Goal: Task Accomplishment & Management: Manage account settings

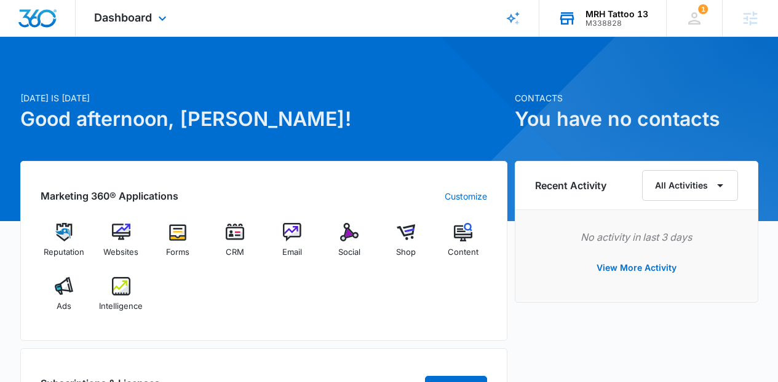
click at [585, 31] on div "MRH Tattoo 13 M338828 Your Accounts View All" at bounding box center [602, 18] width 127 height 36
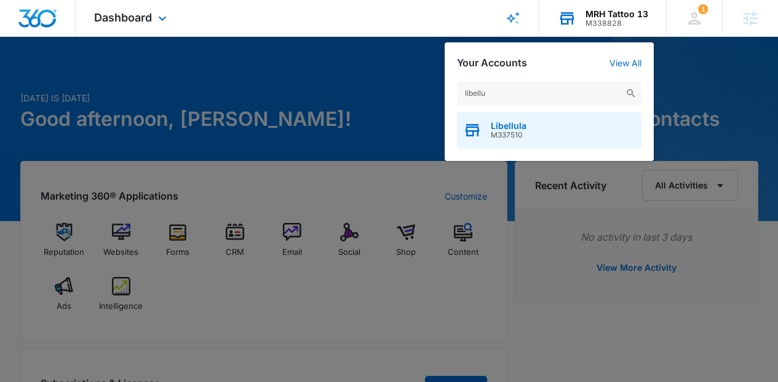
type input "libellu"
click at [537, 136] on div "Libellula M337510" at bounding box center [549, 130] width 184 height 37
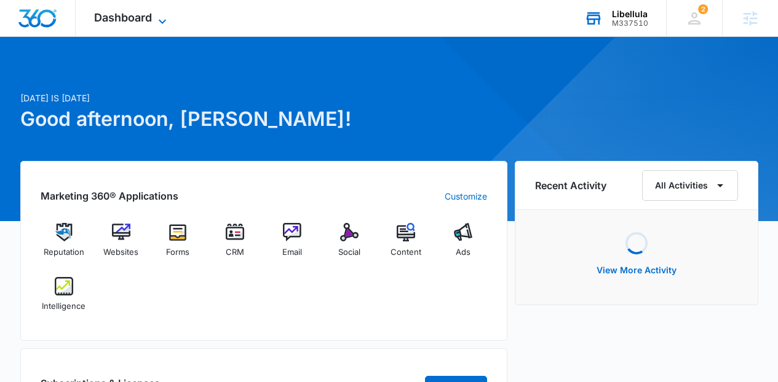
click at [169, 25] on icon at bounding box center [162, 21] width 15 height 15
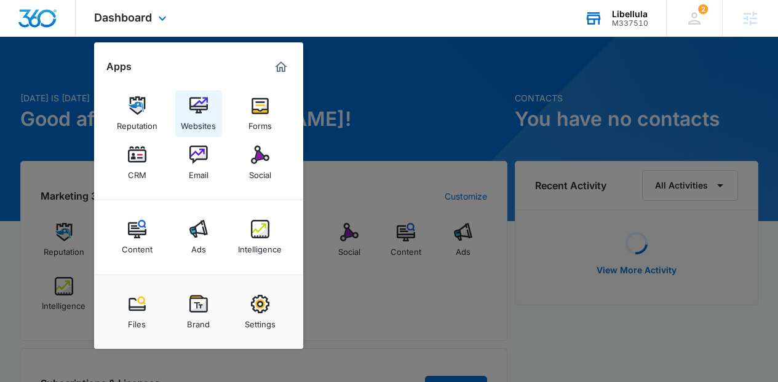
click at [203, 116] on div "Websites" at bounding box center [198, 123] width 35 height 16
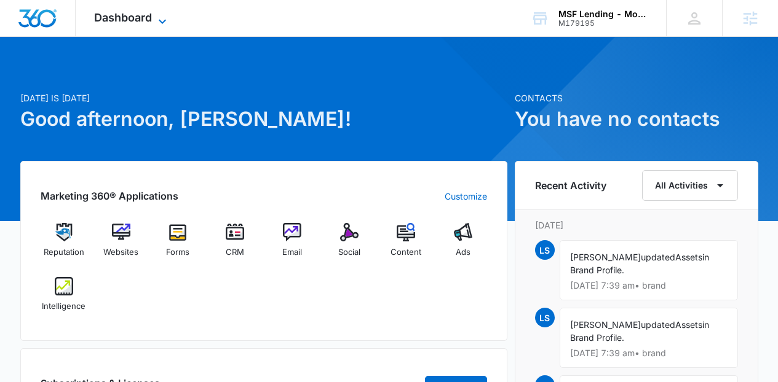
click at [144, 12] on span "Dashboard" at bounding box center [123, 17] width 58 height 13
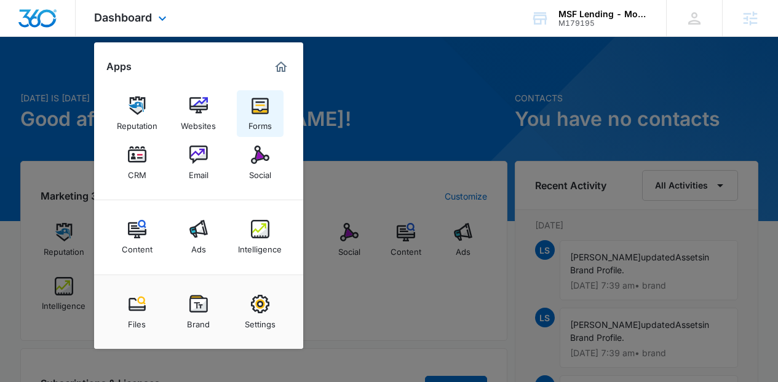
click at [250, 127] on div "Forms" at bounding box center [259, 123] width 23 height 16
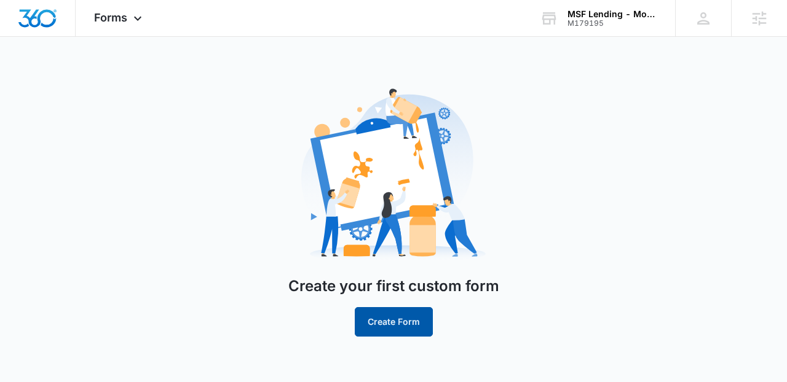
click at [404, 326] on button "Create Form" at bounding box center [394, 322] width 78 height 30
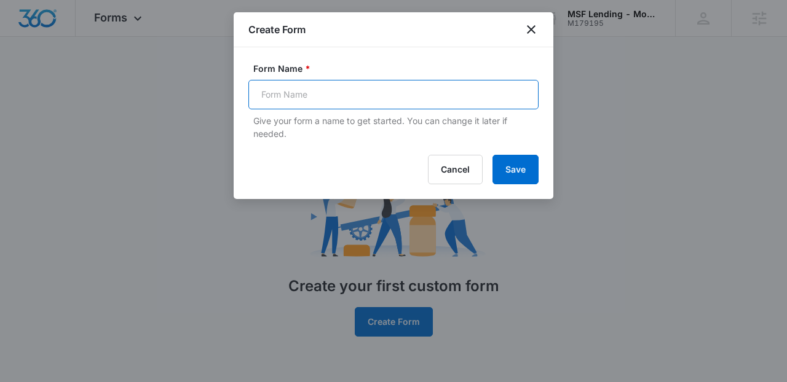
click at [394, 103] on input "Form Name *" at bounding box center [393, 95] width 290 height 30
type input "R"
type input "Contact Form - Realtor"
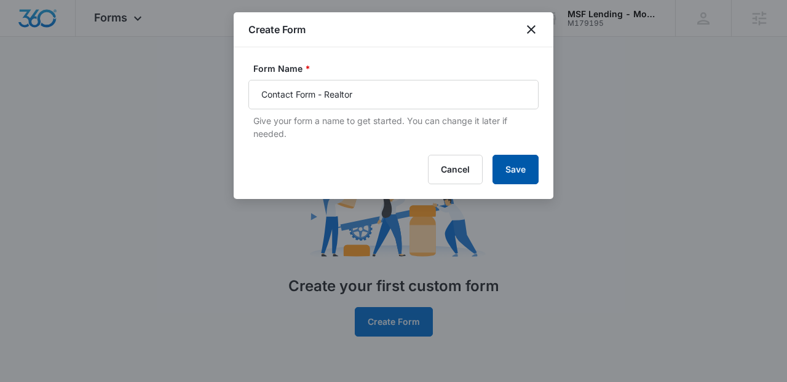
click at [529, 165] on button "Save" at bounding box center [515, 170] width 46 height 30
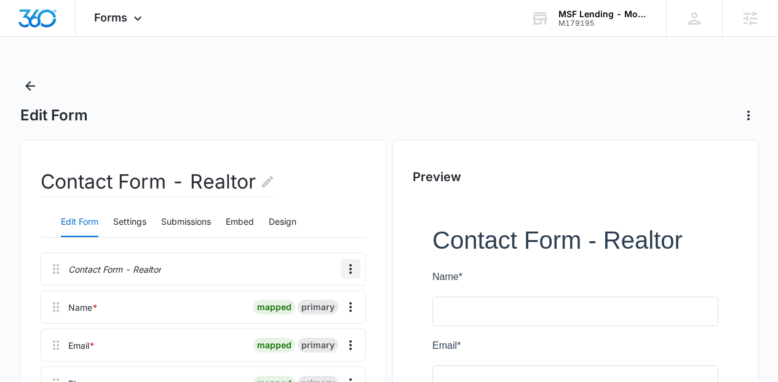
click at [356, 270] on icon "Overflow Menu" at bounding box center [350, 269] width 15 height 15
click at [339, 319] on button "Delete" at bounding box center [325, 322] width 70 height 18
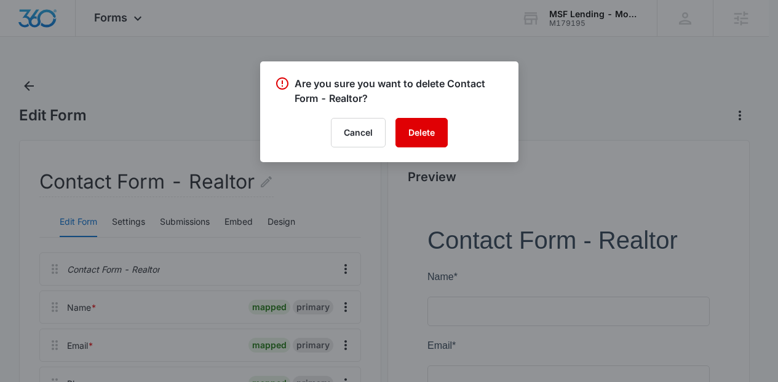
click at [433, 122] on button "Delete" at bounding box center [421, 133] width 52 height 30
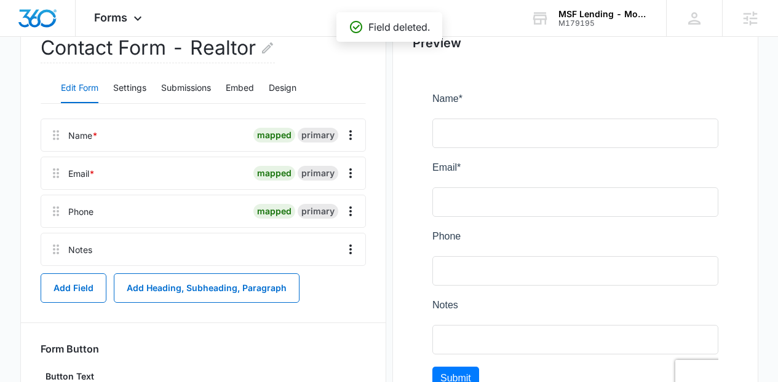
scroll to position [135, 0]
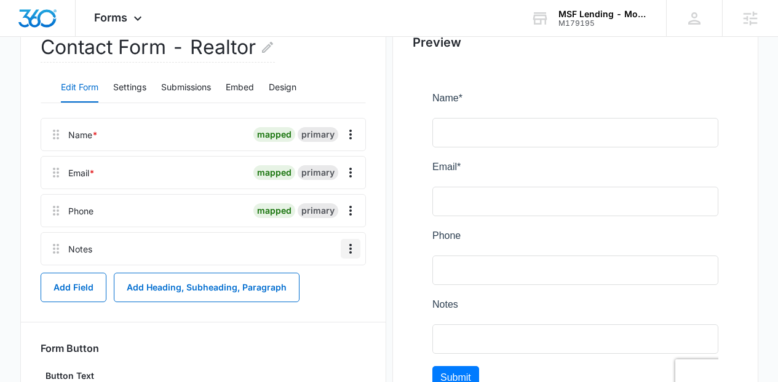
click at [345, 253] on icon "Overflow Menu" at bounding box center [350, 249] width 15 height 15
click at [334, 274] on button "Edit" at bounding box center [325, 283] width 70 height 18
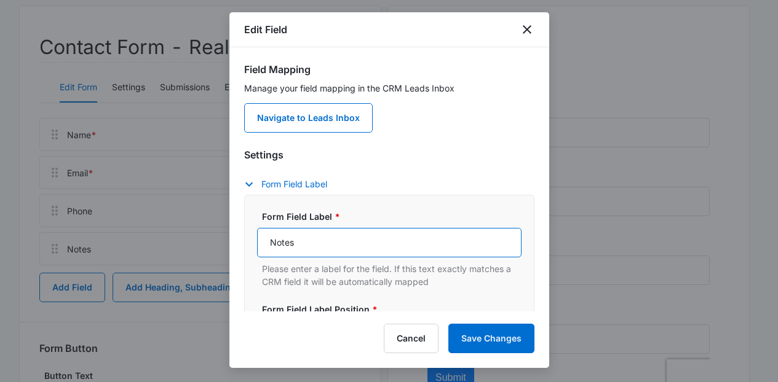
click at [345, 231] on input "Notes" at bounding box center [389, 243] width 264 height 30
type input "How can we help?"
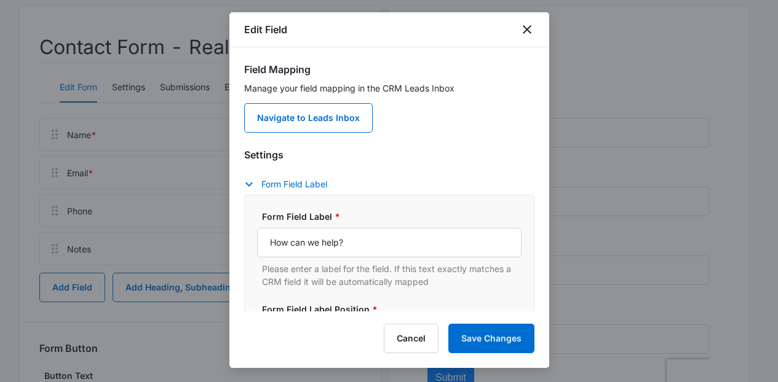
scroll to position [194, 0]
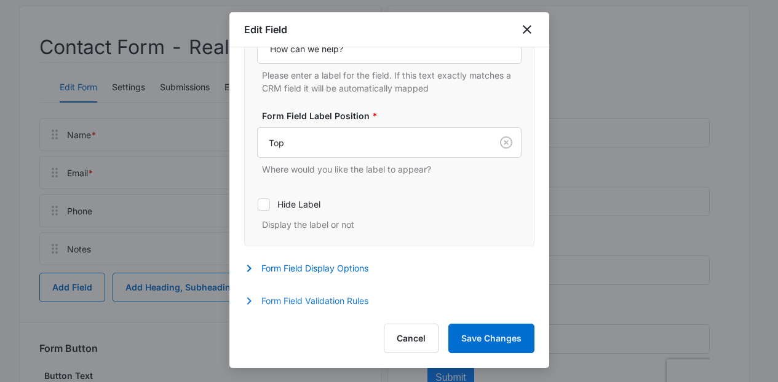
click at [363, 302] on button "Form Field Validation Rules" at bounding box center [312, 301] width 136 height 15
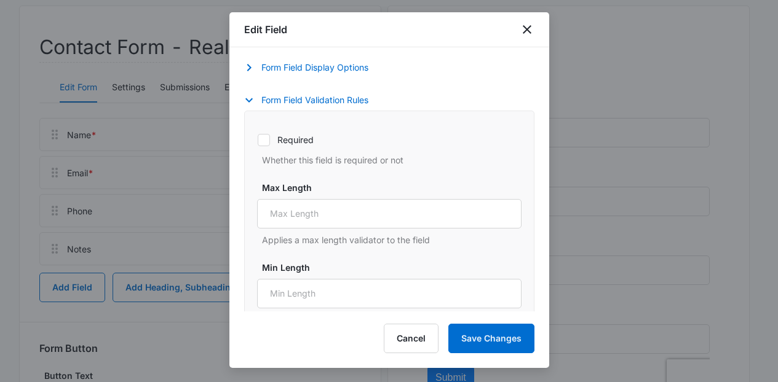
scroll to position [394, 0]
click at [288, 137] on label "Required" at bounding box center [389, 140] width 264 height 13
click at [258, 140] on input "Required" at bounding box center [257, 140] width 1 height 1
click at [310, 136] on label "Required" at bounding box center [389, 140] width 264 height 13
click at [258, 140] on input "Required" at bounding box center [257, 140] width 1 height 1
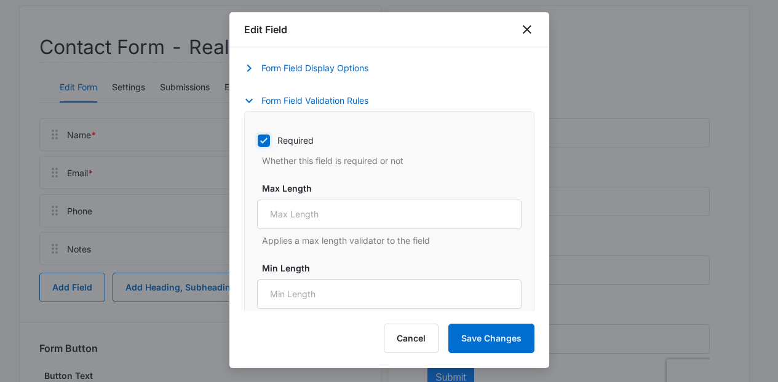
checkbox input "false"
click at [475, 342] on button "Save Changes" at bounding box center [491, 339] width 86 height 30
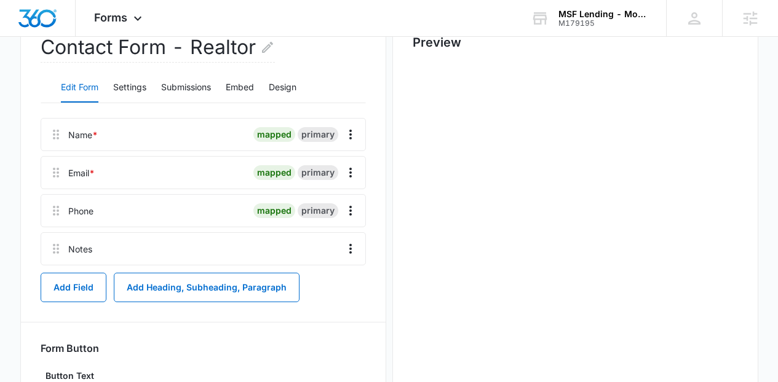
scroll to position [0, 0]
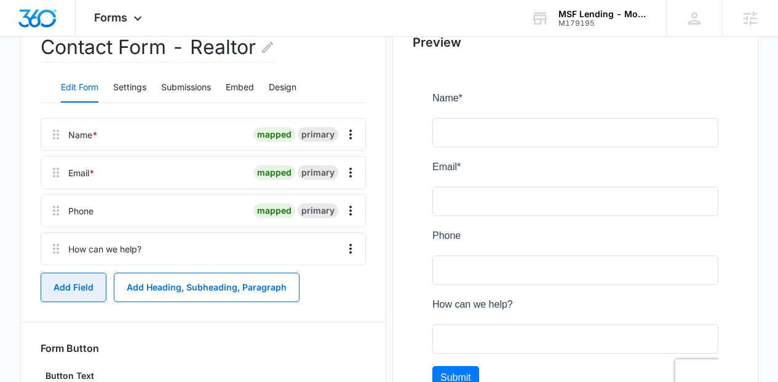
click at [104, 291] on button "Add Field" at bounding box center [74, 288] width 66 height 30
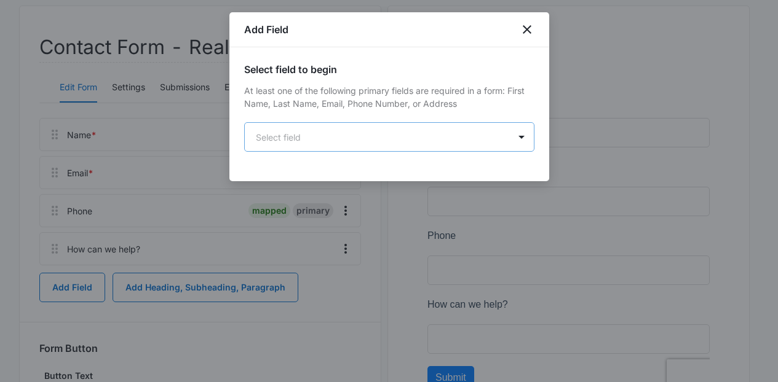
click at [363, 125] on body "Forms Apps Reputation Websites Forms CRM Email Social Content Ads Intelligence …" at bounding box center [389, 185] width 778 height 641
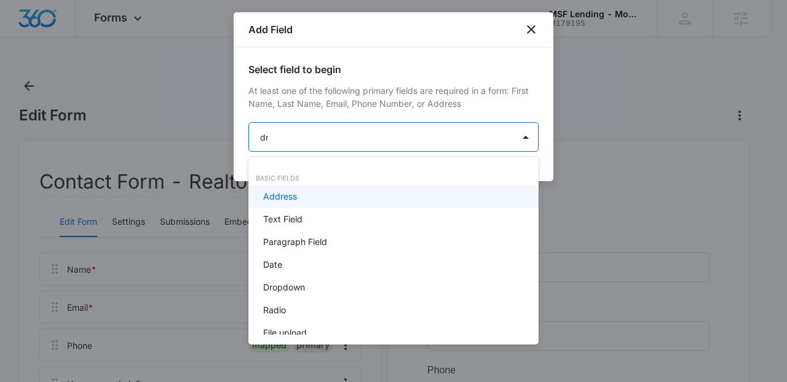
type input "dro"
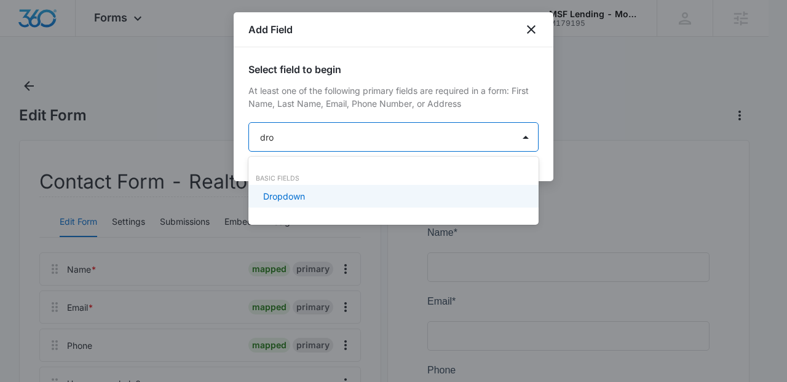
click at [315, 192] on div "Dropdown" at bounding box center [392, 196] width 258 height 13
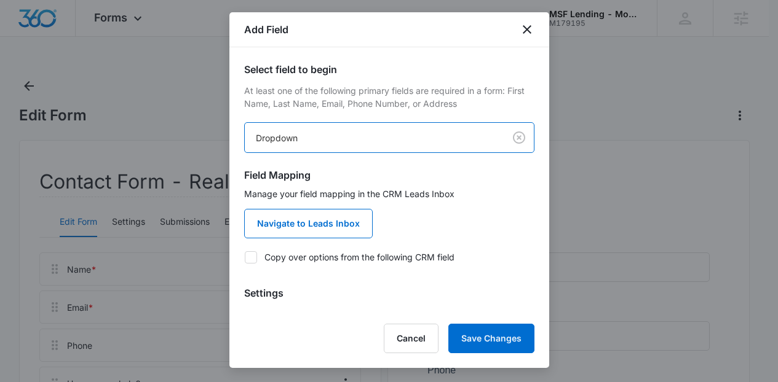
click at [322, 253] on label "Copy over options from the following CRM field" at bounding box center [389, 257] width 290 height 13
click at [245, 257] on input "Copy over options from the following CRM field" at bounding box center [244, 257] width 1 height 1
checkbox input "true"
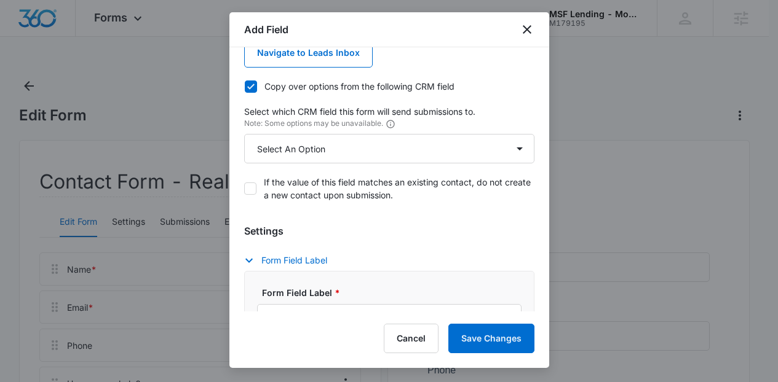
scroll to position [197, 0]
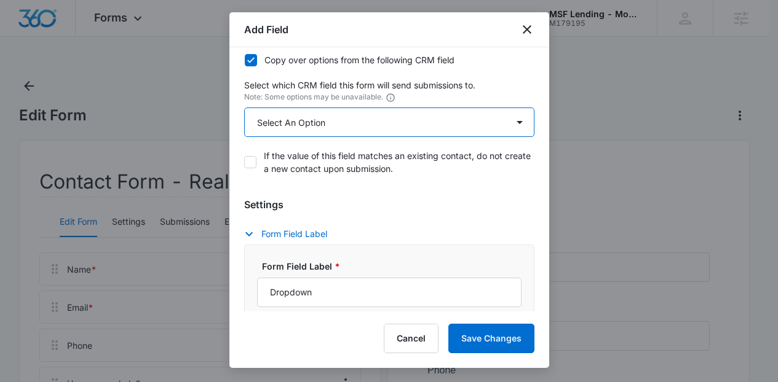
click at [409, 119] on select "Select An Option Select An Option Agree to Subscribe Best Way To Contact Qualif…" at bounding box center [389, 123] width 290 height 30
select select "333"
click at [244, 108] on select "Select An Option Select An Option Agree to Subscribe Best Way To Contact Qualif…" at bounding box center [389, 123] width 290 height 30
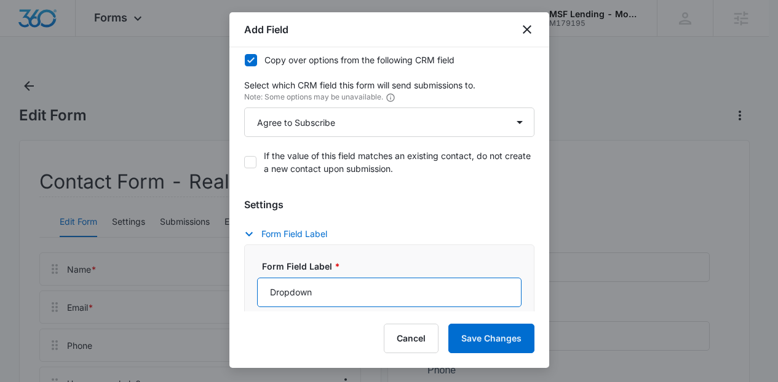
click at [433, 296] on input "Dropdown" at bounding box center [389, 293] width 264 height 30
type input "A"
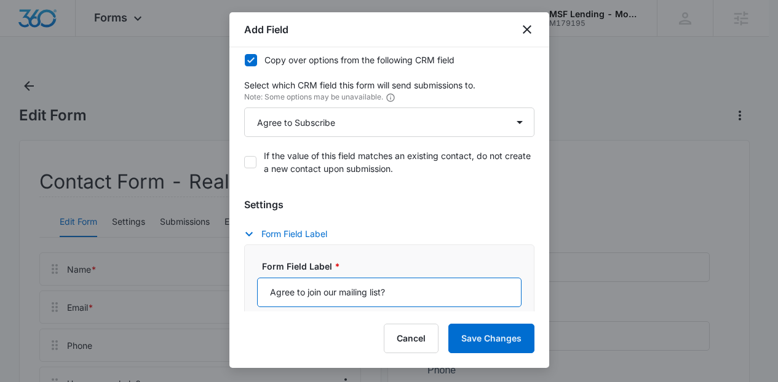
type input "Agree to join our mailing list?"
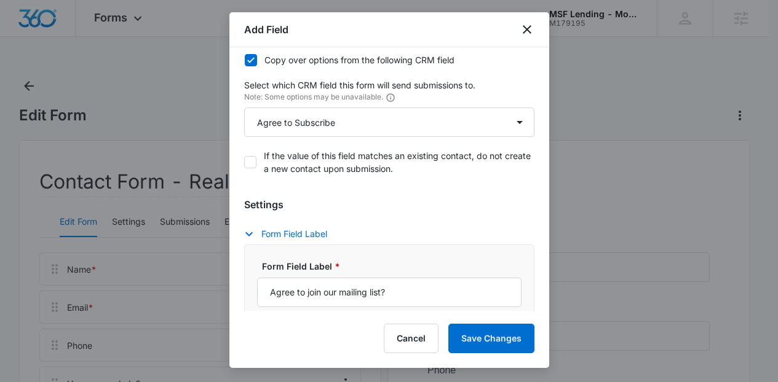
scroll to position [615, 0]
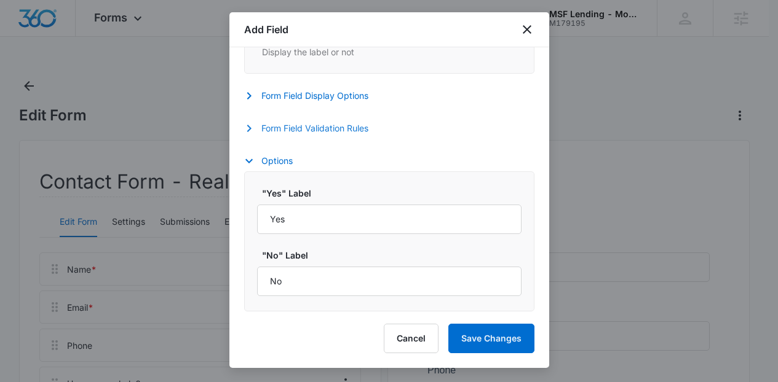
click at [365, 132] on button "Form Field Validation Rules" at bounding box center [312, 128] width 136 height 15
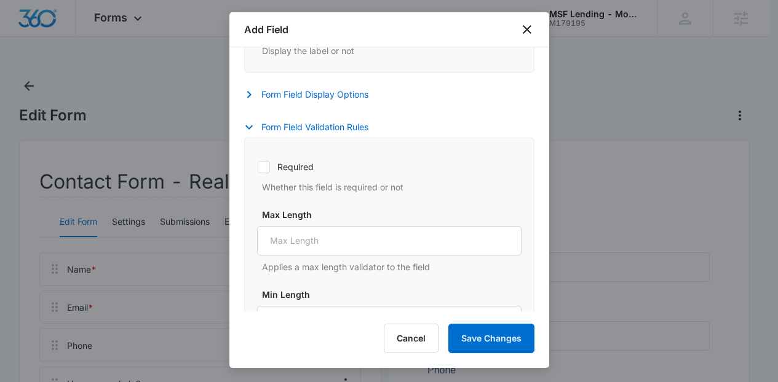
click at [293, 169] on label "Required" at bounding box center [389, 166] width 264 height 13
click at [258, 167] on input "Required" at bounding box center [257, 167] width 1 height 1
checkbox input "true"
click at [472, 336] on button "Save Changes" at bounding box center [491, 339] width 86 height 30
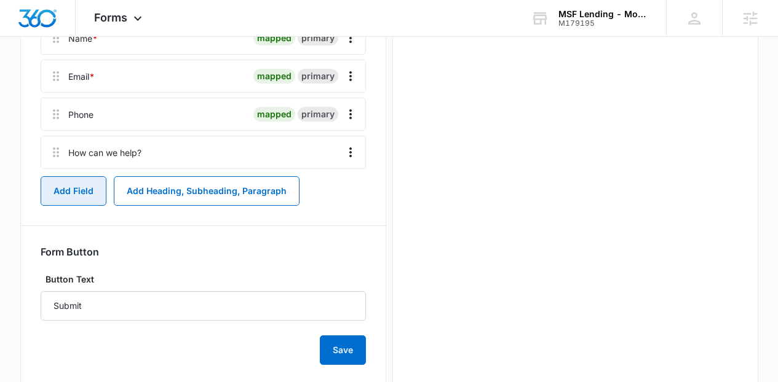
scroll to position [0, 0]
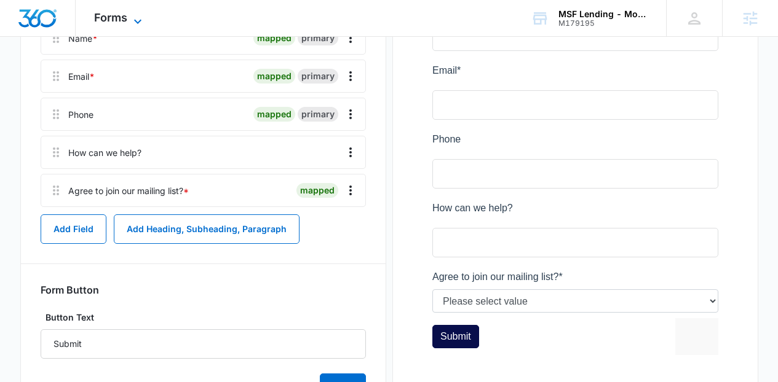
click at [105, 20] on span "Forms" at bounding box center [110, 17] width 33 height 13
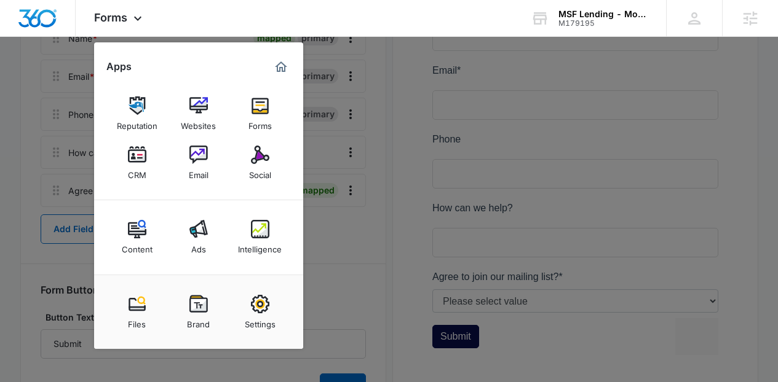
click at [350, 115] on div at bounding box center [389, 191] width 778 height 382
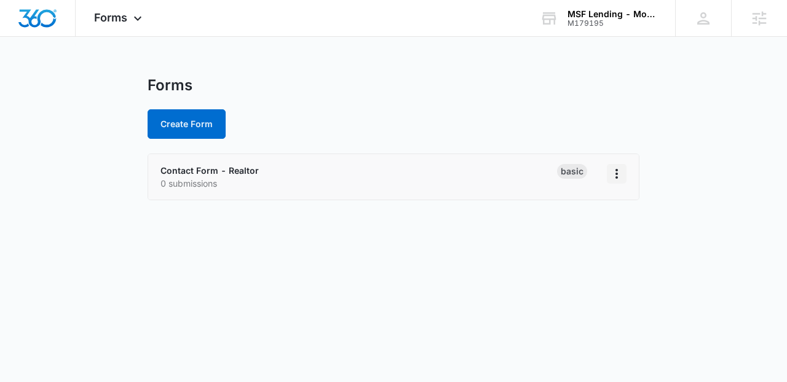
click at [608, 173] on button "Overflow Menu" at bounding box center [617, 174] width 20 height 20
click at [587, 225] on div "Duplicate" at bounding box center [577, 227] width 38 height 9
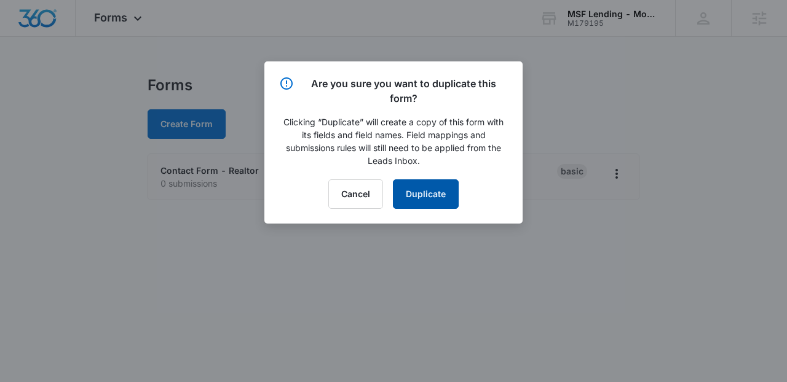
click at [444, 192] on button "Duplicate" at bounding box center [426, 194] width 66 height 30
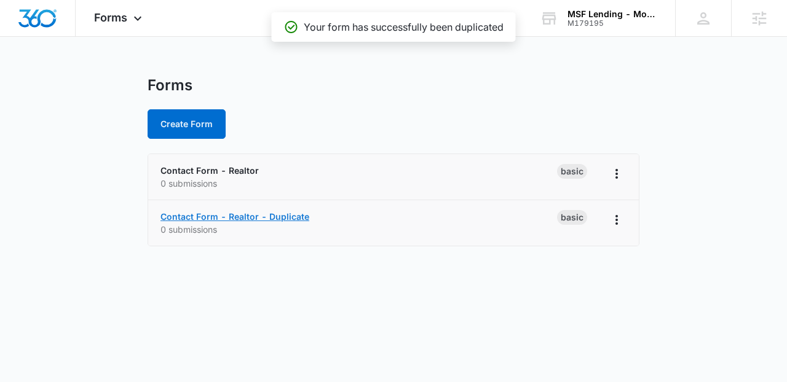
click at [280, 216] on link "Contact Form - Realtor - Duplicate" at bounding box center [234, 216] width 149 height 10
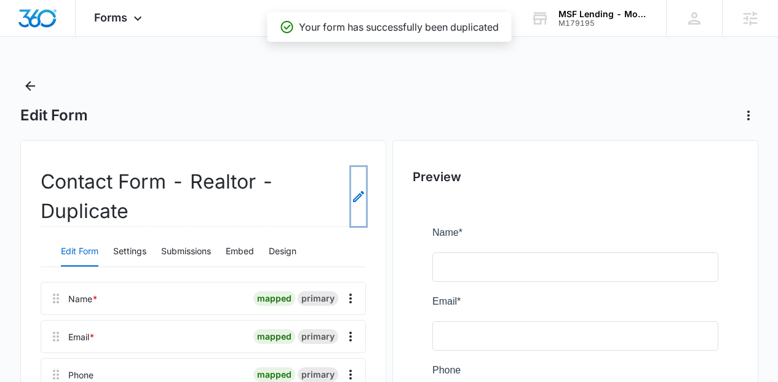
click at [352, 197] on icon "Edit Form Name" at bounding box center [358, 196] width 15 height 15
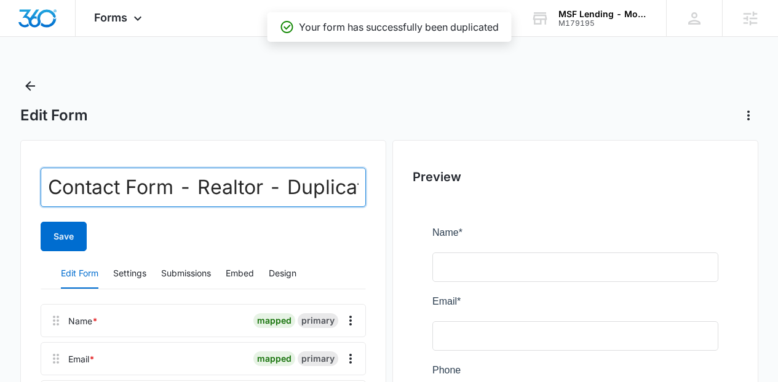
click at [313, 192] on input "Contact Form - Realtor - Duplicate" at bounding box center [203, 187] width 325 height 39
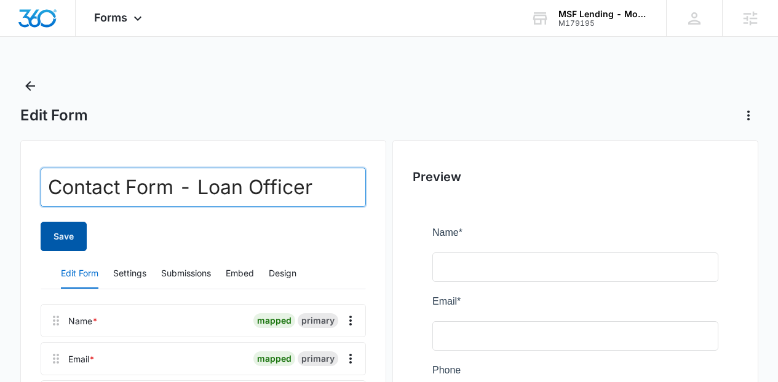
type input "Contact Form - Loan Officer"
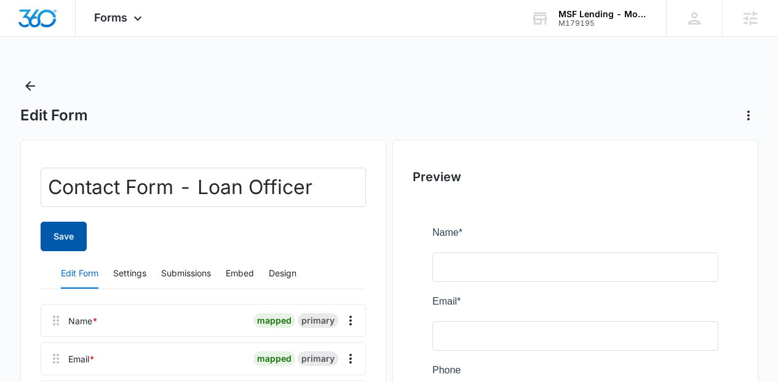
click at [80, 229] on button "Save" at bounding box center [64, 237] width 46 height 30
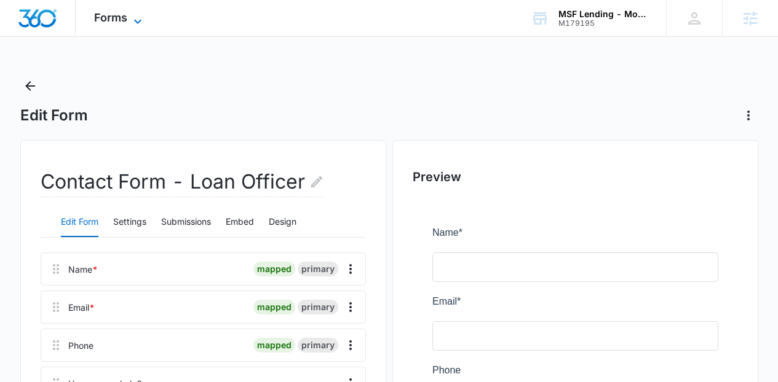
click at [112, 14] on span "Forms" at bounding box center [110, 17] width 33 height 13
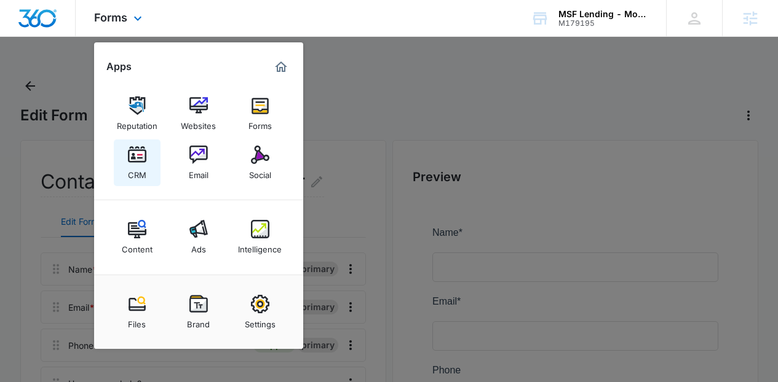
click at [133, 151] on img at bounding box center [137, 155] width 18 height 18
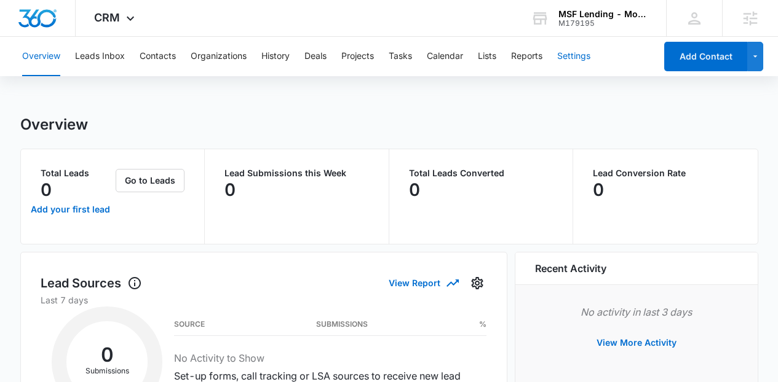
click at [567, 66] on button "Settings" at bounding box center [573, 56] width 33 height 39
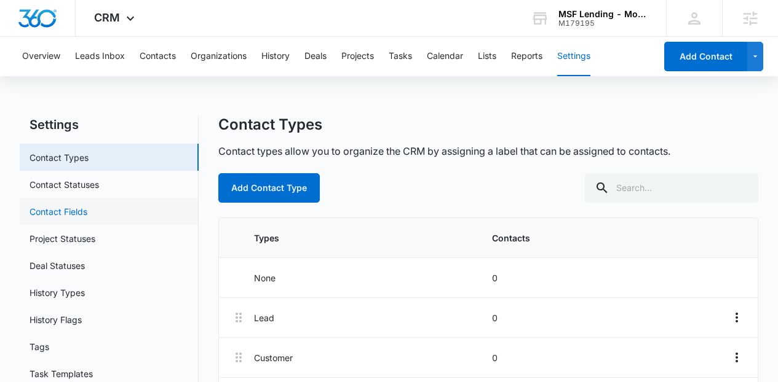
click at [84, 216] on link "Contact Fields" at bounding box center [59, 211] width 58 height 13
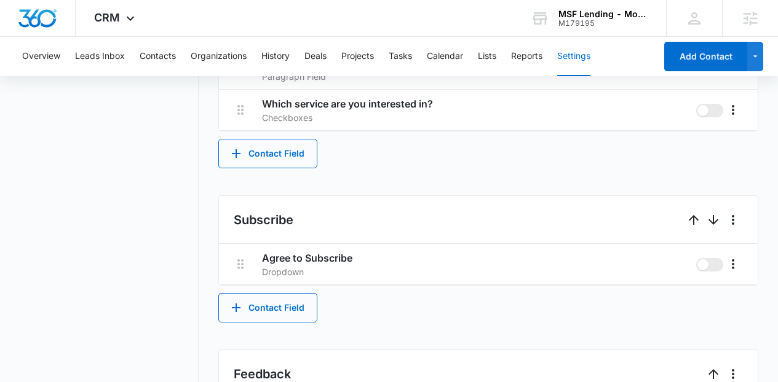
scroll to position [852, 0]
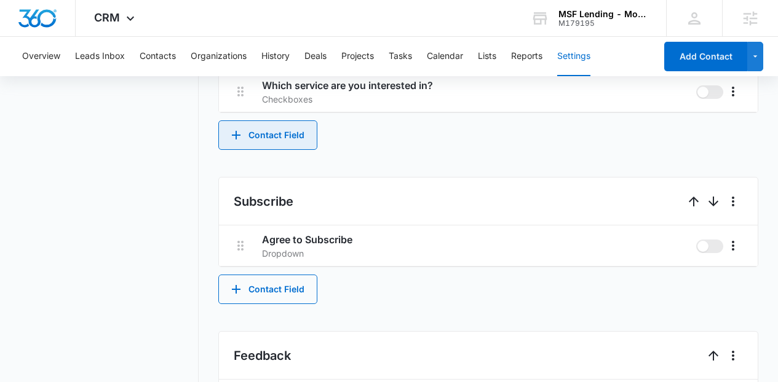
click at [267, 142] on button "Contact Field" at bounding box center [267, 135] width 99 height 30
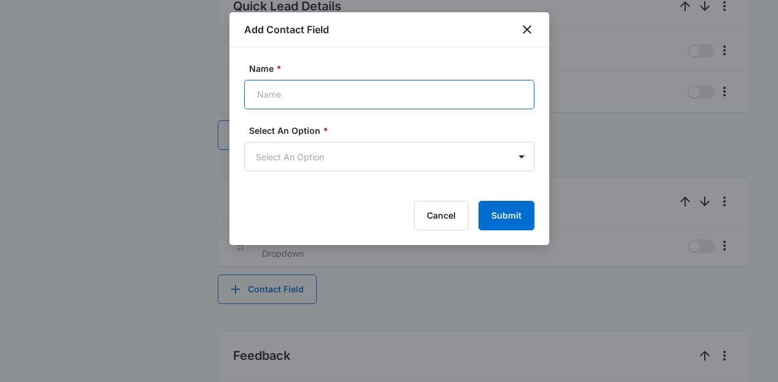
click at [314, 90] on input "Name *" at bounding box center [389, 95] width 290 height 30
type input "Loan Officer:"
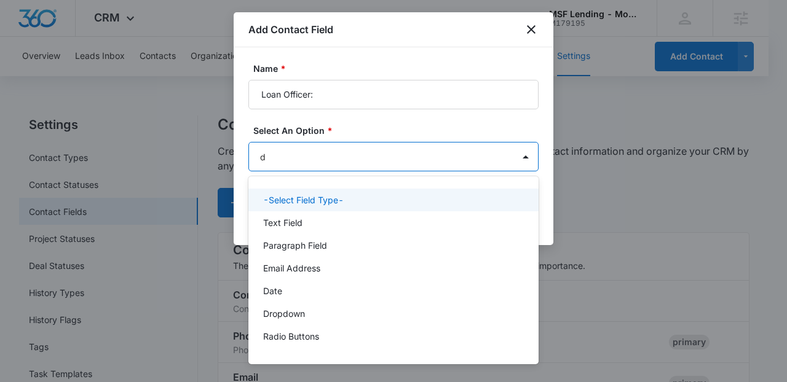
type input "dr"
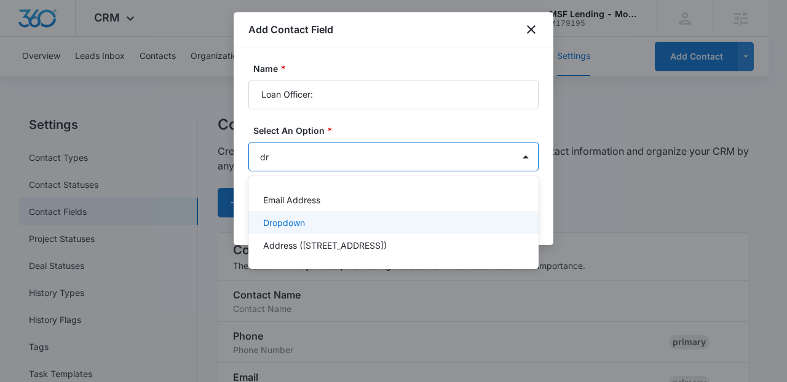
click at [291, 215] on div "Dropdown" at bounding box center [393, 222] width 290 height 23
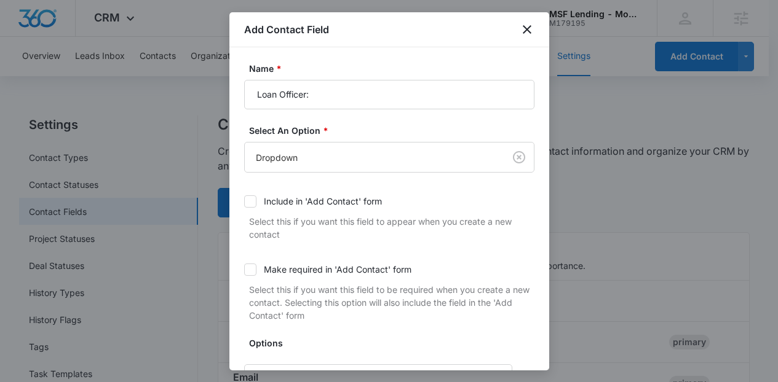
click at [303, 200] on div "Include in 'Add Contact' form" at bounding box center [323, 201] width 118 height 13
click at [244, 202] on input "Include in 'Add Contact' form" at bounding box center [244, 202] width 0 height 0
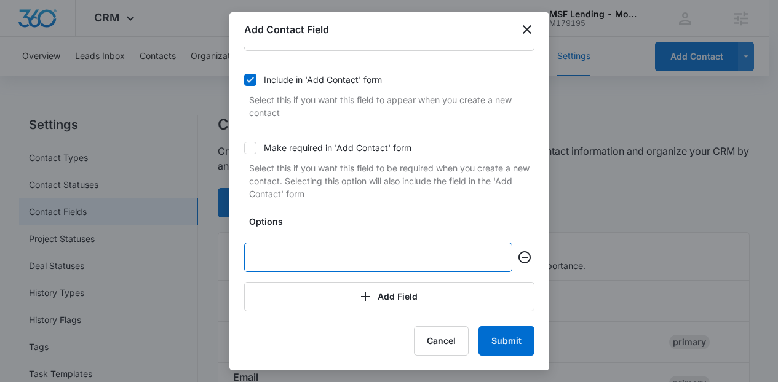
click at [355, 258] on input "text" at bounding box center [378, 258] width 268 height 30
paste input "Sabina Gordeuk"
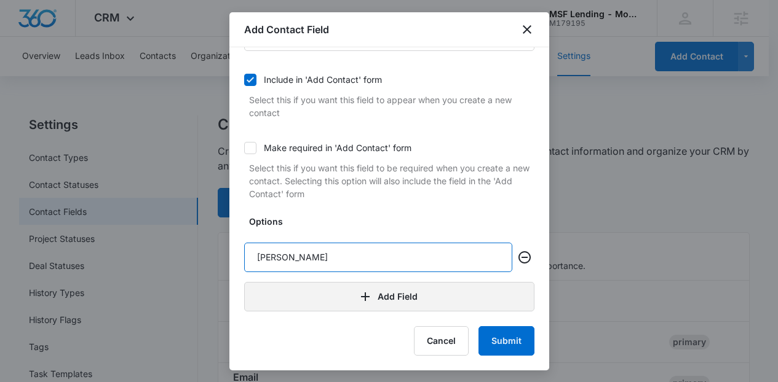
type input "Sabina Gordeuk"
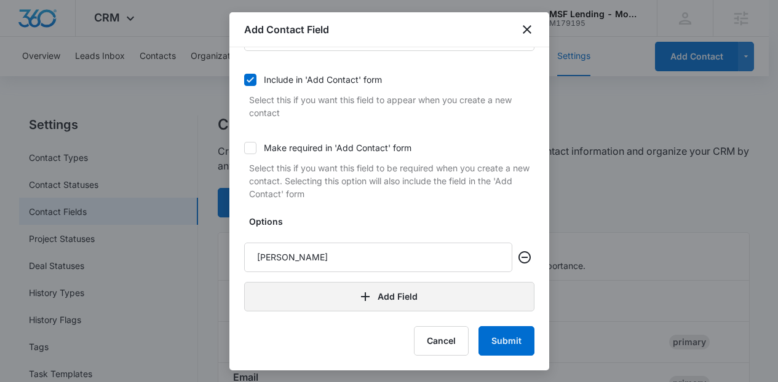
click at [339, 294] on button "Add Field" at bounding box center [389, 297] width 290 height 30
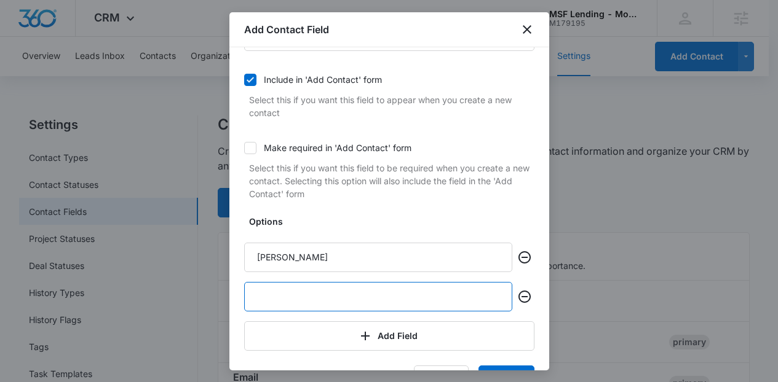
paste input "Alexander Gordeuk"
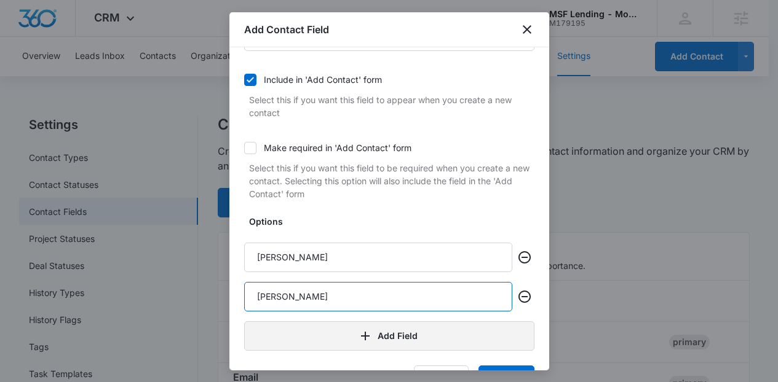
type input "Alexander Gordeuk"
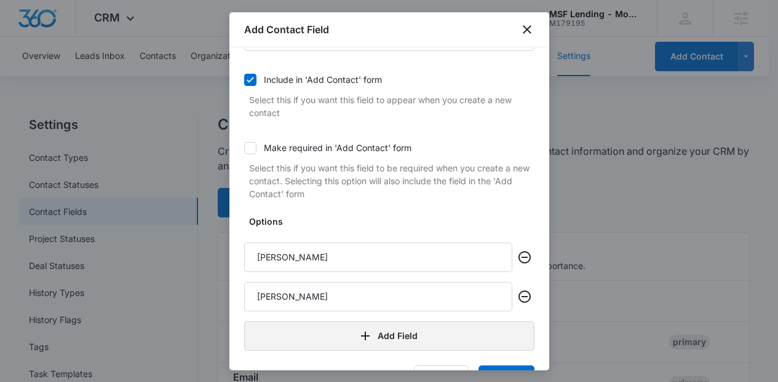
click at [334, 336] on button "Add Field" at bounding box center [389, 336] width 290 height 30
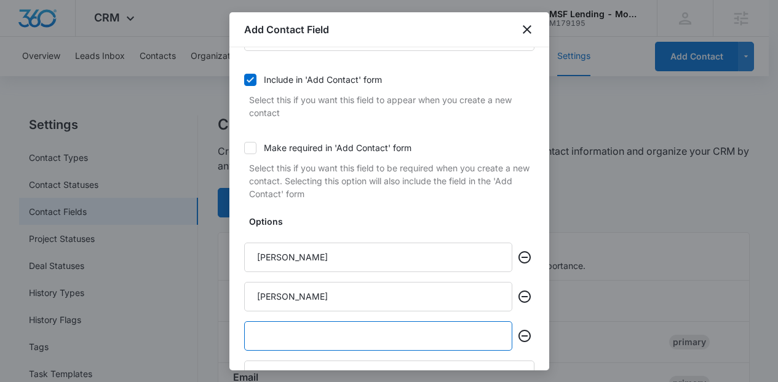
paste input "Nadia Parabi"
type input "Nadia Parabi"
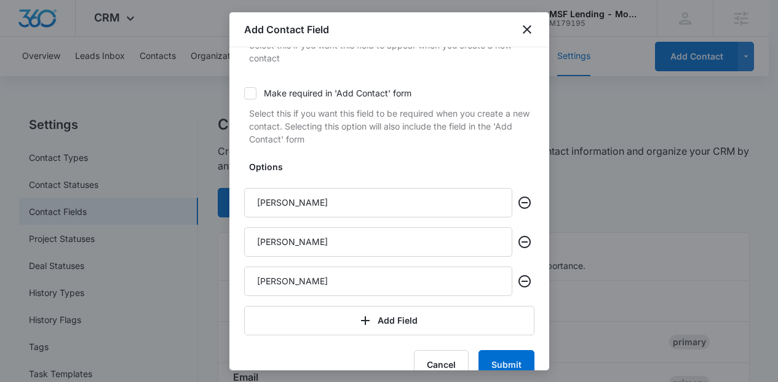
scroll to position [198, 0]
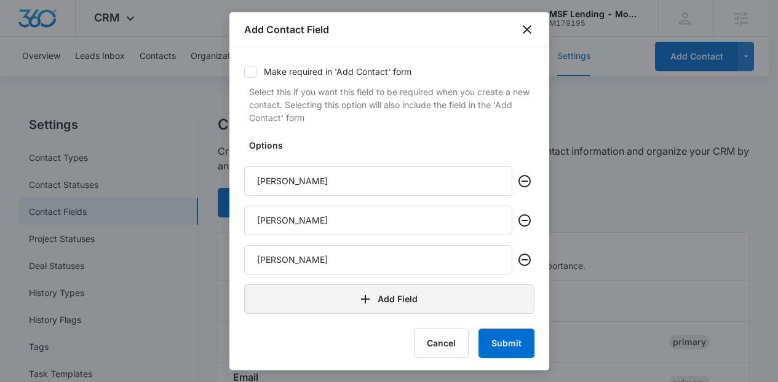
click at [393, 305] on button "Add Field" at bounding box center [389, 300] width 290 height 30
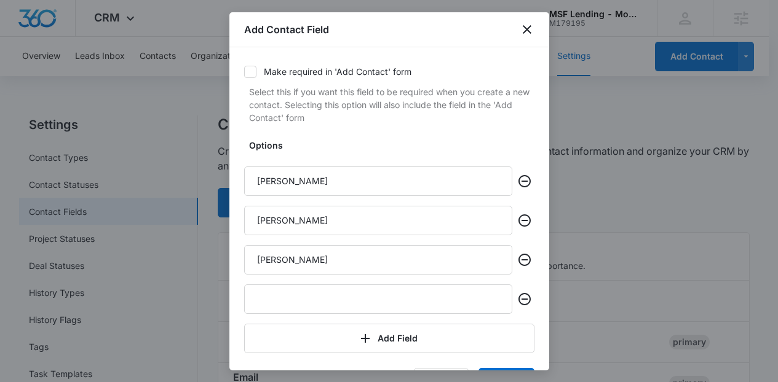
scroll to position [240, 0]
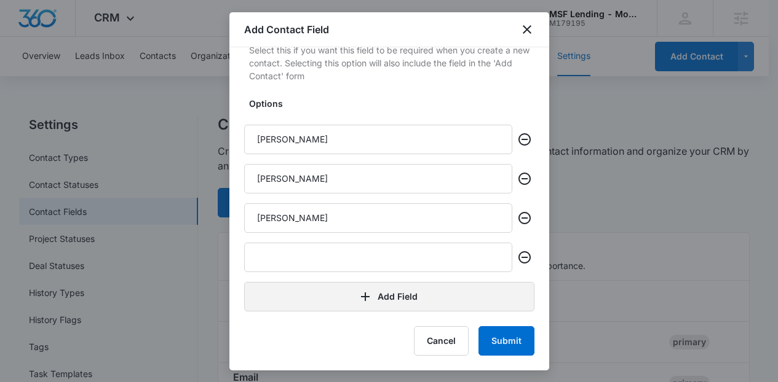
click at [448, 302] on button "Add Field" at bounding box center [389, 297] width 290 height 30
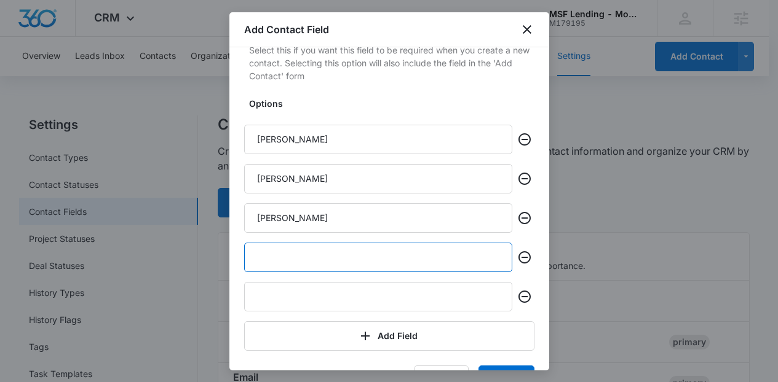
click at [316, 253] on input "text" at bounding box center [378, 258] width 268 height 30
paste input "Thomas Kester"
type input "Thomas Kester"
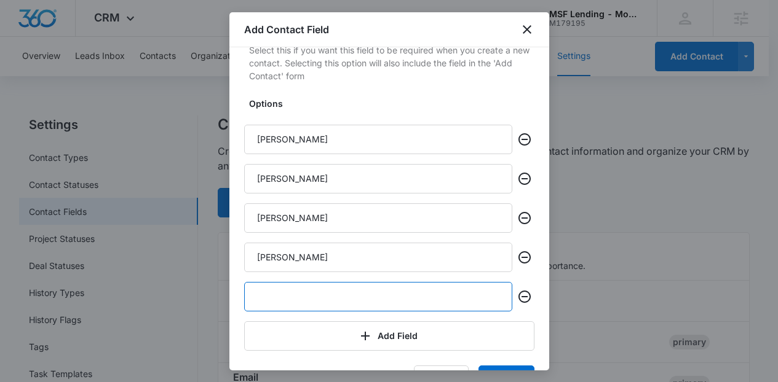
click at [307, 290] on input "text" at bounding box center [378, 297] width 268 height 30
paste input "Jacqueline Harrison"
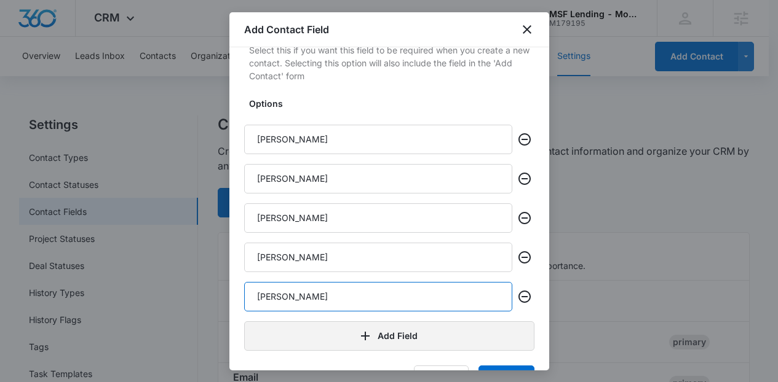
type input "Jacqueline Harrison"
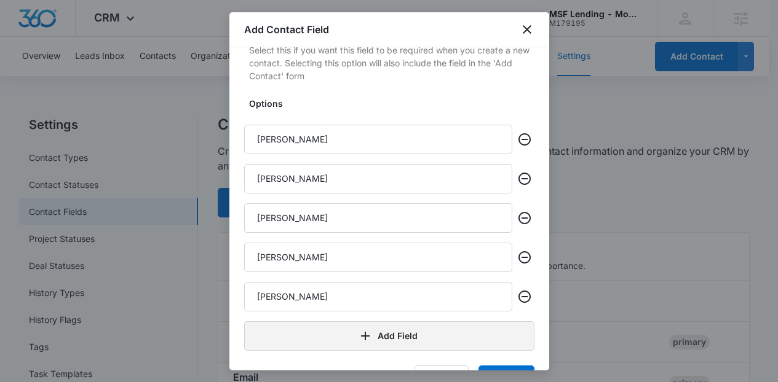
click at [320, 335] on button "Add Field" at bounding box center [389, 336] width 290 height 30
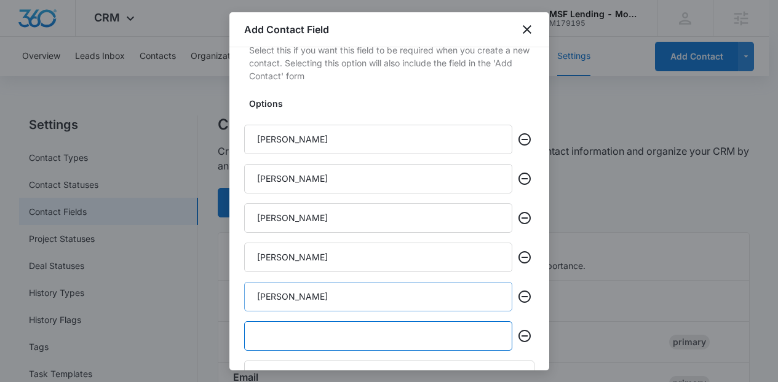
paste input "Carola Sonia Zubieta"
type input "Carola Sonia Zubieta"
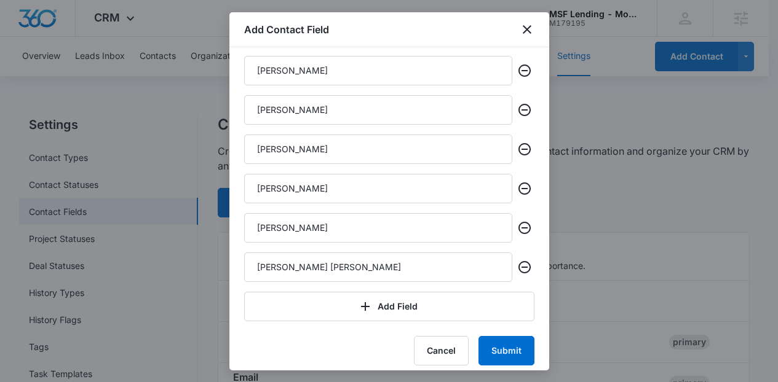
scroll to position [318, 0]
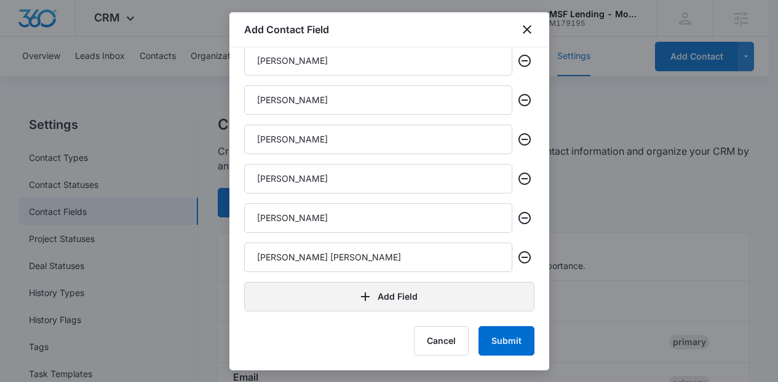
click at [404, 291] on button "Add Field" at bounding box center [389, 297] width 290 height 30
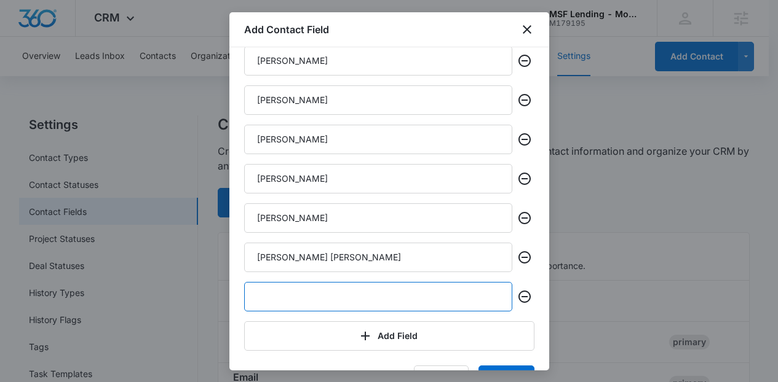
paste input "Gladys Harris"
type input "Gladys Harris"
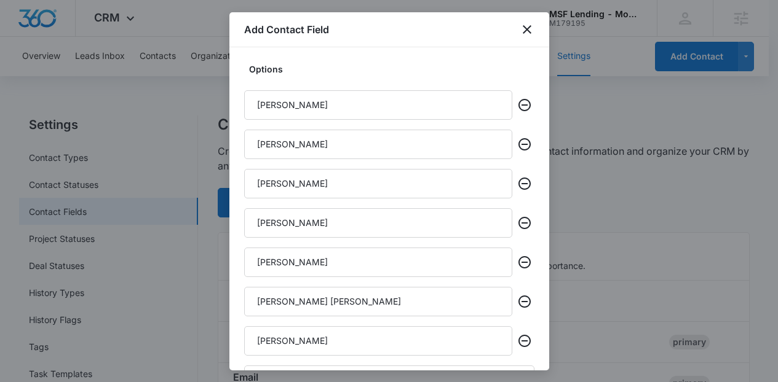
scroll to position [358, 0]
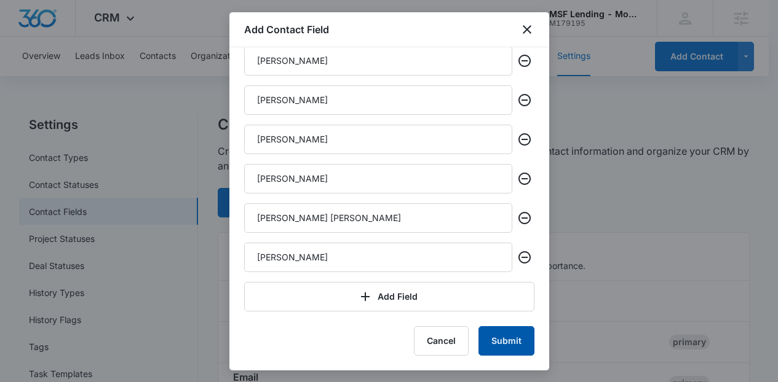
click at [495, 333] on button "Submit" at bounding box center [506, 341] width 56 height 30
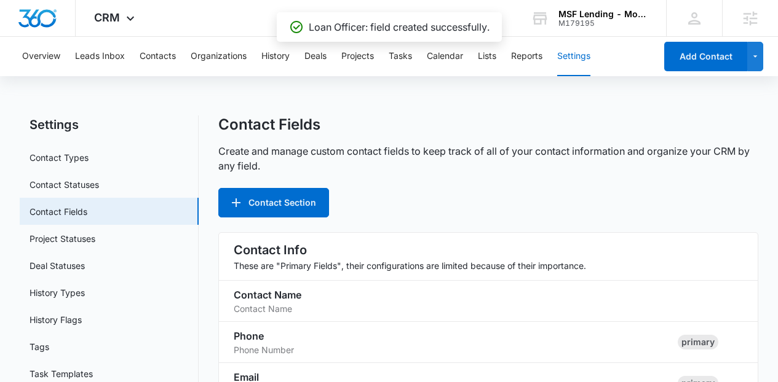
scroll to position [837, 0]
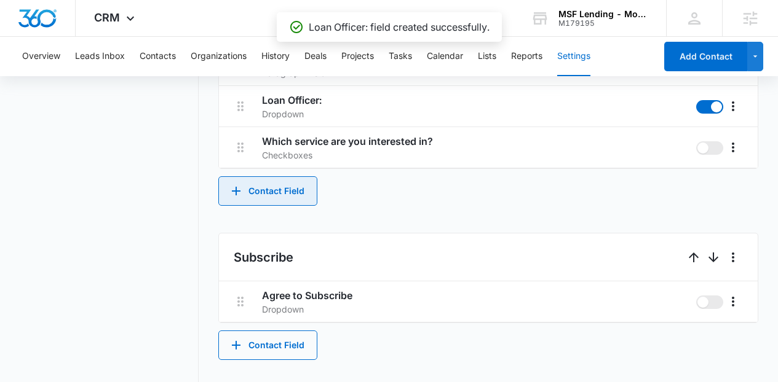
click at [266, 193] on button "Contact Field" at bounding box center [267, 191] width 99 height 30
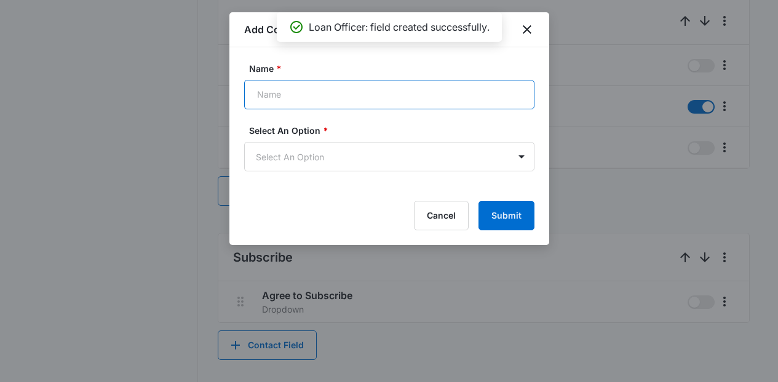
click at [339, 88] on input "Name *" at bounding box center [389, 95] width 290 height 30
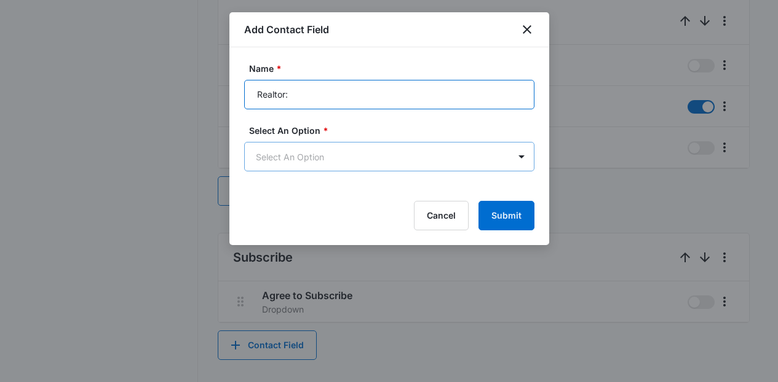
type input "Realtor:"
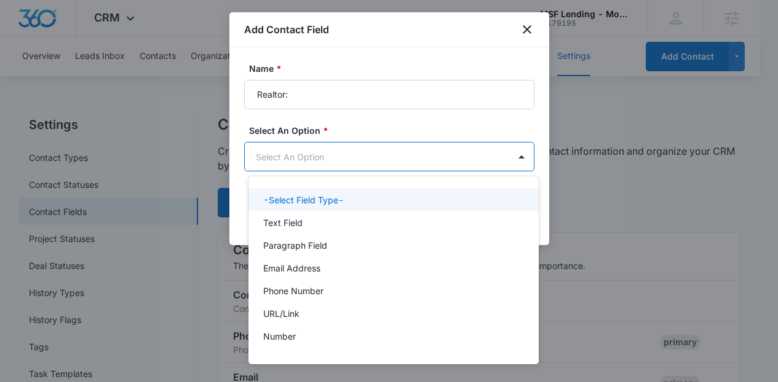
scroll to position [0, 0]
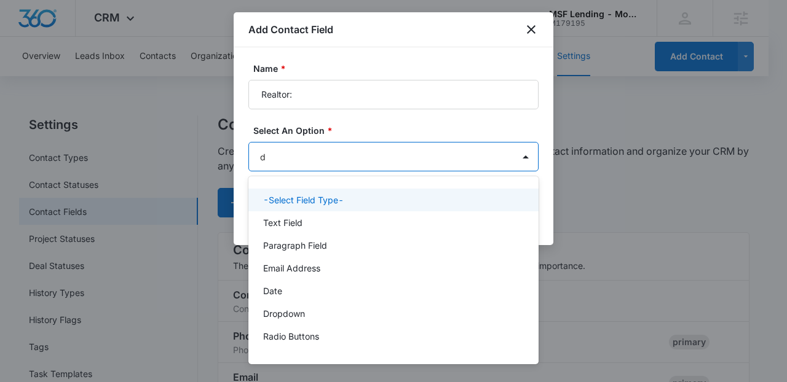
type input "dr"
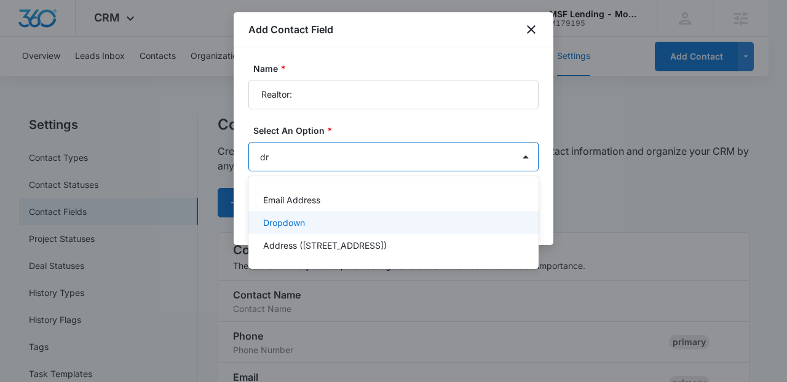
click at [309, 222] on div "Dropdown" at bounding box center [392, 222] width 258 height 13
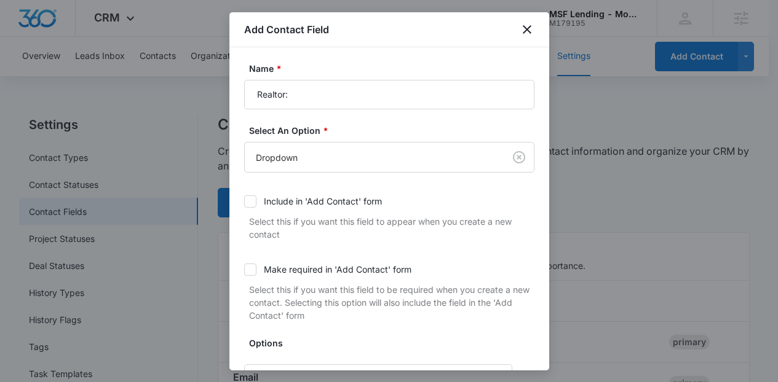
click at [290, 200] on div "Include in 'Add Contact' form" at bounding box center [323, 201] width 118 height 13
click at [244, 202] on input "Include in 'Add Contact' form" at bounding box center [244, 202] width 0 height 0
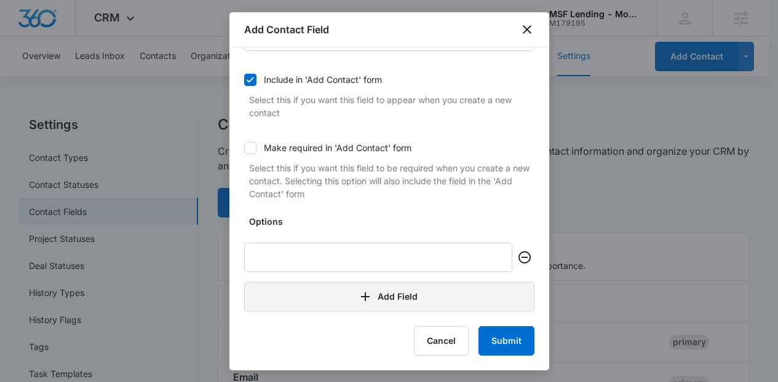
click at [398, 306] on button "Add Field" at bounding box center [389, 297] width 290 height 30
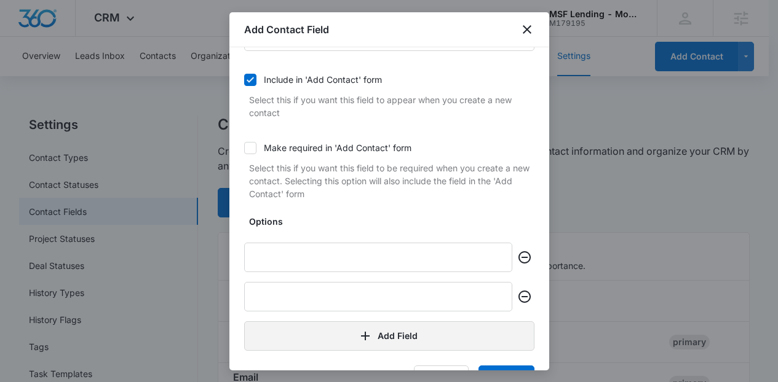
click at [385, 325] on button "Add Field" at bounding box center [389, 336] width 290 height 30
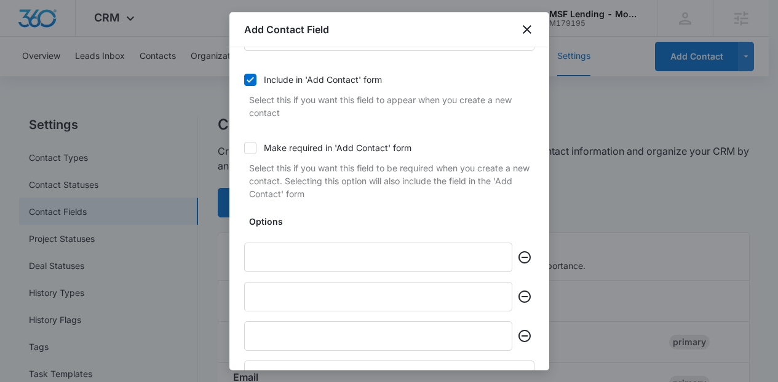
scroll to position [200, 0]
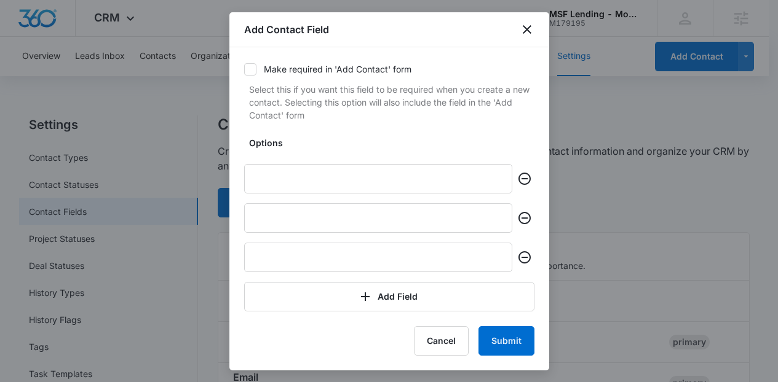
click at [409, 315] on form "Name * Realtor: Select An Option * Dropdown Include in 'Add Contact' form Selec…" at bounding box center [389, 109] width 290 height 494
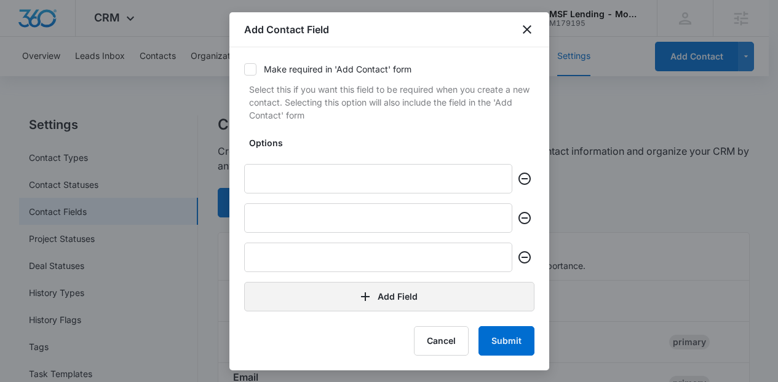
click at [396, 302] on button "Add Field" at bounding box center [389, 297] width 290 height 30
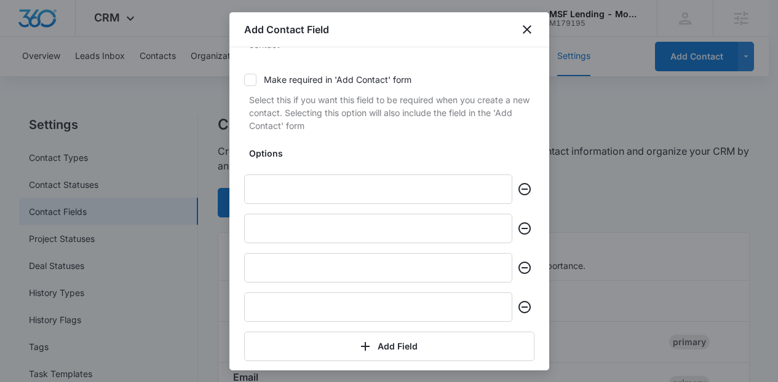
scroll to position [240, 0]
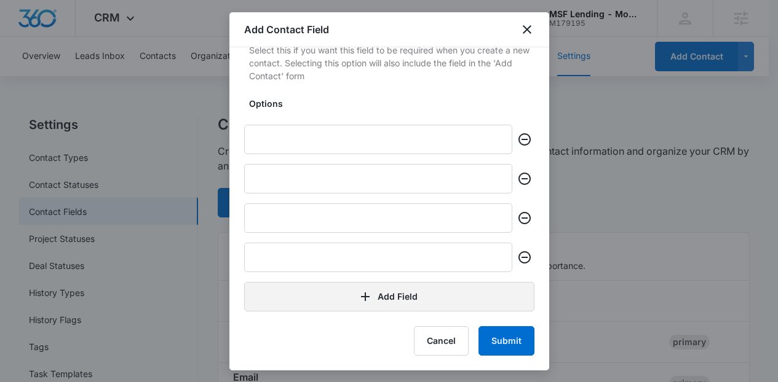
click at [424, 298] on button "Add Field" at bounding box center [389, 297] width 290 height 30
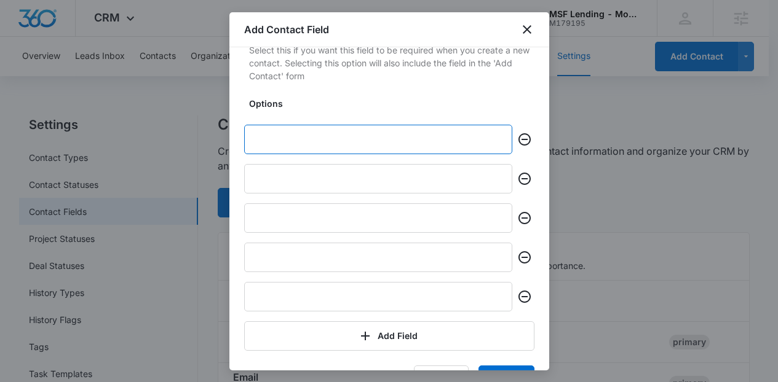
click at [337, 143] on input "text" at bounding box center [378, 140] width 268 height 30
paste input "Regina Gahunia"
type input "Regina Gahunia"
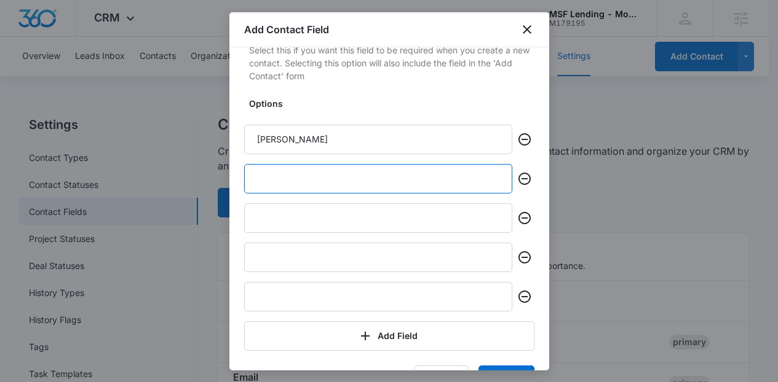
click at [378, 192] on input "text" at bounding box center [378, 179] width 268 height 30
paste input "Tony McGee"
type input "Tony McGee"
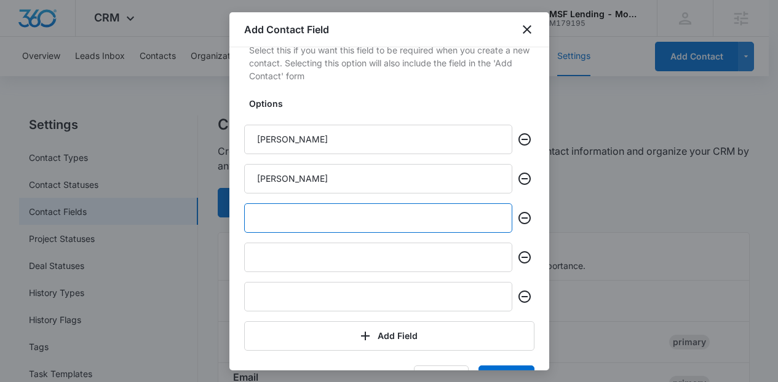
click at [366, 210] on input "text" at bounding box center [378, 218] width 268 height 30
paste input "Adrian Pinkney"
type input "Adrian Pinkney"
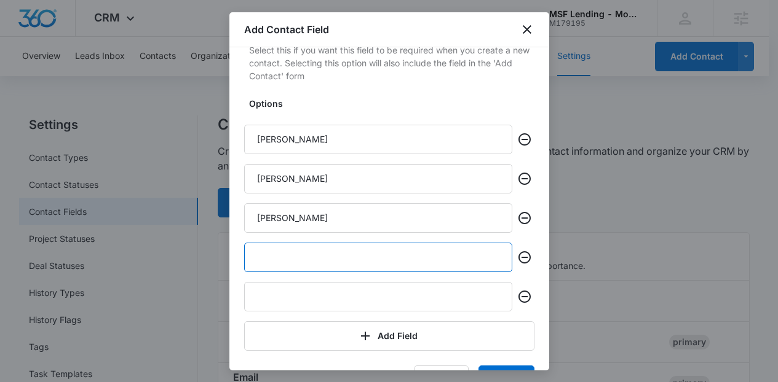
click at [337, 254] on input "text" at bounding box center [378, 258] width 268 height 30
paste input "Jose Romero"
type input "Jose Romero"
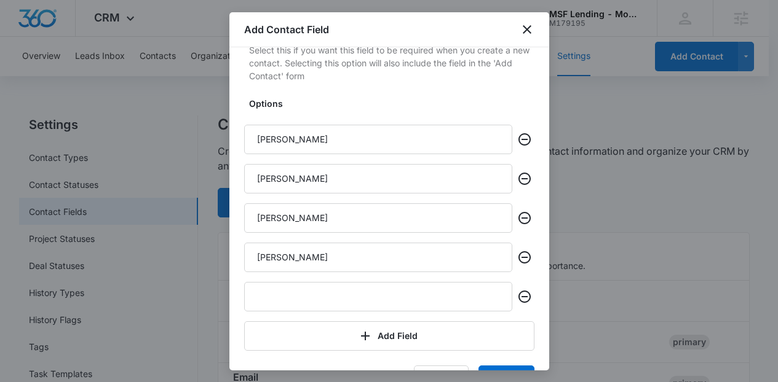
click at [373, 278] on div "Options Regina Gahunia Tony McGee Adrian Pinkney Jose Romero Add Field" at bounding box center [389, 224] width 290 height 254
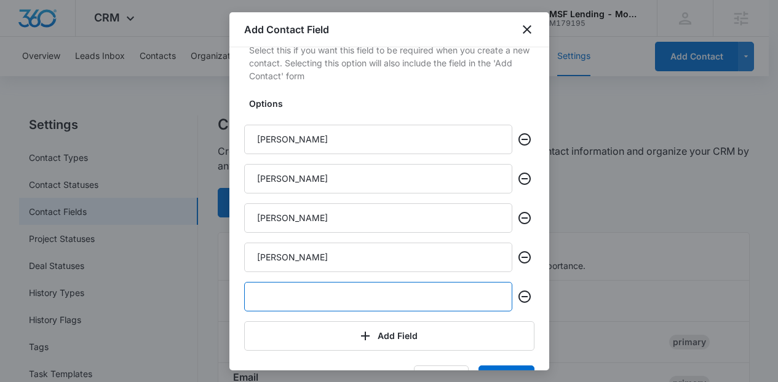
click at [376, 296] on input "text" at bounding box center [378, 297] width 268 height 30
paste input "Khalid Stevenson"
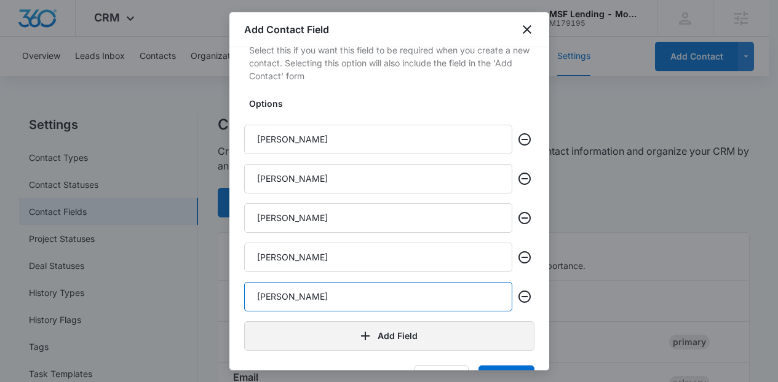
type input "Khalid Stevenson"
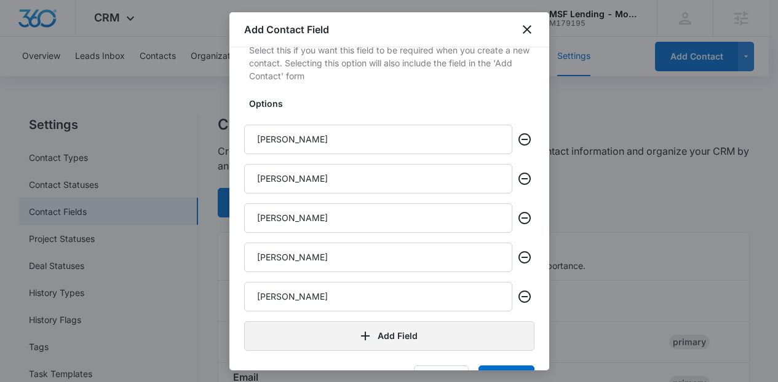
click at [397, 341] on button "Add Field" at bounding box center [389, 336] width 290 height 30
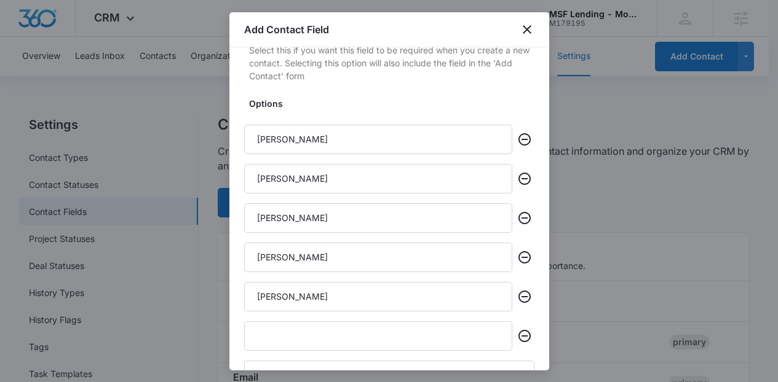
scroll to position [318, 0]
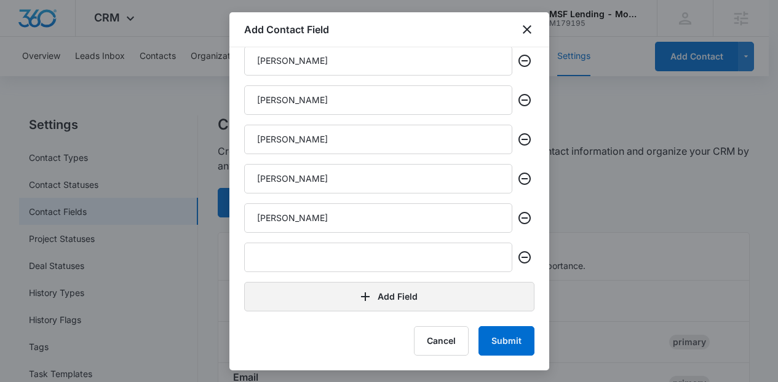
click at [465, 301] on button "Add Field" at bounding box center [389, 297] width 290 height 30
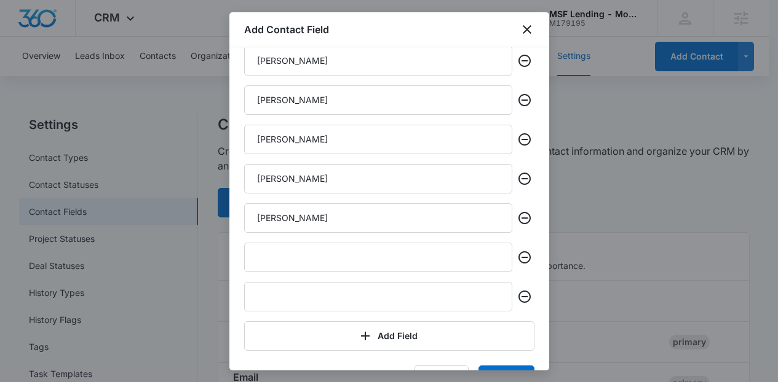
click at [370, 237] on div "Options Regina Gahunia Tony McGee Adrian Pinkney Jose Romero Khalid Stevenson A…" at bounding box center [389, 184] width 290 height 333
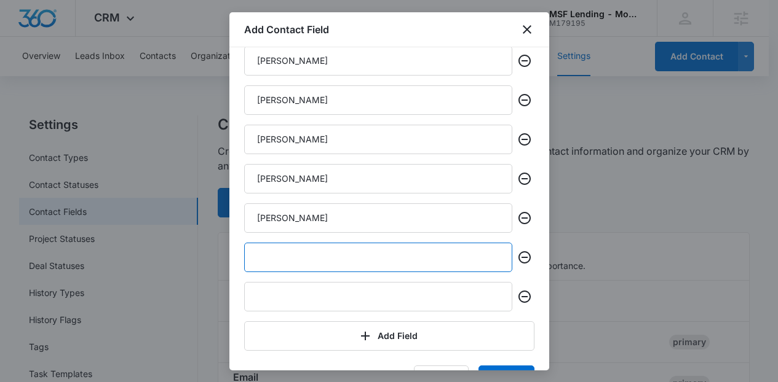
click at [371, 250] on input "text" at bounding box center [378, 258] width 268 height 30
paste input "Marshall Jacobs Sr."
type input "Marshall Jacobs Sr."
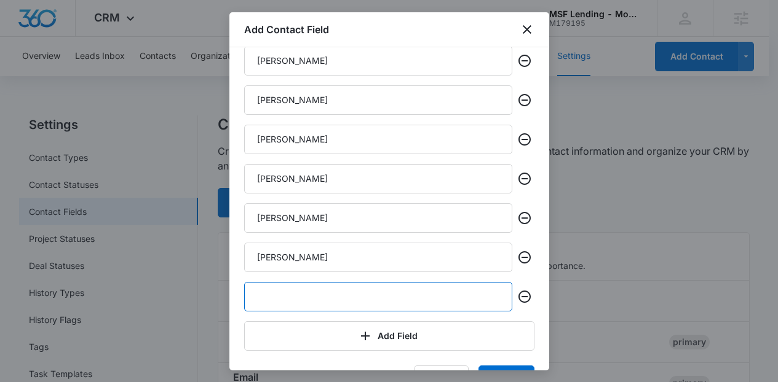
click at [363, 293] on input "text" at bounding box center [378, 297] width 268 height 30
paste input "Bayo Oshinnaiye"
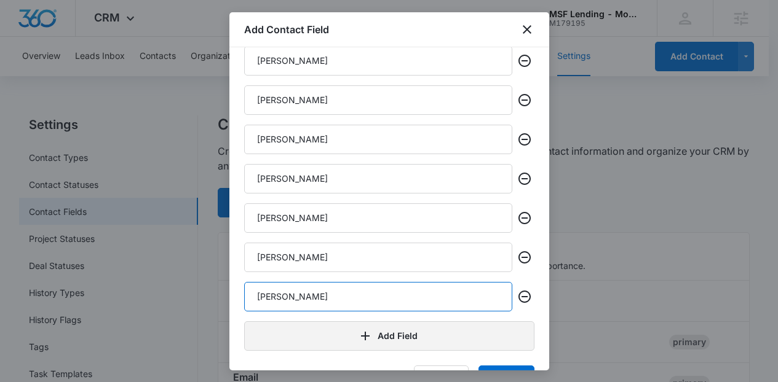
type input "Bayo Oshinnaiye"
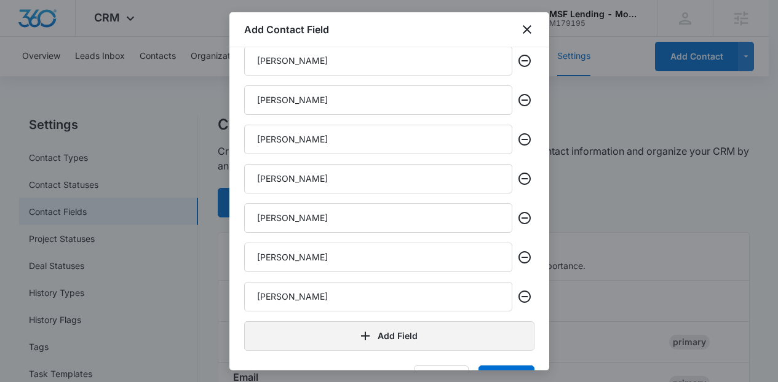
click at [369, 340] on button "Add Field" at bounding box center [389, 336] width 290 height 30
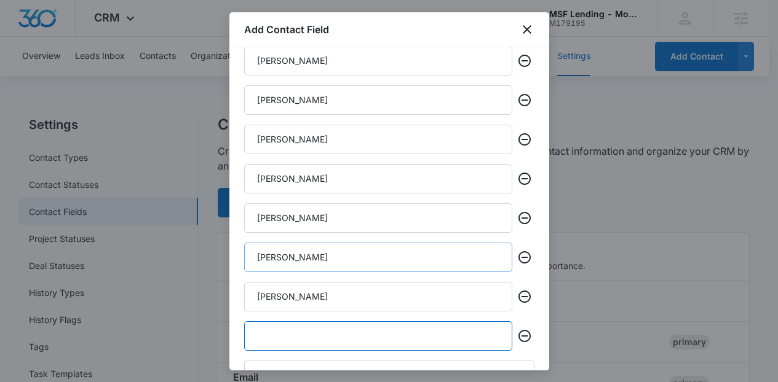
paste input "Shaunta Lee"
type input "Shaunta Lee"
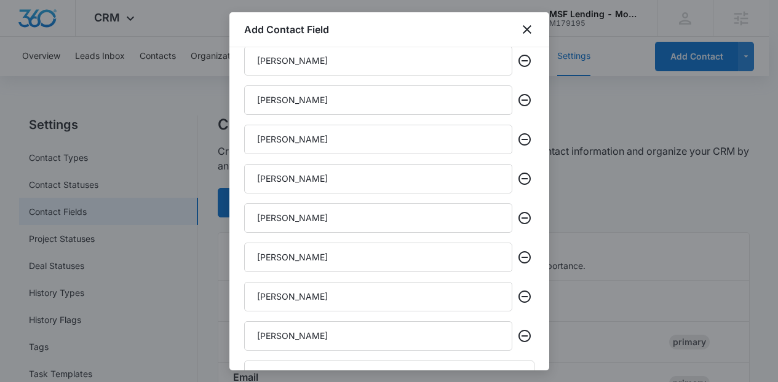
scroll to position [397, 0]
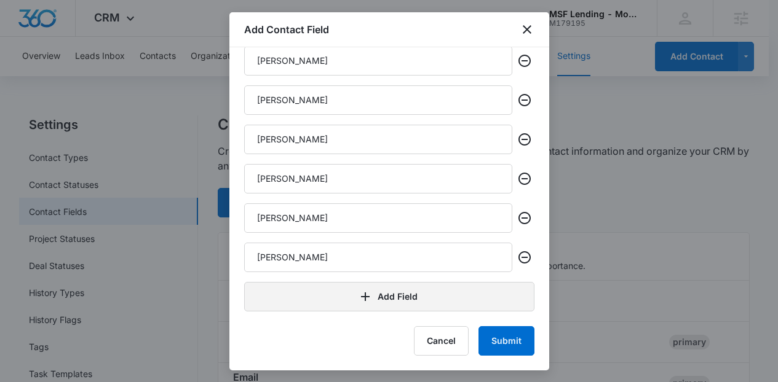
click at [435, 282] on button "Add Field" at bounding box center [389, 297] width 290 height 30
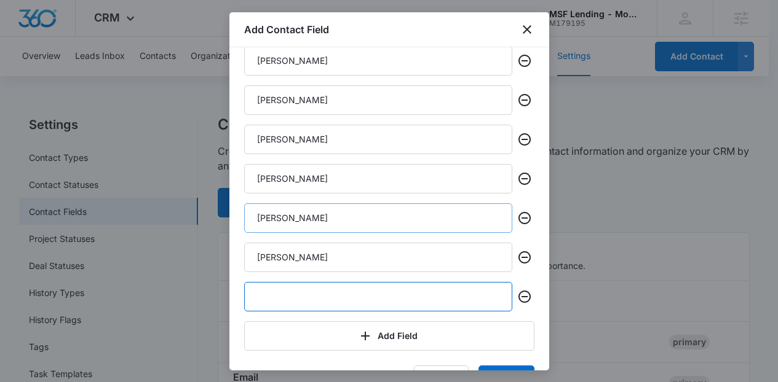
paste input "John Miller"
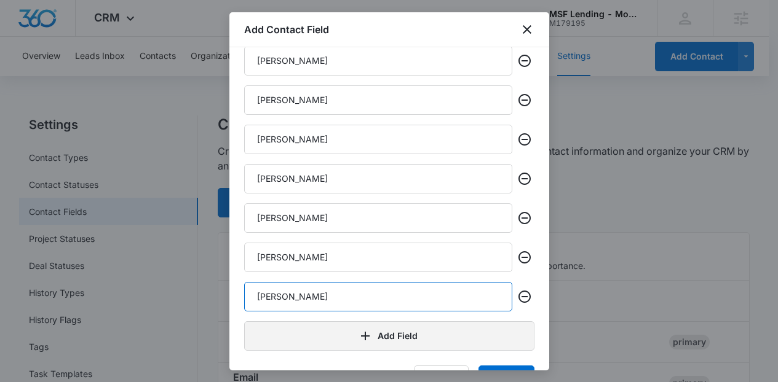
type input "John Miller"
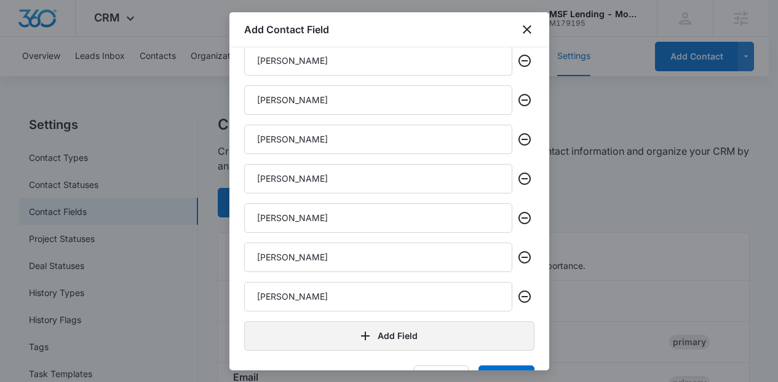
click at [395, 342] on button "Add Field" at bounding box center [389, 336] width 290 height 30
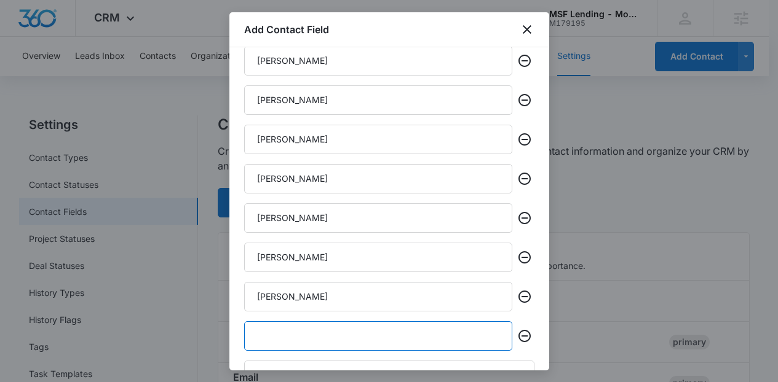
paste input "Farhoud Saleh"
type input "Farhoud Saleh"
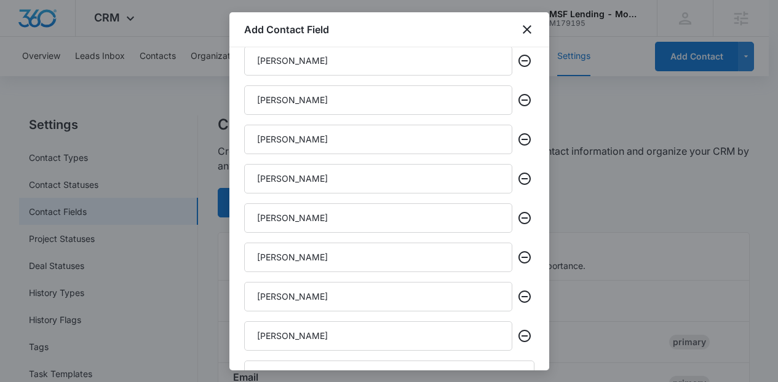
scroll to position [476, 0]
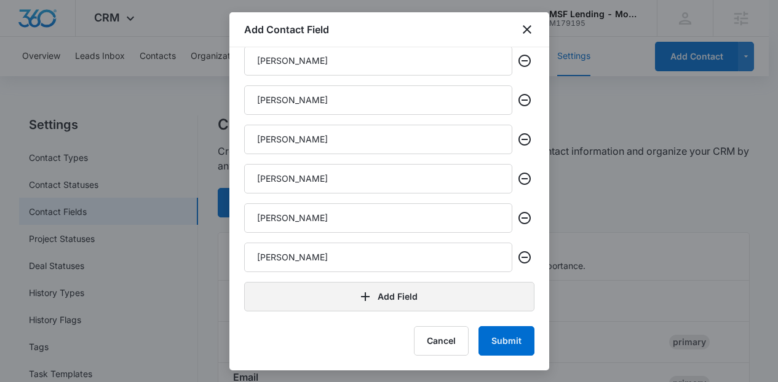
click at [422, 290] on button "Add Field" at bounding box center [389, 297] width 290 height 30
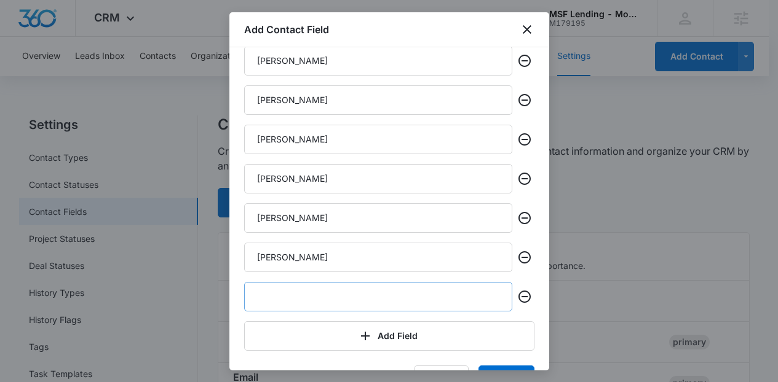
click at [388, 299] on input "text" at bounding box center [378, 297] width 268 height 30
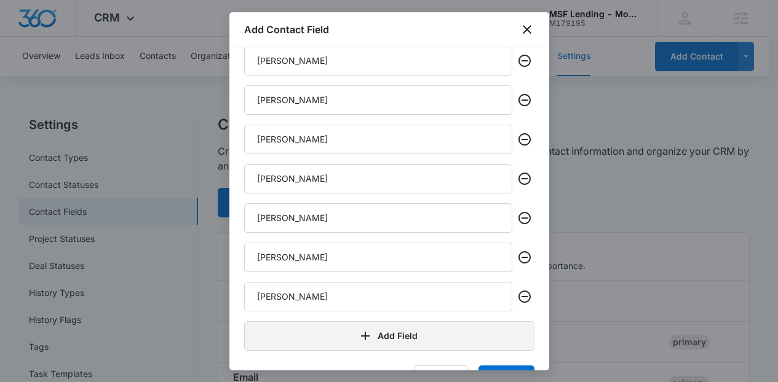
type input "Peter Firehock"
click at [369, 333] on button "Add Field" at bounding box center [389, 336] width 290 height 30
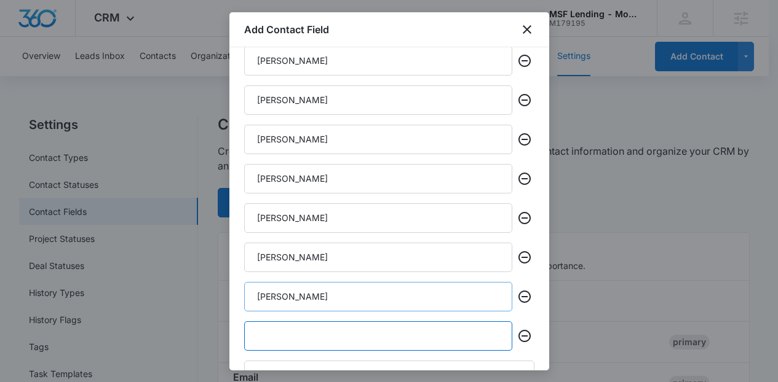
paste input "Stacie Nance"
type input "Stacie Nance"
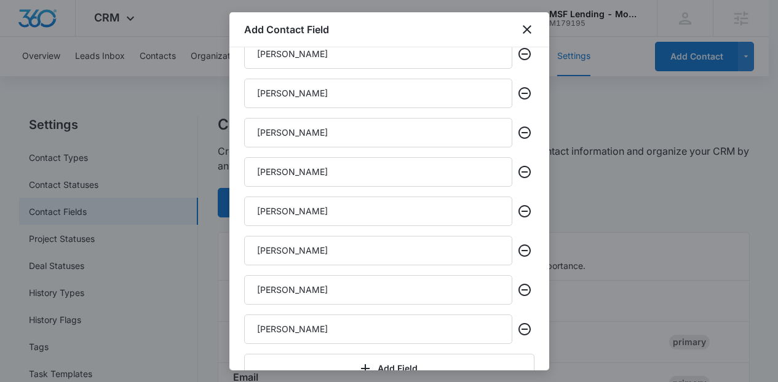
scroll to position [554, 0]
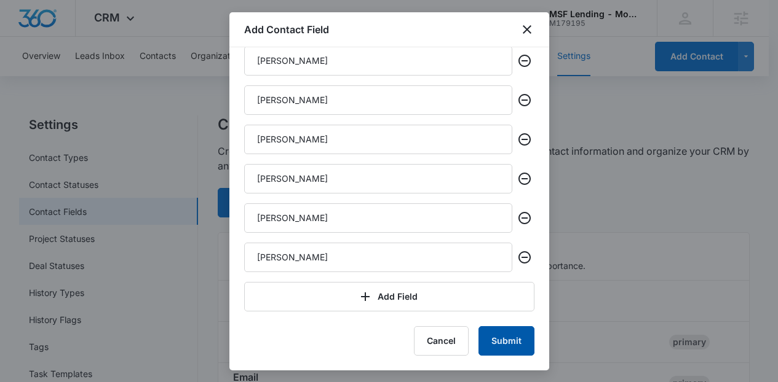
click at [489, 349] on button "Submit" at bounding box center [506, 341] width 56 height 30
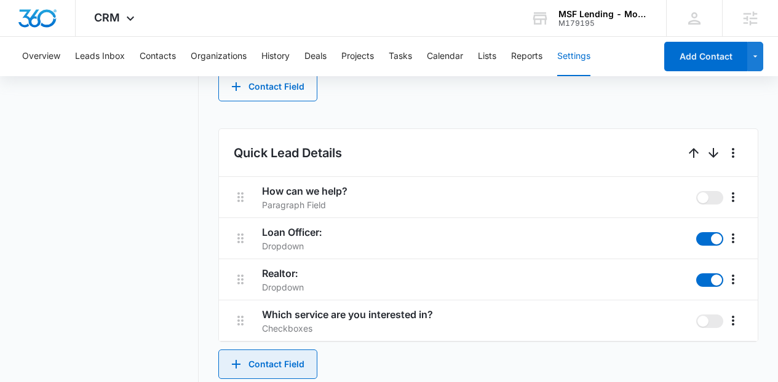
scroll to position [704, 0]
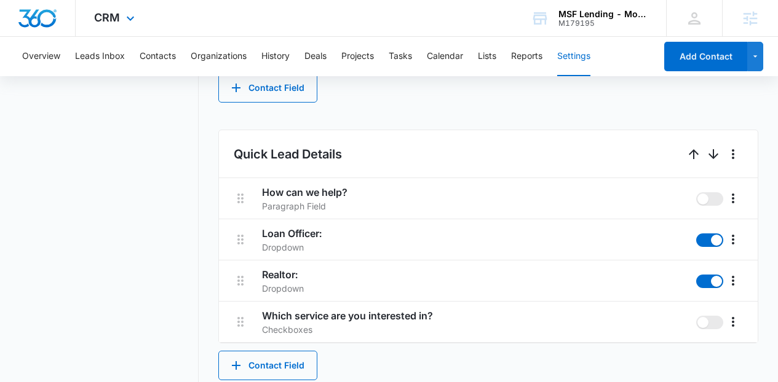
click at [101, 25] on div "CRM Apps Reputation Websites Forms CRM Email Social Content Ads Intelligence Fi…" at bounding box center [116, 18] width 81 height 36
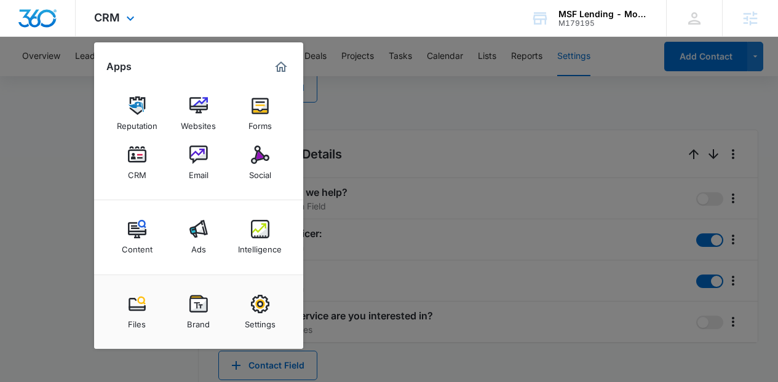
click at [288, 114] on div "Reputation Websites Forms CRM Email Social" at bounding box center [198, 139] width 209 height 124
click at [266, 112] on img at bounding box center [260, 106] width 18 height 18
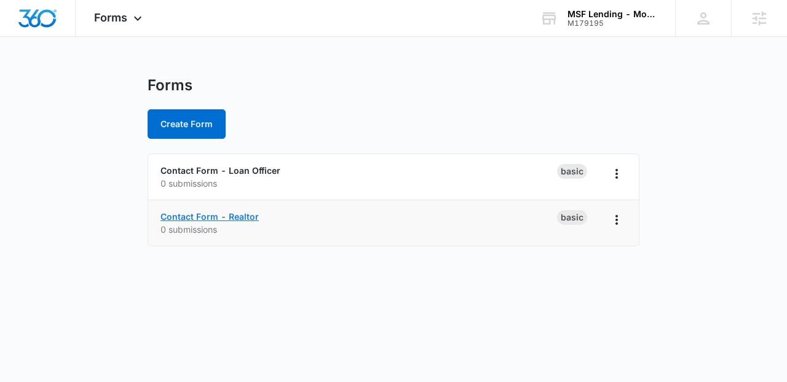
click at [235, 215] on link "Contact Form - Realtor" at bounding box center [209, 216] width 98 height 10
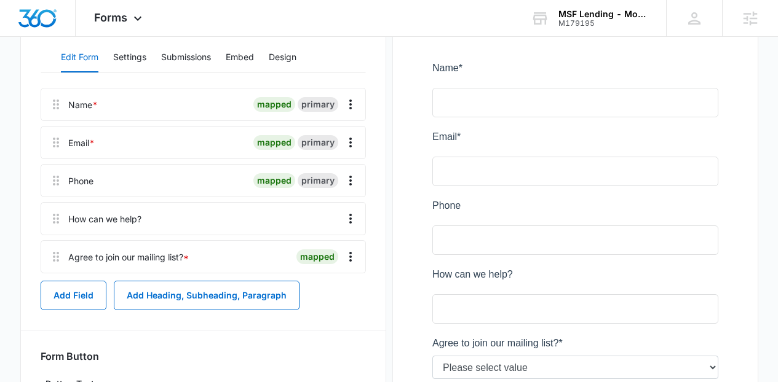
scroll to position [181, 0]
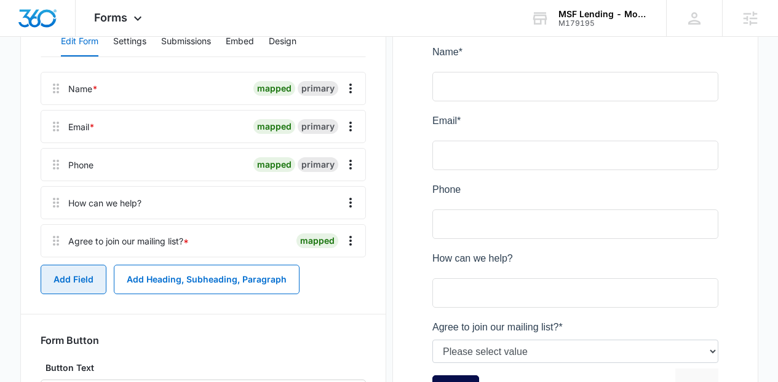
click at [98, 272] on button "Add Field" at bounding box center [74, 280] width 66 height 30
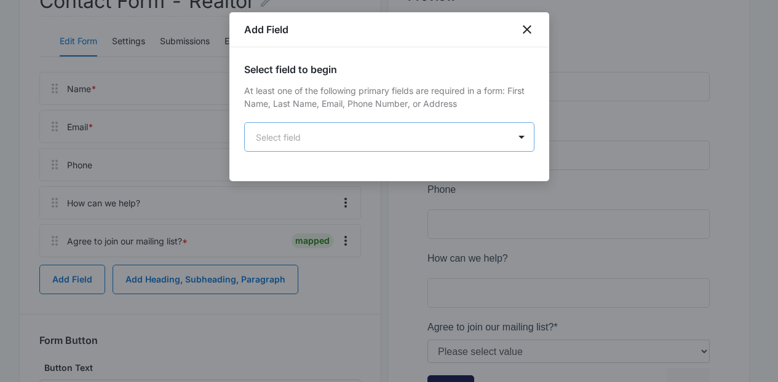
click at [333, 131] on body "Forms Apps Reputation Websites Forms CRM Email Social Content Ads Intelligence …" at bounding box center [389, 158] width 778 height 679
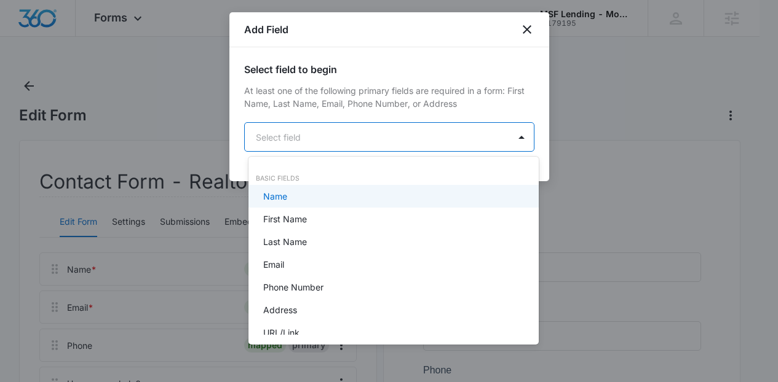
scroll to position [0, 0]
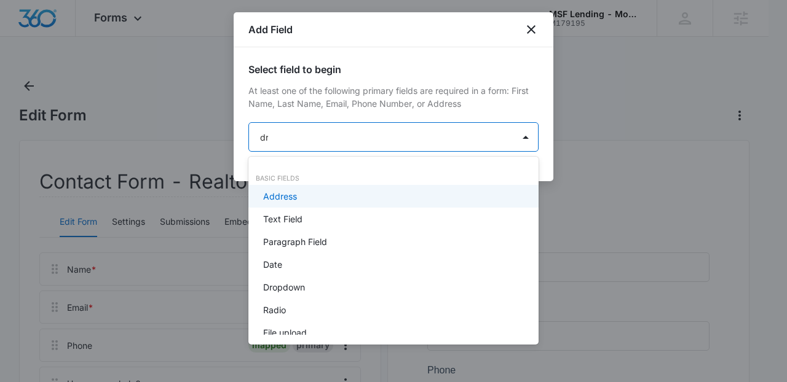
type input "drop"
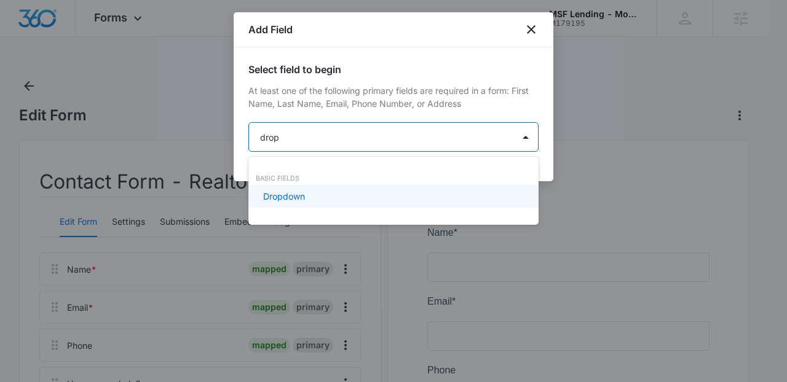
click at [326, 196] on div "Dropdown" at bounding box center [392, 196] width 258 height 13
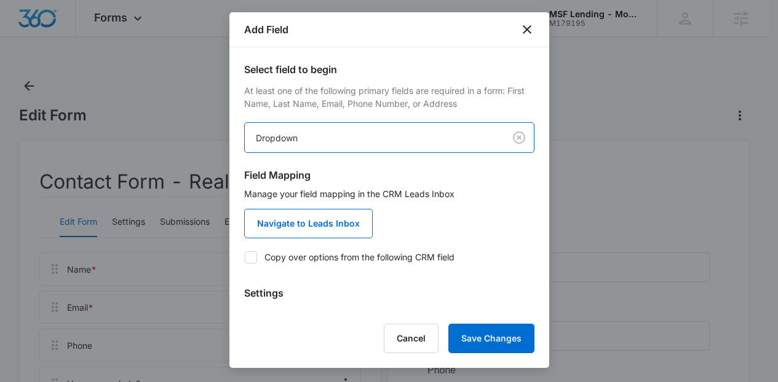
click at [416, 258] on label "Copy over options from the following CRM field" at bounding box center [389, 257] width 290 height 13
click at [245, 258] on input "Copy over options from the following CRM field" at bounding box center [244, 257] width 1 height 1
checkbox input "true"
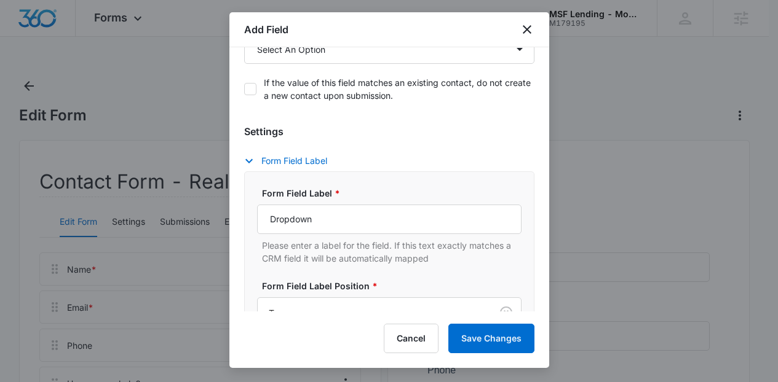
scroll to position [272, 0]
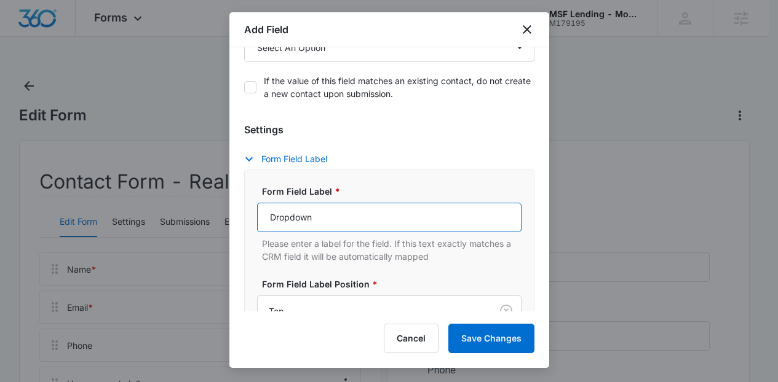
click at [404, 211] on input "Dropdown" at bounding box center [389, 218] width 264 height 30
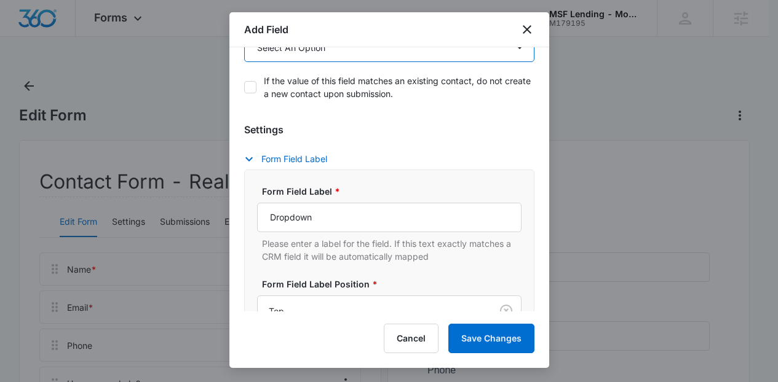
click at [363, 58] on select "Select An Option Select An Option Best Way To Contact Loan Officer: Qualifying …" at bounding box center [389, 48] width 290 height 30
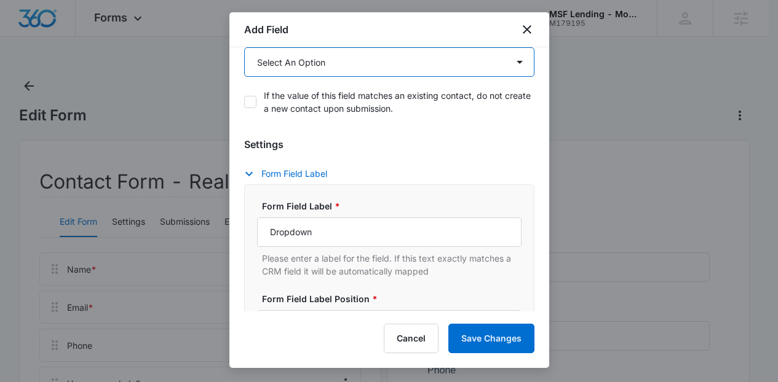
select select "369"
click at [244, 47] on select "Select An Option Select An Option Best Way To Contact Loan Officer: Qualifying …" at bounding box center [389, 62] width 290 height 30
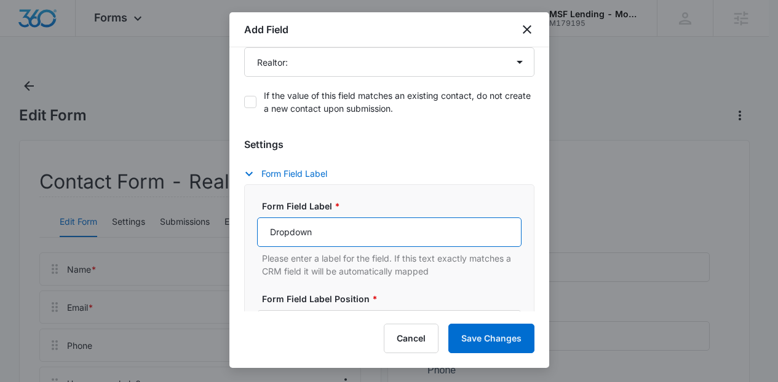
click at [314, 229] on input "Dropdown" at bounding box center [389, 233] width 264 height 30
type input "Realtor:"
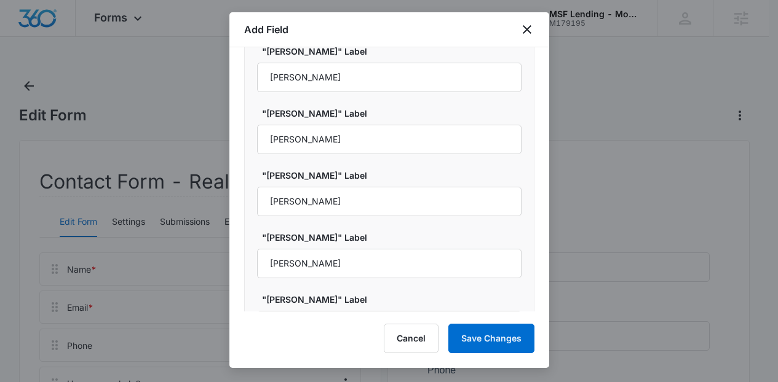
scroll to position [1236, 0]
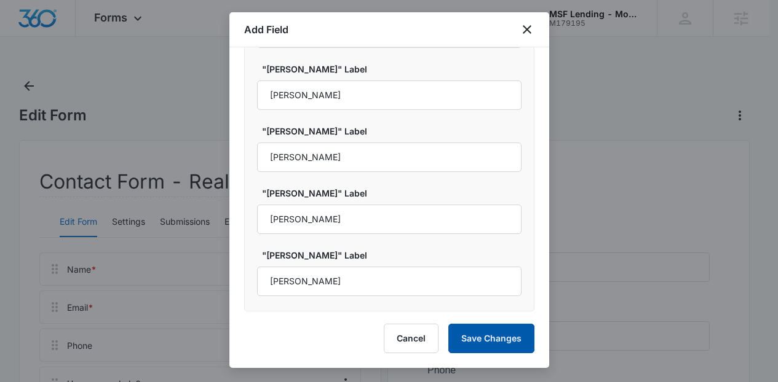
click at [499, 329] on button "Save Changes" at bounding box center [491, 339] width 86 height 30
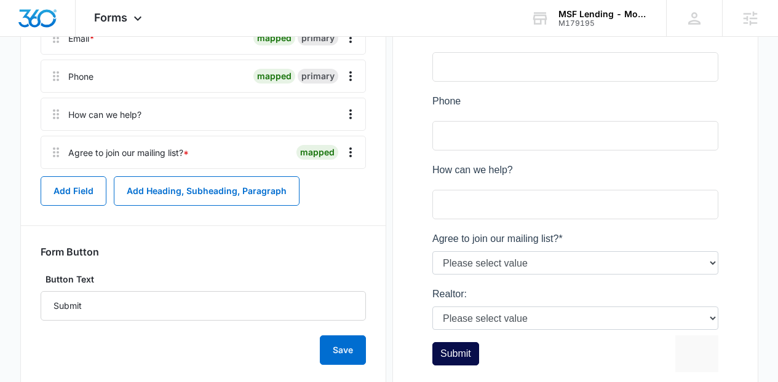
scroll to position [307, 0]
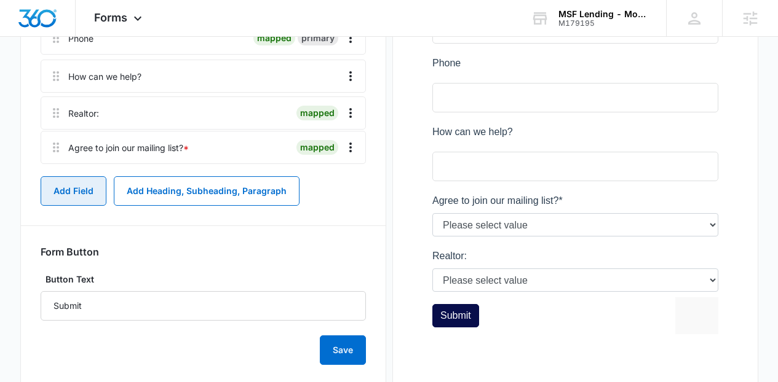
drag, startPoint x: 56, startPoint y: 151, endPoint x: 56, endPoint y: 101, distance: 49.8
click at [56, 101] on div "Name * mapped primary Email * mapped primary Phone mapped primary How can we he…" at bounding box center [203, 57] width 325 height 224
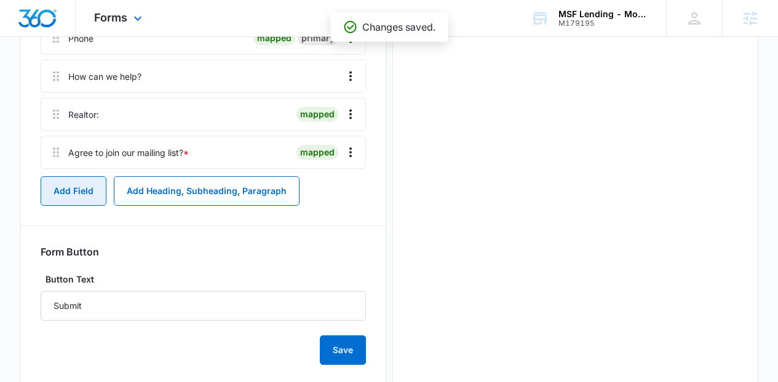
scroll to position [0, 0]
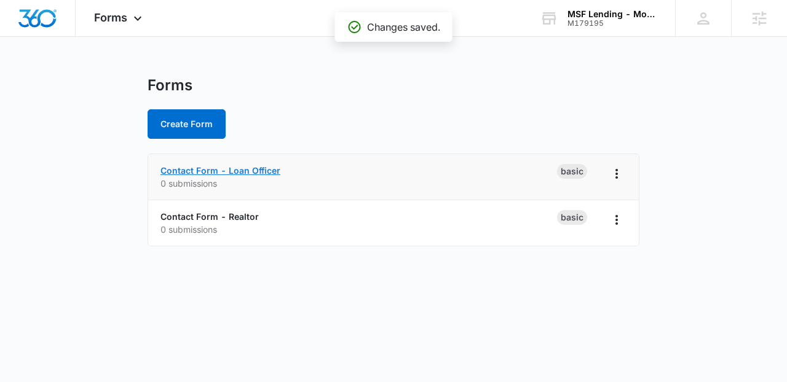
click at [245, 173] on link "Contact Form - Loan Officer" at bounding box center [220, 170] width 120 height 10
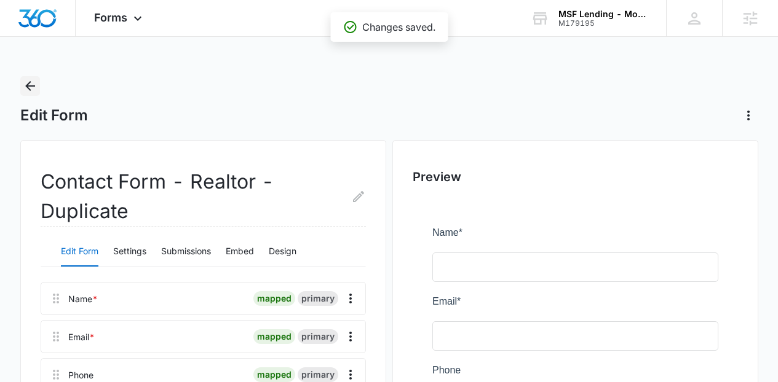
click at [28, 83] on icon "Back" at bounding box center [30, 86] width 10 height 10
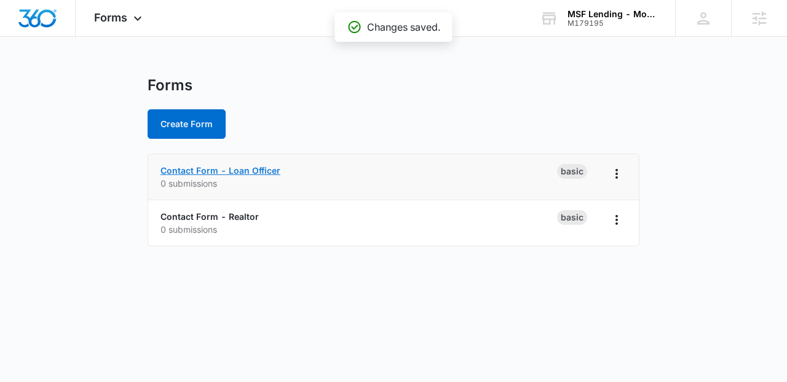
click at [232, 170] on link "Contact Form - Loan Officer" at bounding box center [220, 170] width 120 height 10
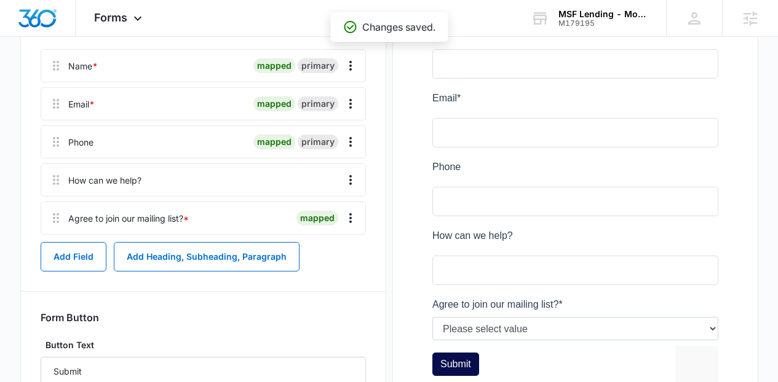
scroll to position [202, 0]
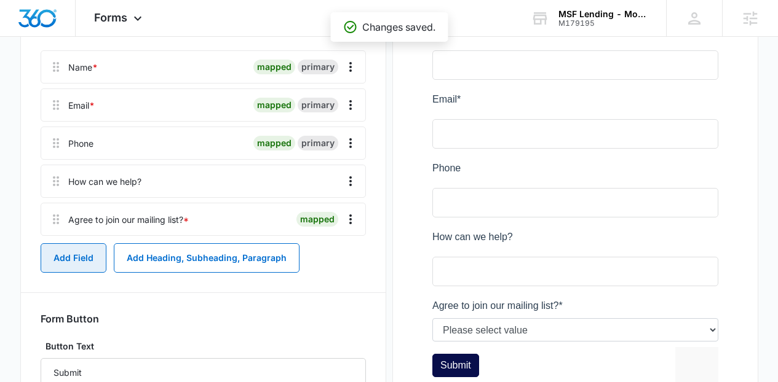
click at [68, 261] on button "Add Field" at bounding box center [74, 258] width 66 height 30
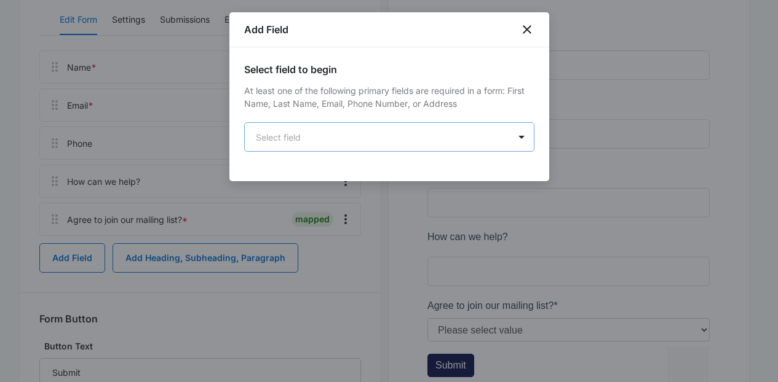
click at [372, 138] on body "Forms Apps Reputation Websites Forms CRM Email Social Content Ads Intelligence …" at bounding box center [389, 137] width 778 height 679
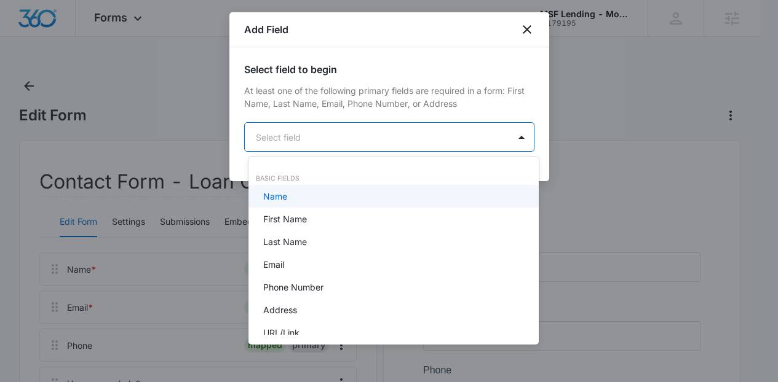
scroll to position [0, 0]
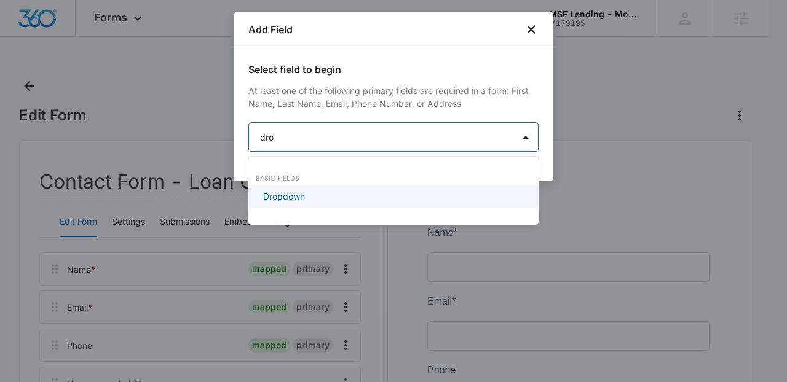
type input "drop"
click at [363, 187] on div "Dropdown" at bounding box center [393, 196] width 290 height 23
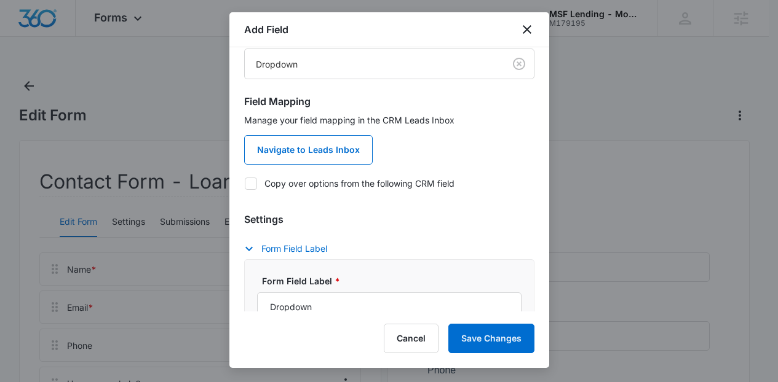
scroll to position [76, 0]
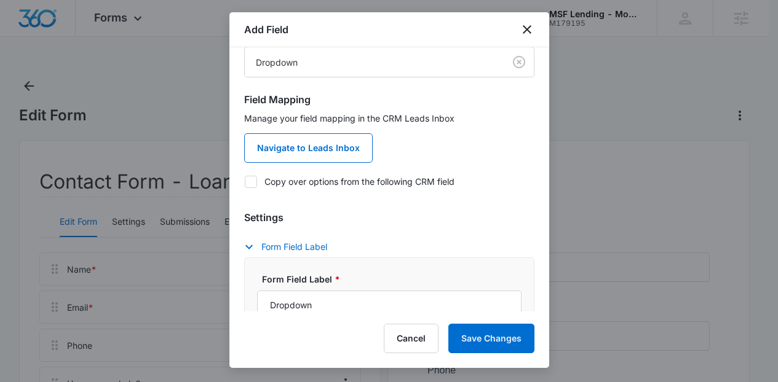
click at [390, 181] on label "Copy over options from the following CRM field" at bounding box center [389, 181] width 290 height 13
click at [245, 181] on input "Copy over options from the following CRM field" at bounding box center [244, 181] width 1 height 1
checkbox input "true"
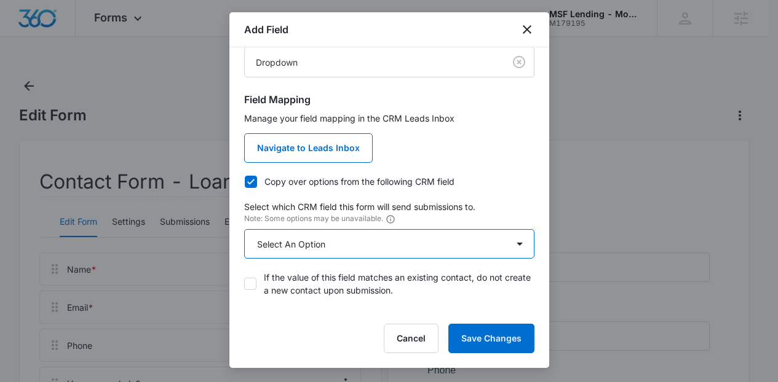
click at [367, 235] on select "Select An Option Select An Option Best Way To Contact Loan Officer: Qualifying …" at bounding box center [389, 244] width 290 height 30
select select "361"
click at [244, 229] on select "Select An Option Select An Option Best Way To Contact Loan Officer: Qualifying …" at bounding box center [389, 244] width 290 height 30
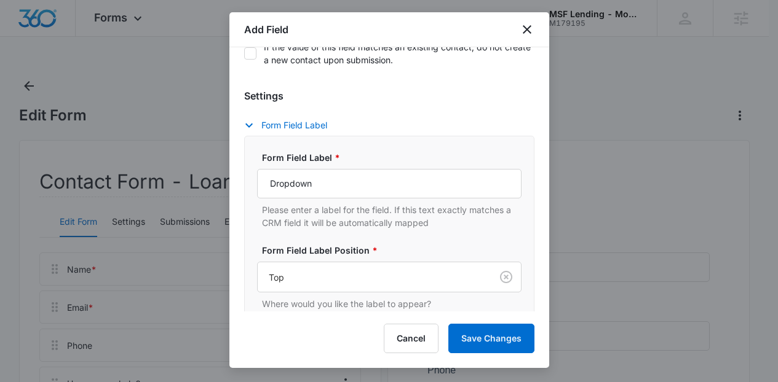
scroll to position [329, 0]
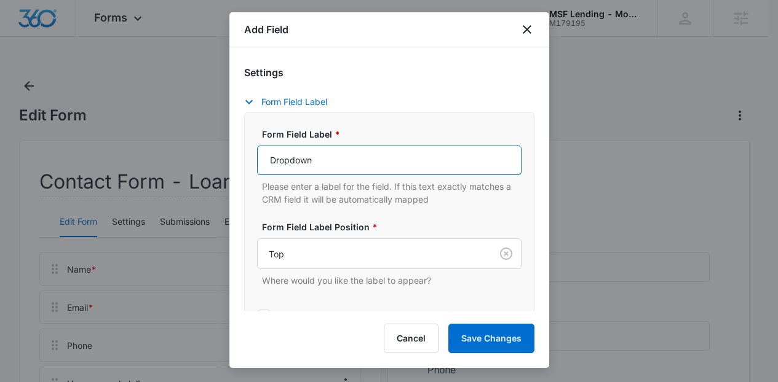
click at [486, 158] on input "Dropdown" at bounding box center [389, 161] width 264 height 30
type input "Loan Officer:"
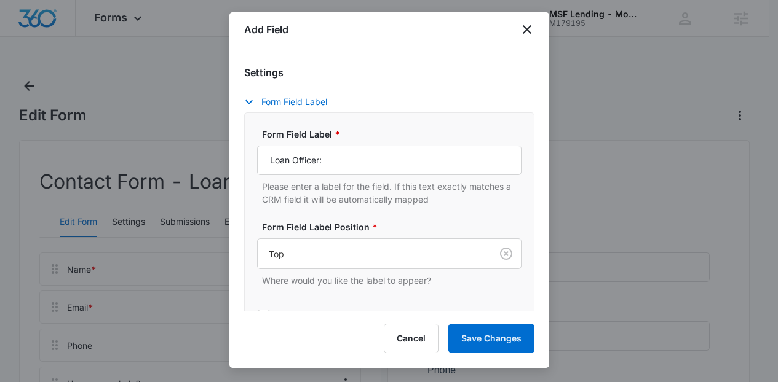
scroll to position [831, 0]
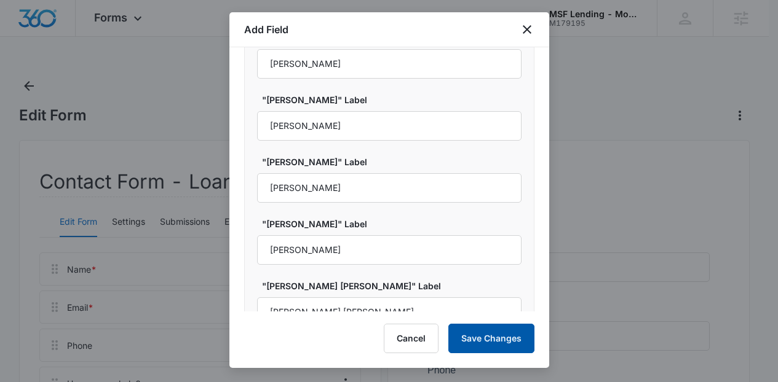
click at [503, 336] on button "Save Changes" at bounding box center [491, 339] width 86 height 30
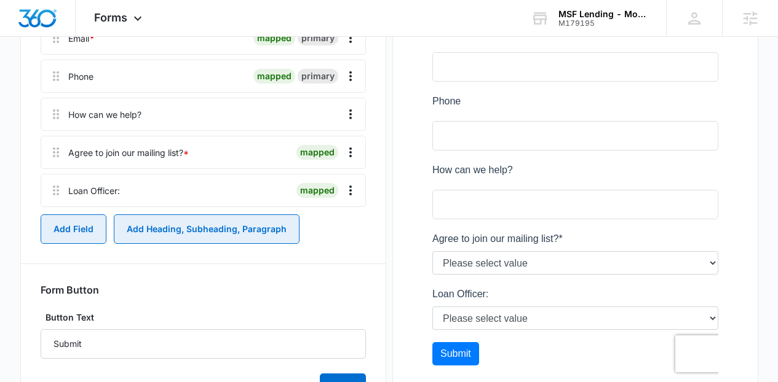
scroll to position [307, 0]
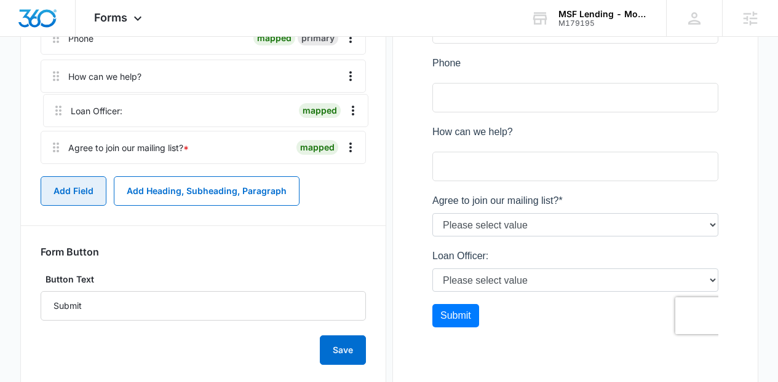
drag, startPoint x: 56, startPoint y: 150, endPoint x: 58, endPoint y: 98, distance: 51.7
click at [58, 98] on div "Name * mapped primary Email * mapped primary Phone mapped primary How can we he…" at bounding box center [203, 57] width 325 height 224
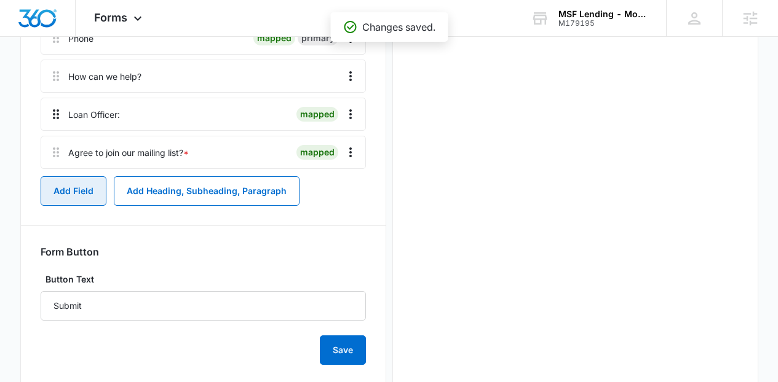
click at [56, 114] on icon at bounding box center [56, 114] width 6 height 10
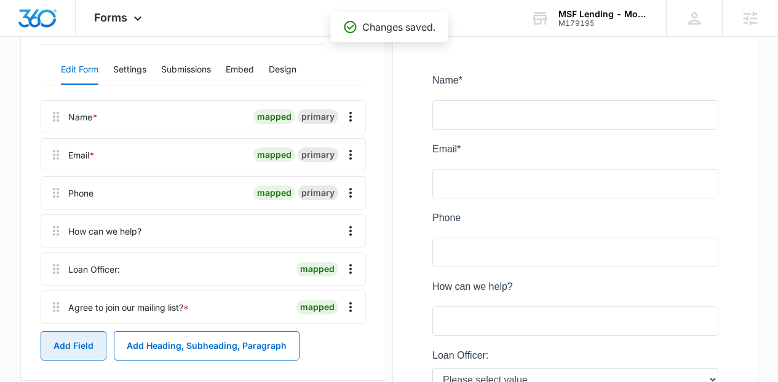
scroll to position [151, 0]
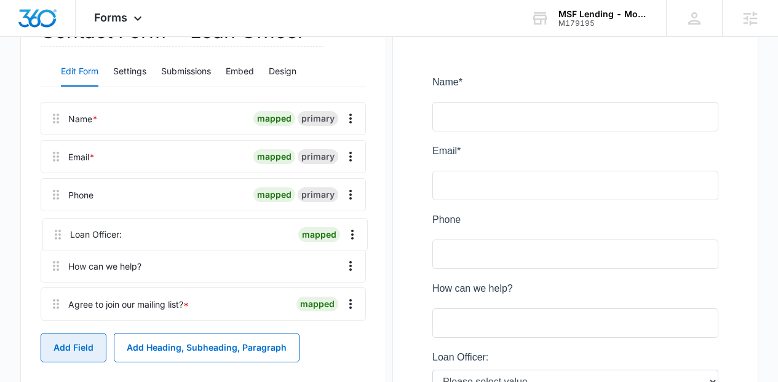
drag, startPoint x: 57, startPoint y: 275, endPoint x: 59, endPoint y: 225, distance: 50.4
click at [59, 225] on div "Name * mapped primary Email * mapped primary Phone mapped primary How can we he…" at bounding box center [203, 214] width 325 height 224
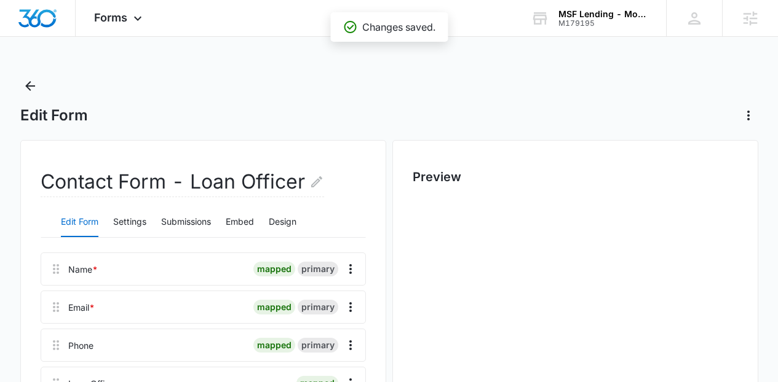
scroll to position [0, 0]
click at [34, 86] on icon "Back" at bounding box center [30, 86] width 10 height 10
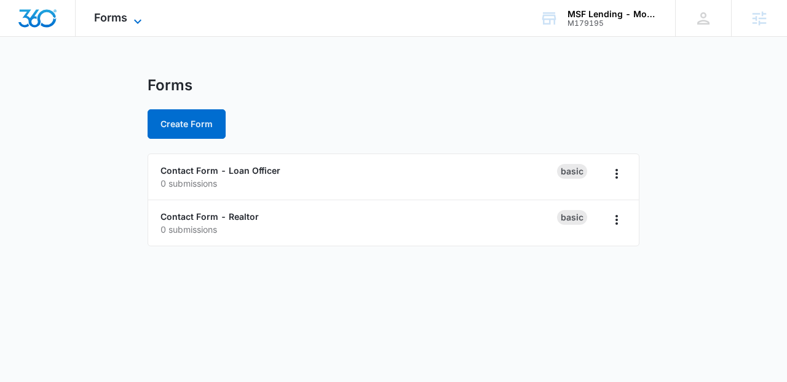
click at [114, 22] on span "Forms" at bounding box center [110, 17] width 33 height 13
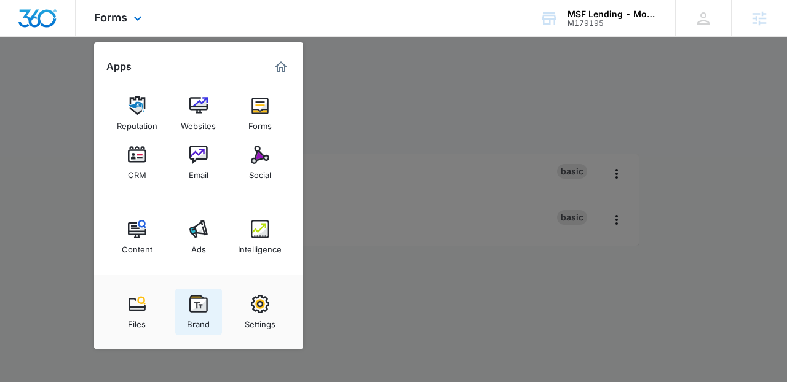
click at [192, 302] on img at bounding box center [198, 304] width 18 height 18
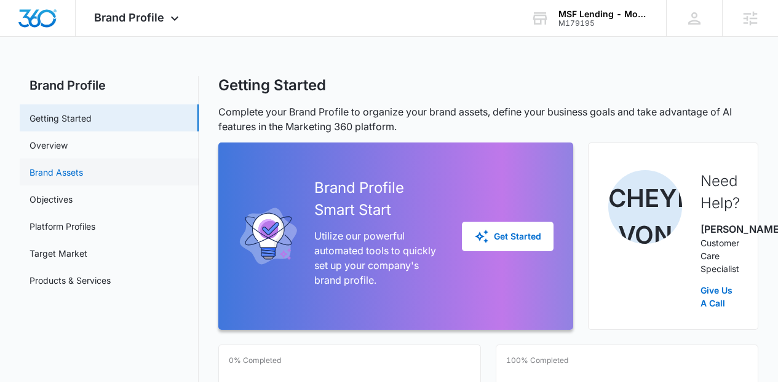
click at [64, 174] on link "Brand Assets" at bounding box center [56, 172] width 53 height 13
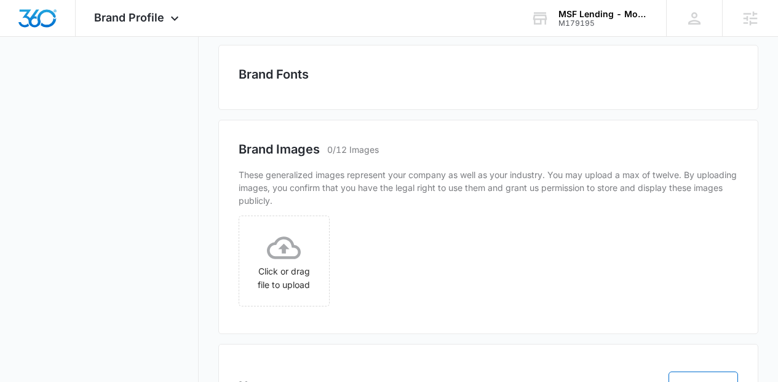
scroll to position [435, 0]
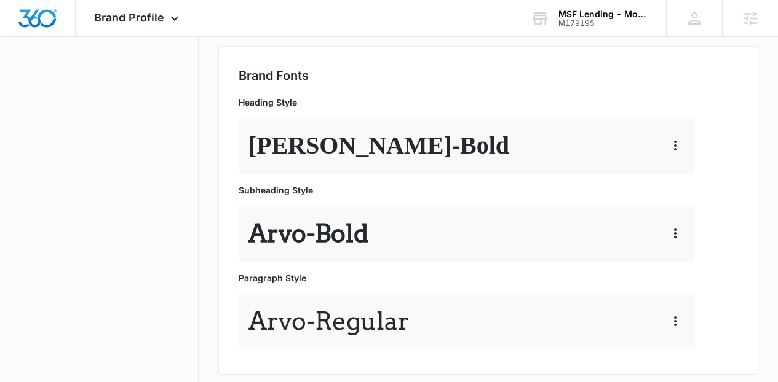
click at [295, 16] on button "button" at bounding box center [294, 0] width 32 height 32
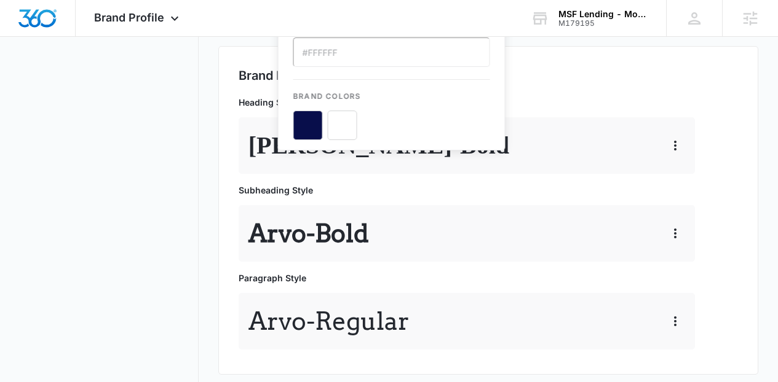
scroll to position [0, 0]
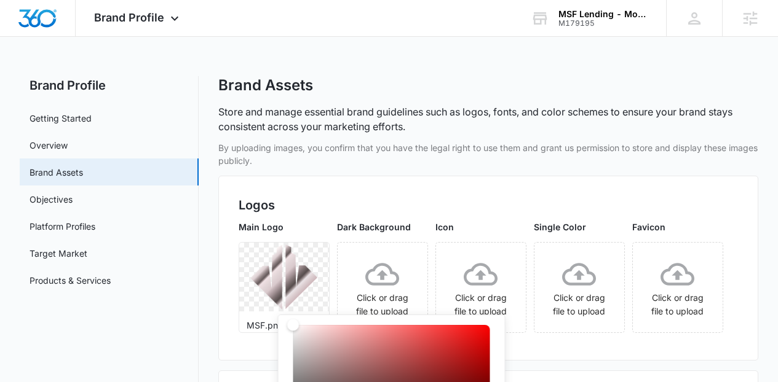
type input "#D4B469"
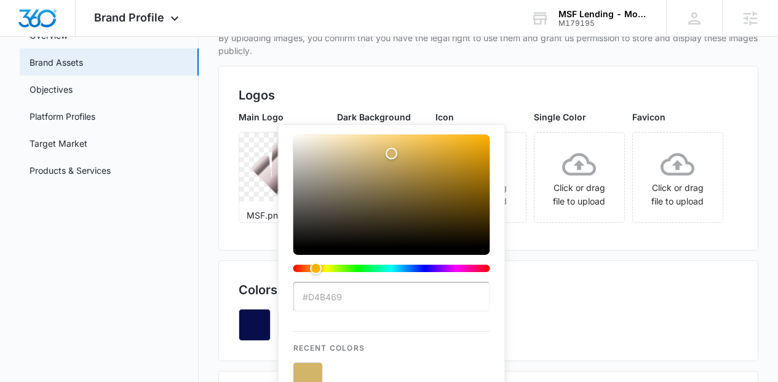
click at [610, 231] on div "Main Logo MSF.png Dark Background Click or drag file to upload Icon Click or dr…" at bounding box center [489, 171] width 500 height 120
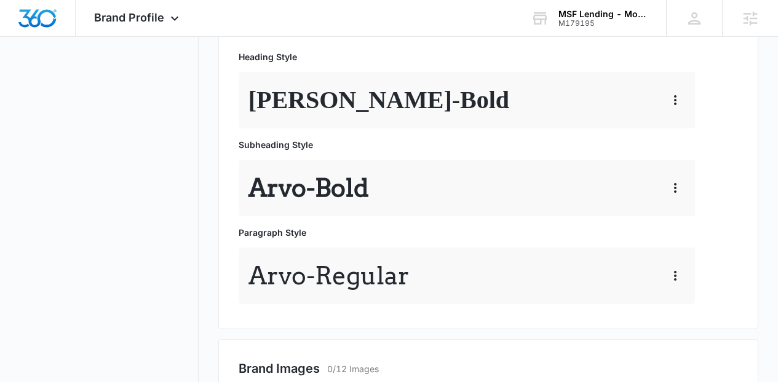
scroll to position [404, 0]
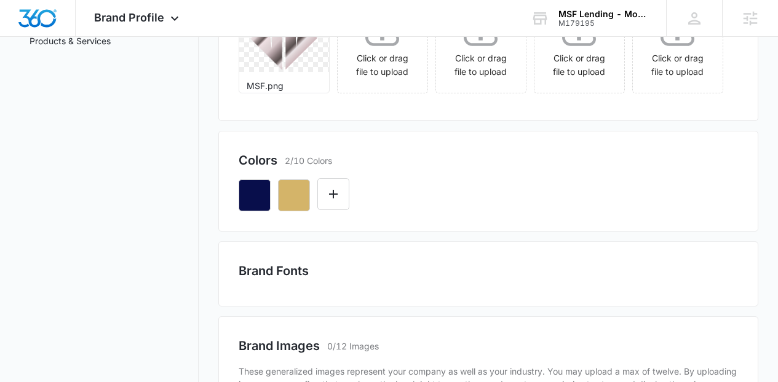
scroll to position [350, 0]
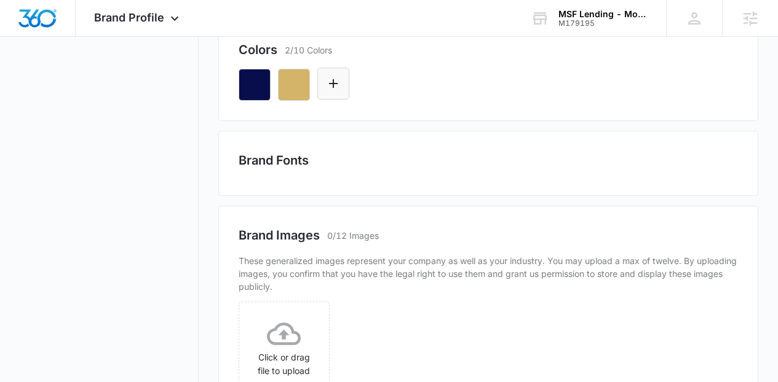
click at [336, 88] on icon "Edit Color" at bounding box center [333, 83] width 9 height 9
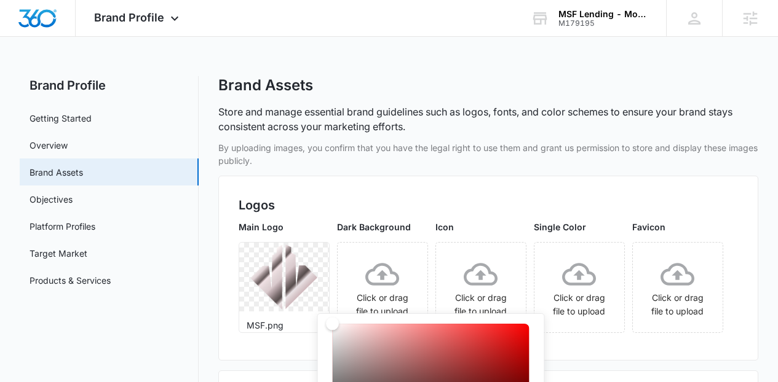
scroll to position [55, 0]
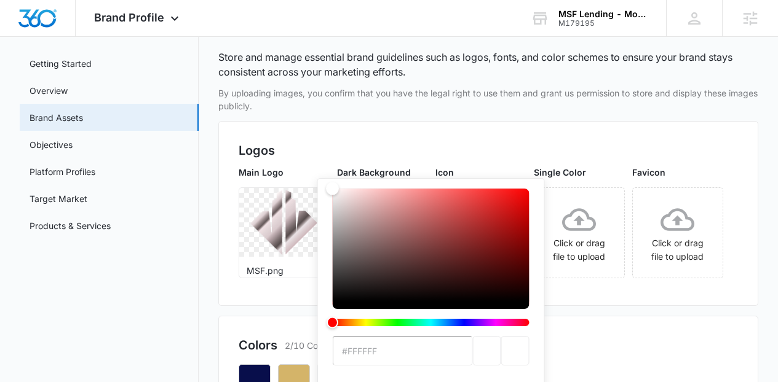
drag, startPoint x: 396, startPoint y: 353, endPoint x: 265, endPoint y: 140, distance: 251.1
click at [637, 286] on div "Main Logo MSF.png Dark Background Click or drag file to upload Icon Click or dr…" at bounding box center [489, 226] width 500 height 120
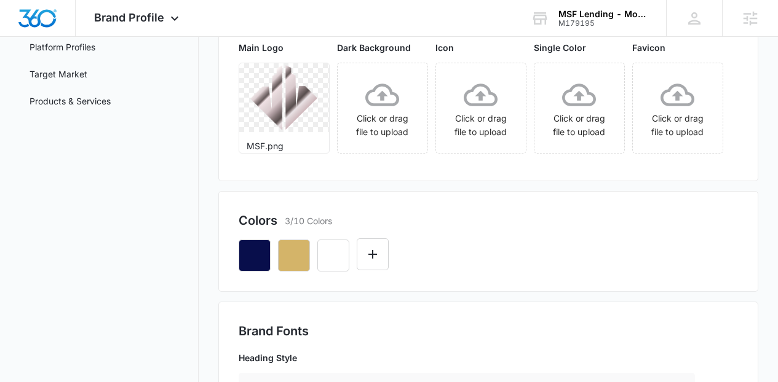
scroll to position [177, 0]
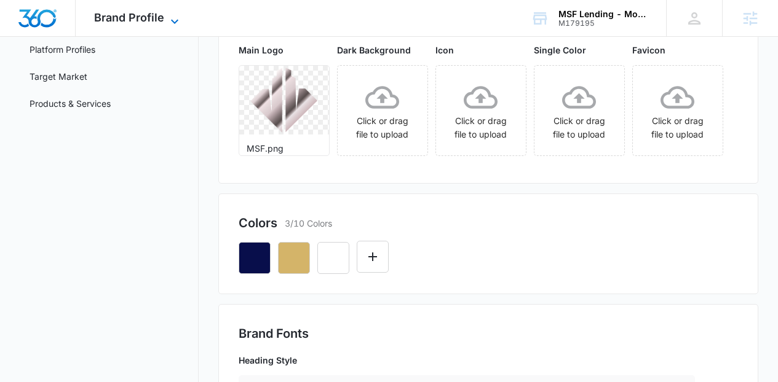
click at [138, 17] on span "Brand Profile" at bounding box center [129, 17] width 70 height 13
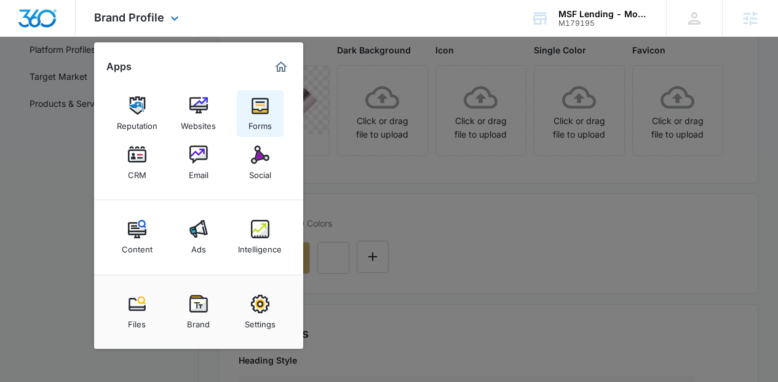
click at [259, 108] on img at bounding box center [260, 106] width 18 height 18
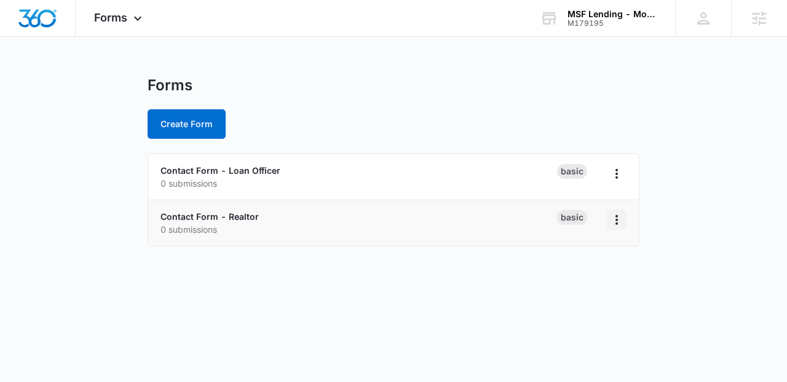
click at [625, 219] on button "Overflow Menu" at bounding box center [617, 220] width 20 height 20
click at [639, 221] on ul "Contact Form - Loan Officer 0 submissions Basic Contact Form - Realtor 0 submis…" at bounding box center [394, 200] width 492 height 93
click at [621, 220] on icon "Overflow Menu" at bounding box center [616, 220] width 15 height 15
click at [587, 269] on div "Duplicate" at bounding box center [577, 273] width 38 height 9
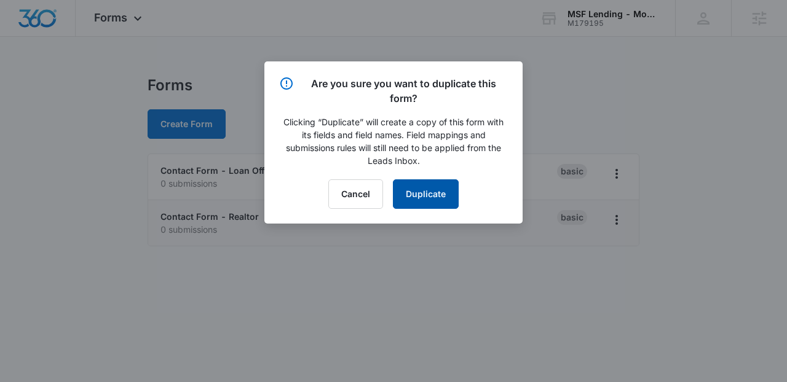
click at [422, 207] on button "Duplicate" at bounding box center [426, 194] width 66 height 30
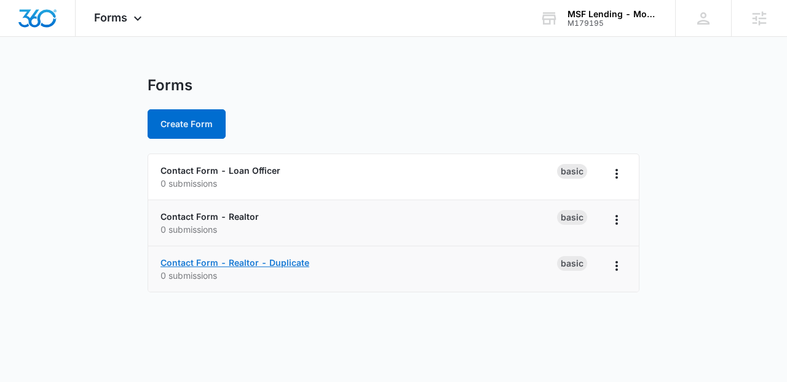
click at [287, 264] on link "Contact Form - Realtor - Duplicate" at bounding box center [234, 263] width 149 height 10
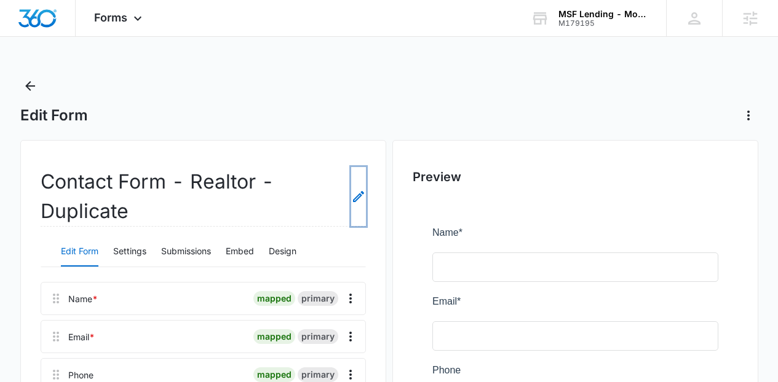
click at [357, 195] on icon "Edit Form Name" at bounding box center [358, 196] width 15 height 15
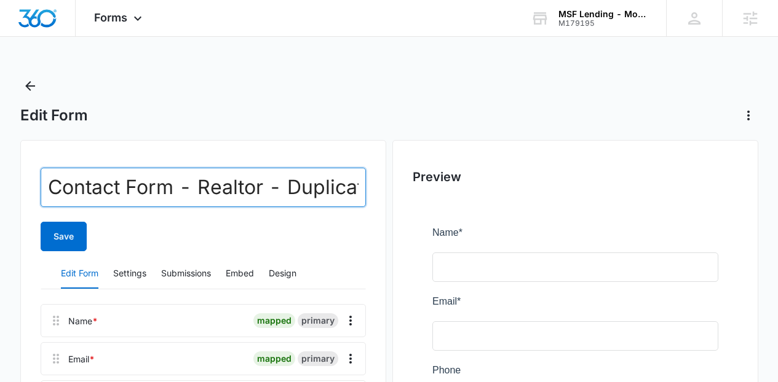
scroll to position [0, 15]
drag, startPoint x: 198, startPoint y: 188, endPoint x: 394, endPoint y: 186, distance: 196.1
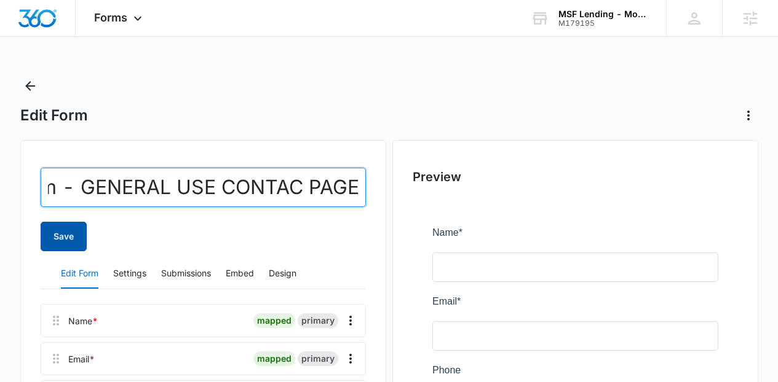
type input "Contact Form - GENERAL USE CONTAC PAGE"
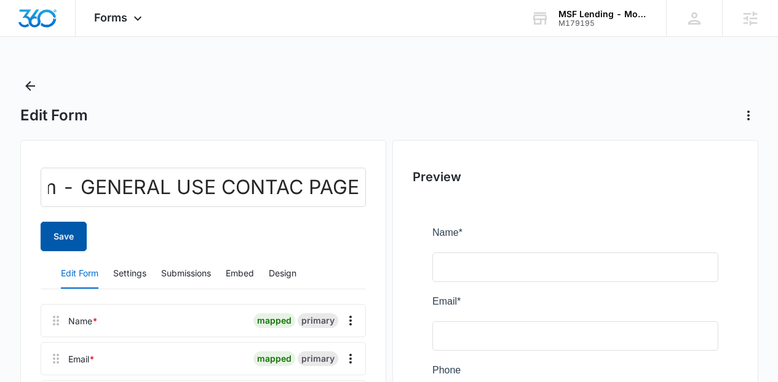
click at [74, 230] on button "Save" at bounding box center [64, 237] width 46 height 30
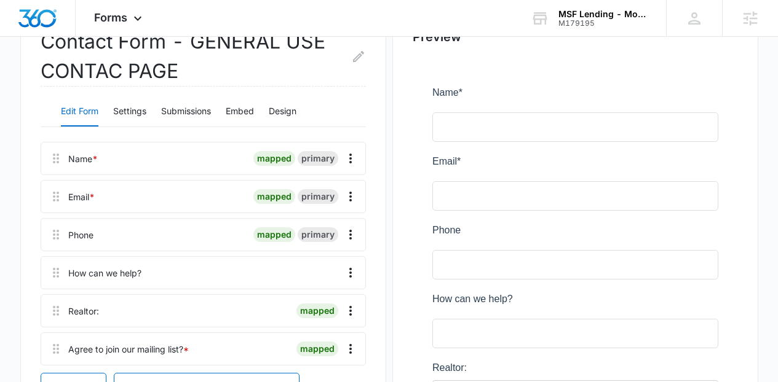
scroll to position [143, 0]
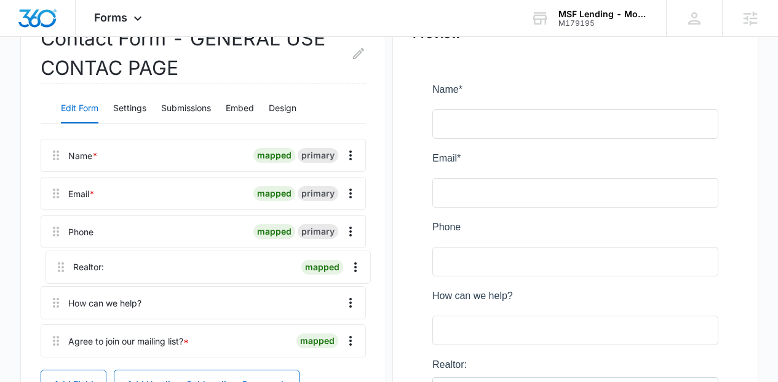
drag, startPoint x: 57, startPoint y: 308, endPoint x: 61, endPoint y: 256, distance: 51.8
click at [61, 256] on div "Name * mapped primary Email * mapped primary Phone mapped primary How can we he…" at bounding box center [203, 251] width 325 height 224
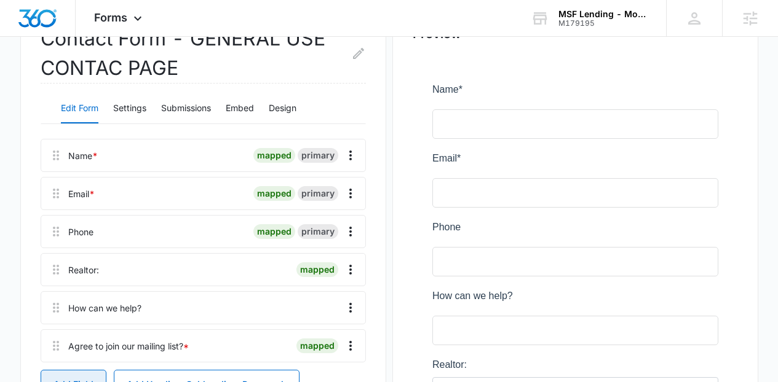
click at [66, 377] on button "Add Field" at bounding box center [74, 385] width 66 height 30
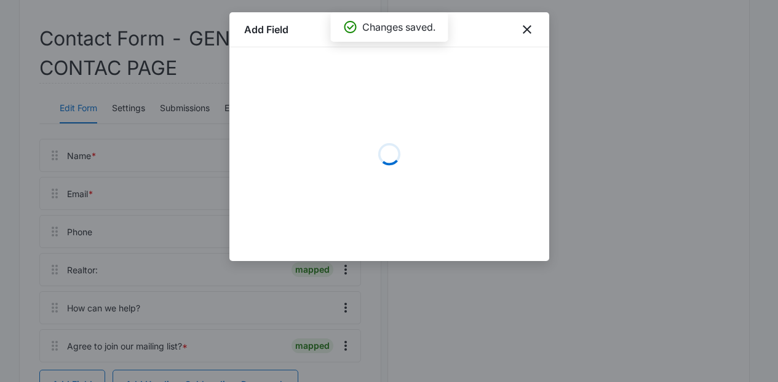
scroll to position [0, 0]
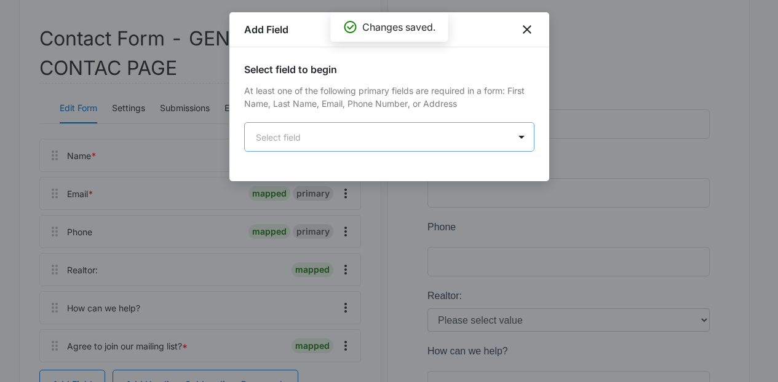
click at [327, 126] on body "Forms Apps Reputation Websites Forms CRM Email Social Content Ads Intelligence …" at bounding box center [389, 230] width 778 height 747
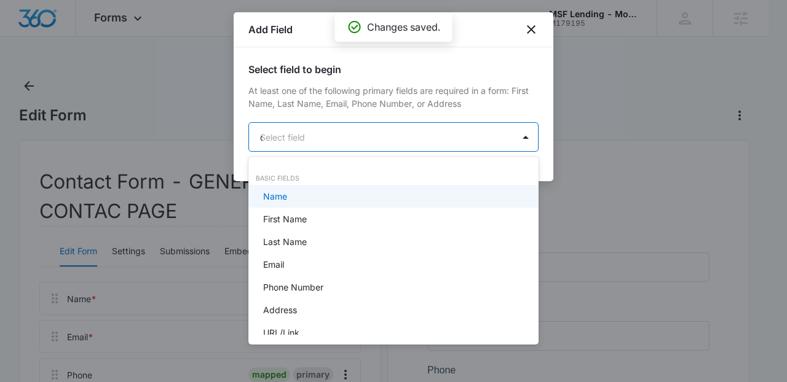
type input "dr"
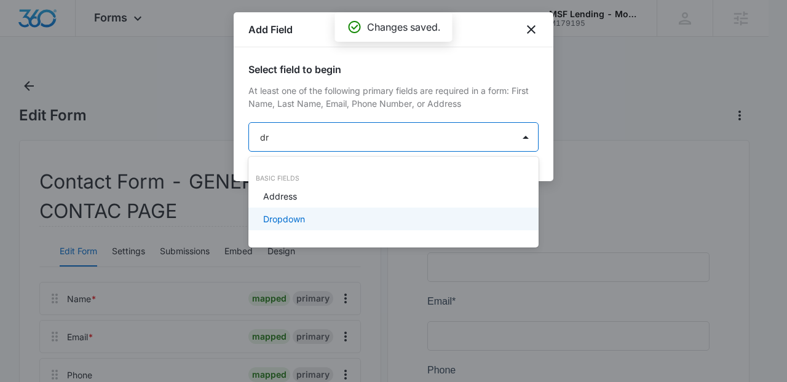
click at [331, 216] on div "Dropdown" at bounding box center [392, 219] width 258 height 13
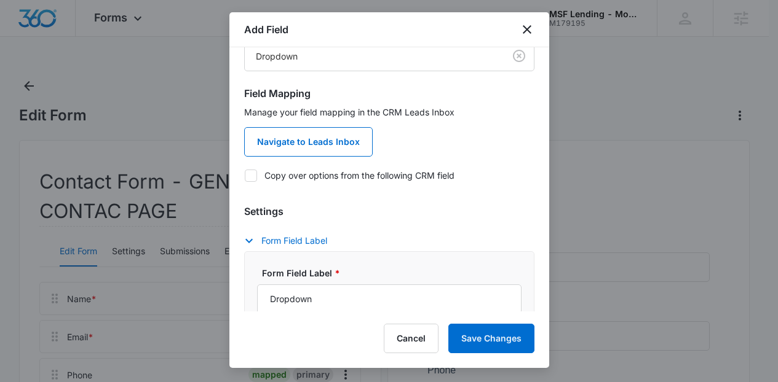
scroll to position [87, 0]
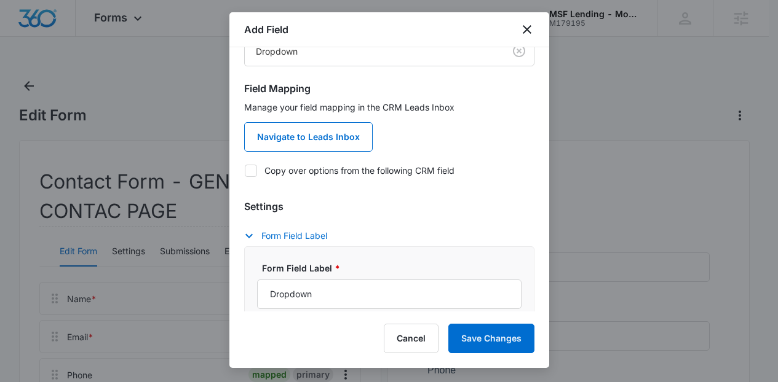
click at [406, 178] on div "Manage your field mapping in the CRM Leads Inbox Navigate to Leads Inbox Copy o…" at bounding box center [389, 143] width 290 height 84
click at [387, 168] on label "Copy over options from the following CRM field" at bounding box center [389, 170] width 290 height 13
click at [245, 170] on input "Copy over options from the following CRM field" at bounding box center [244, 170] width 1 height 1
checkbox input "true"
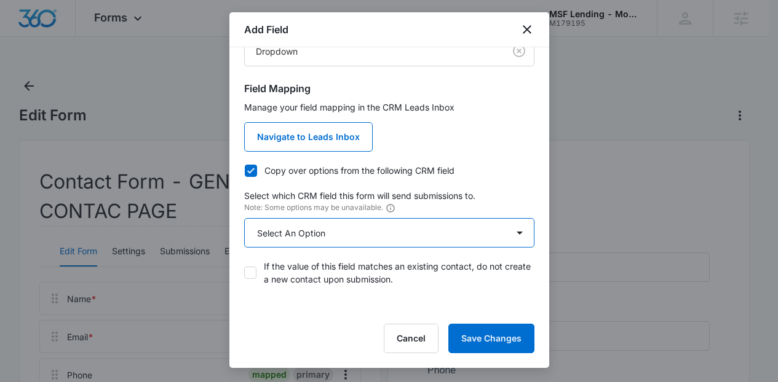
click at [348, 224] on select "Select An Option Select An Option Best Way To Contact Loan Officer: Qualifying …" at bounding box center [389, 233] width 290 height 30
select select "361"
click at [244, 218] on select "Select An Option Select An Option Best Way To Contact Loan Officer: Qualifying …" at bounding box center [389, 233] width 290 height 30
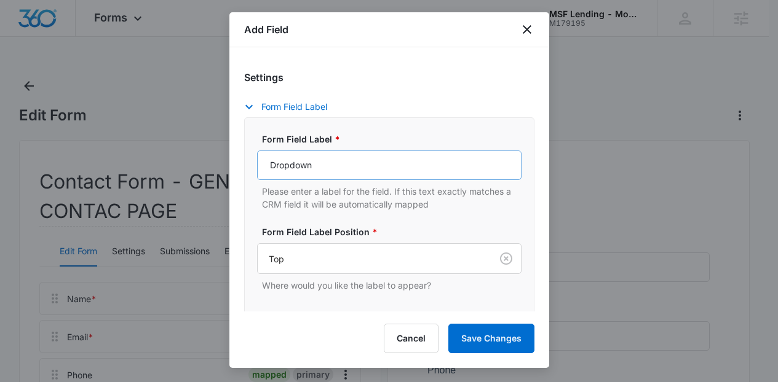
scroll to position [323, 0]
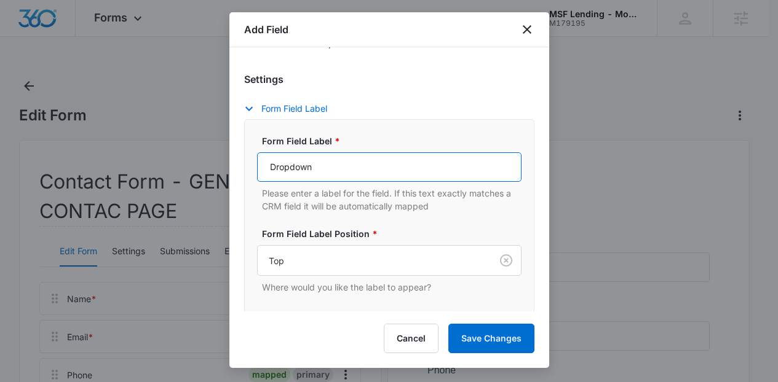
click at [502, 165] on input "Dropdown" at bounding box center [389, 167] width 264 height 30
type input "Loan Officer:"
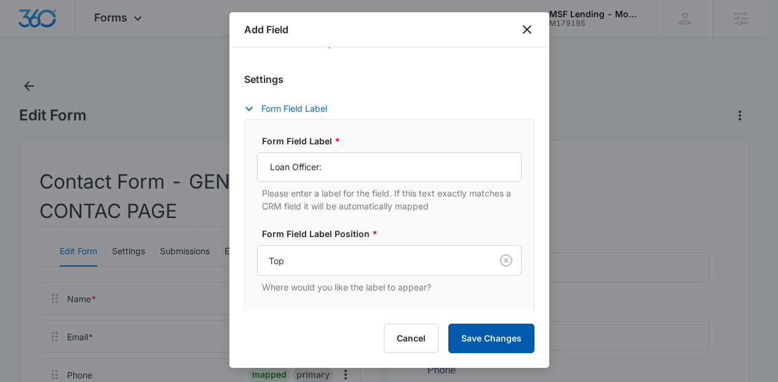
click at [478, 329] on button "Save Changes" at bounding box center [491, 339] width 86 height 30
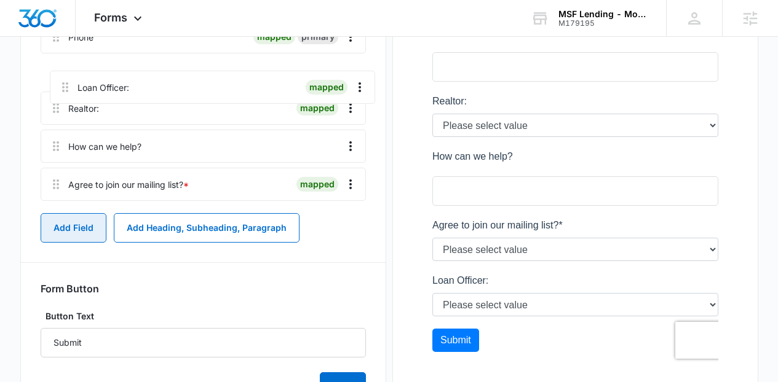
scroll to position [332, 0]
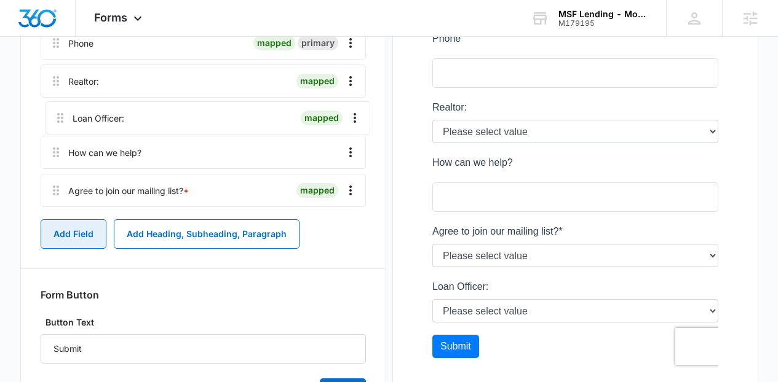
drag, startPoint x: 54, startPoint y: 154, endPoint x: 58, endPoint y: 108, distance: 46.3
click at [58, 108] on div "Name * mapped primary Email * mapped primary Phone mapped primary Realtor: mapp…" at bounding box center [203, 81] width 325 height 262
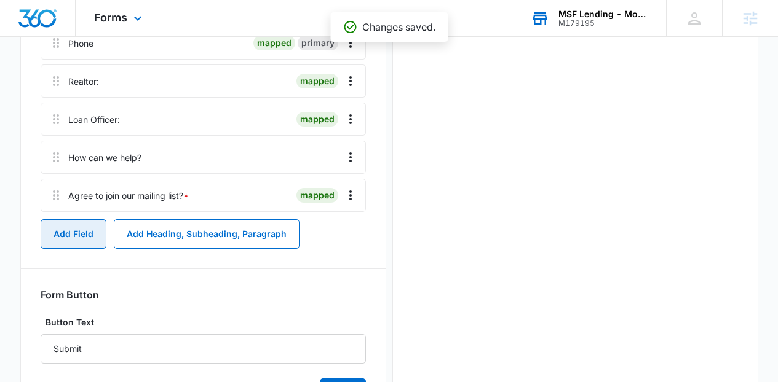
scroll to position [0, 0]
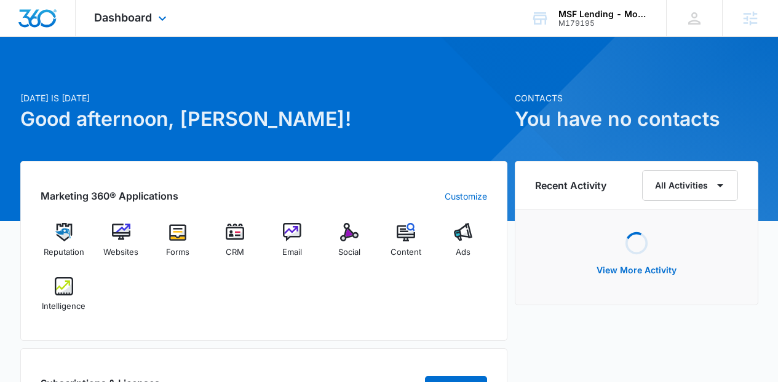
click at [148, 9] on div "Dashboard Apps Reputation Websites Forms CRM Email Social Content Ads Intellige…" at bounding box center [132, 18] width 112 height 36
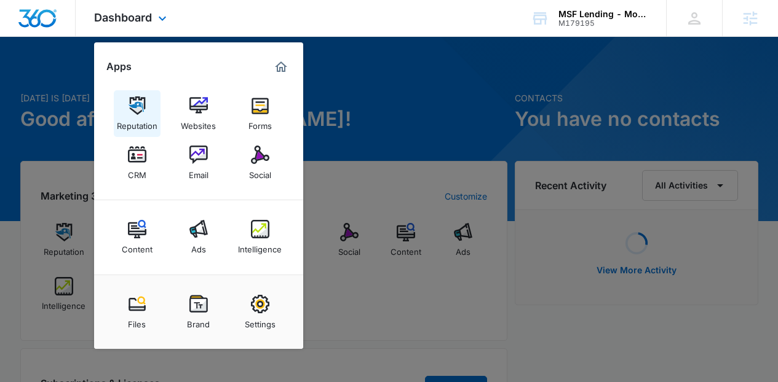
click at [128, 120] on div "Reputation" at bounding box center [137, 123] width 41 height 16
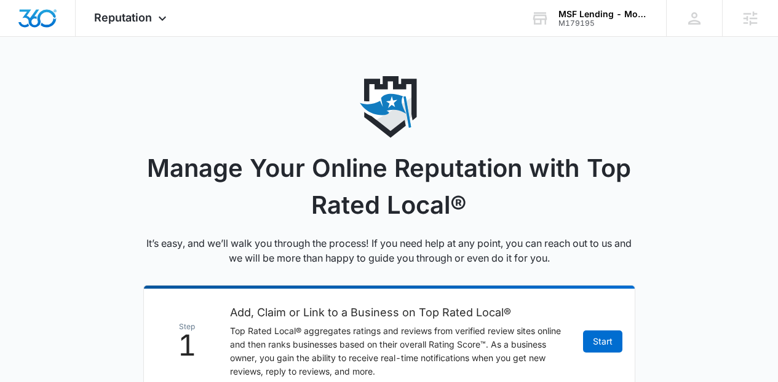
click at [613, 329] on li "Step 1 Add, Claim or Link to a Business on Top Rated Local® Top Rated Local® ag…" at bounding box center [389, 341] width 492 height 112
click at [608, 339] on link "Start" at bounding box center [602, 342] width 39 height 22
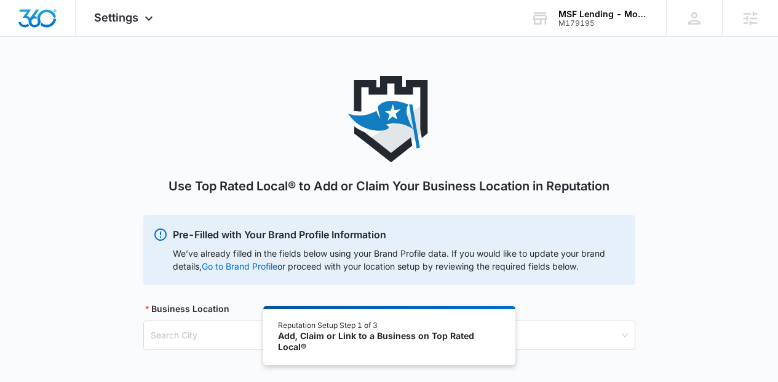
scroll to position [68, 0]
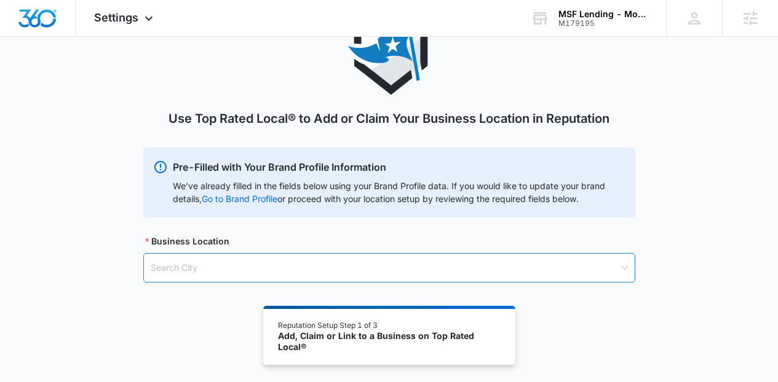
click at [535, 264] on input "search" at bounding box center [385, 268] width 468 height 28
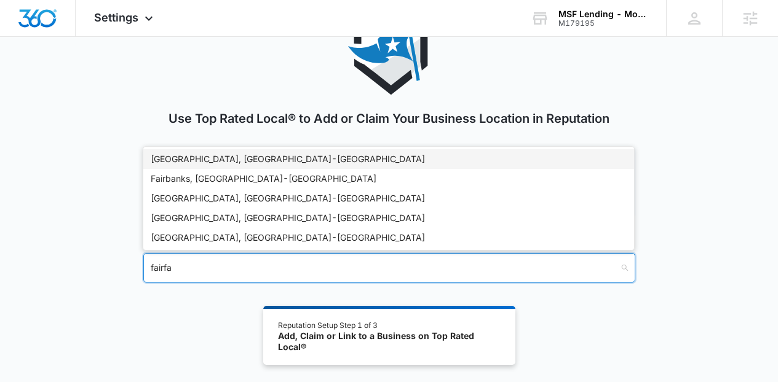
type input "fairfax"
click at [196, 160] on div "[GEOGRAPHIC_DATA], [GEOGRAPHIC_DATA] - [GEOGRAPHIC_DATA]" at bounding box center [389, 159] width 476 height 14
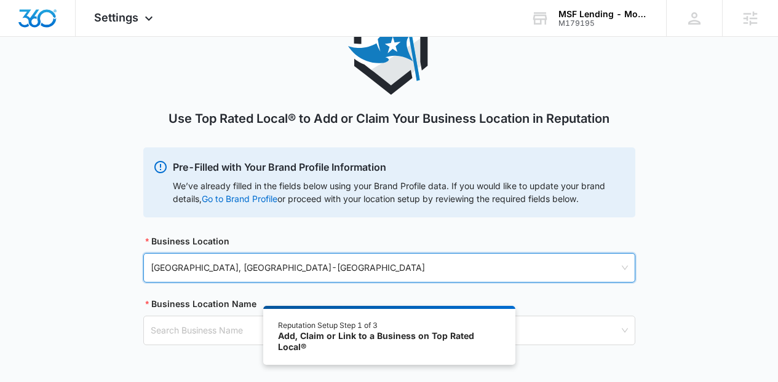
scroll to position [124, 0]
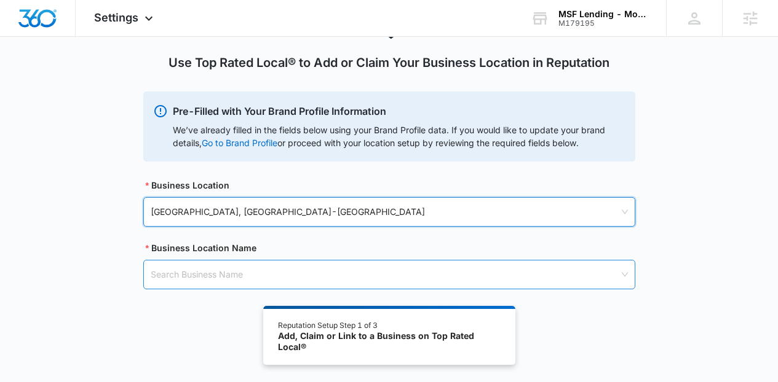
click at [515, 269] on input "search" at bounding box center [385, 275] width 468 height 28
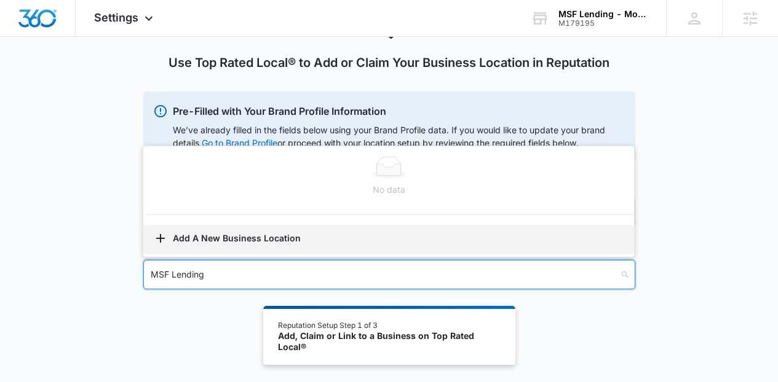
type input "MSF Lending"
click at [320, 234] on button "Add A New Business Location" at bounding box center [388, 240] width 491 height 30
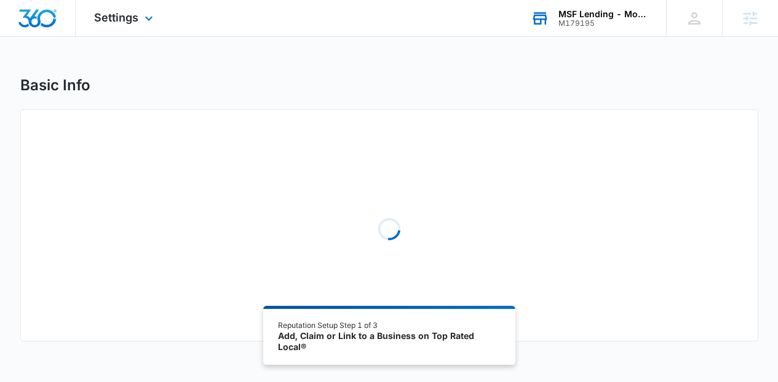
select select "[US_STATE]"
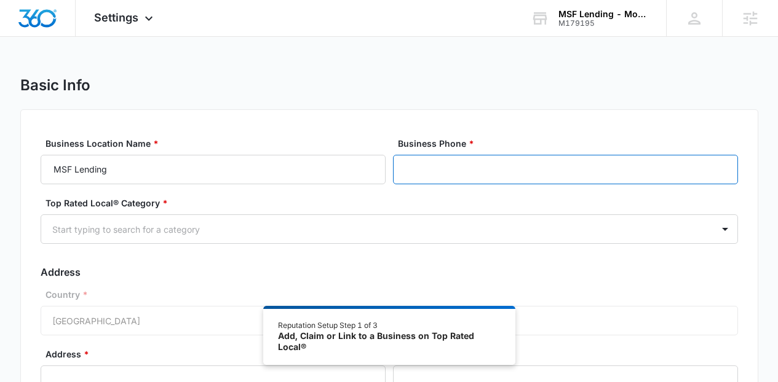
click at [497, 170] on input "Business Phone *" at bounding box center [565, 170] width 345 height 30
paste input "tel"
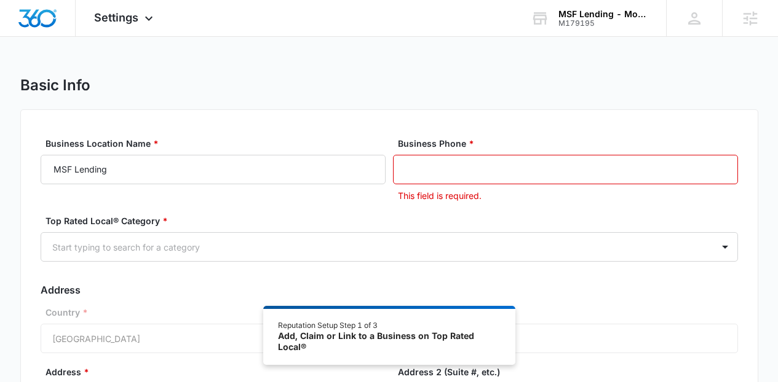
paste input "(877) 770-5674"
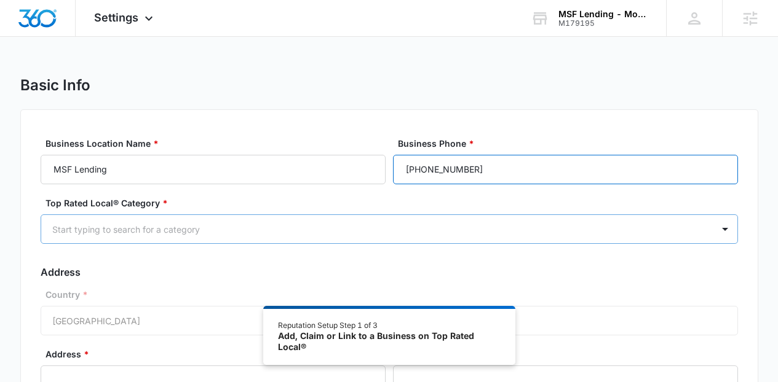
type input "(877) 770-5674"
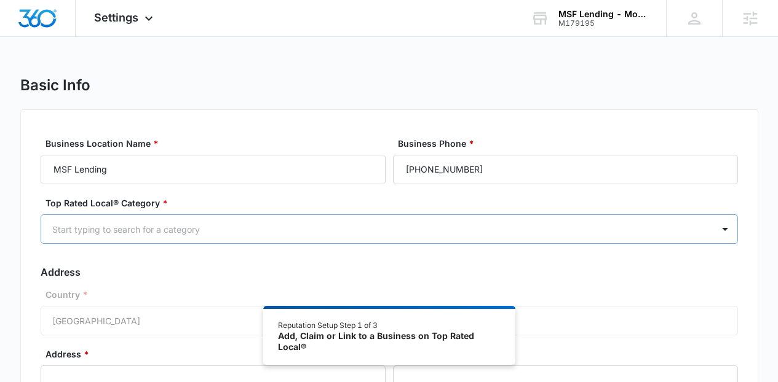
click at [414, 232] on div at bounding box center [374, 229] width 644 height 15
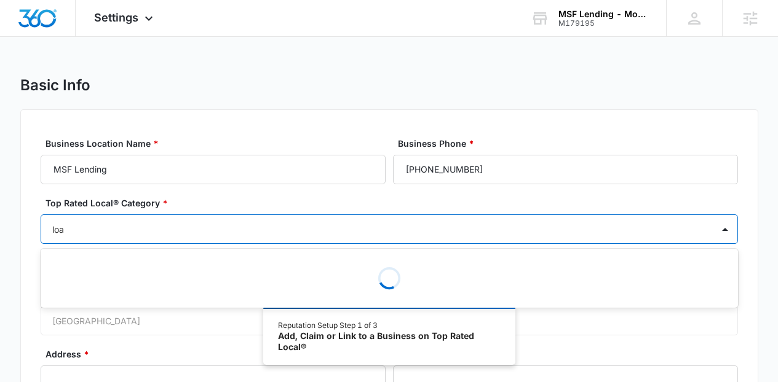
type input "loan"
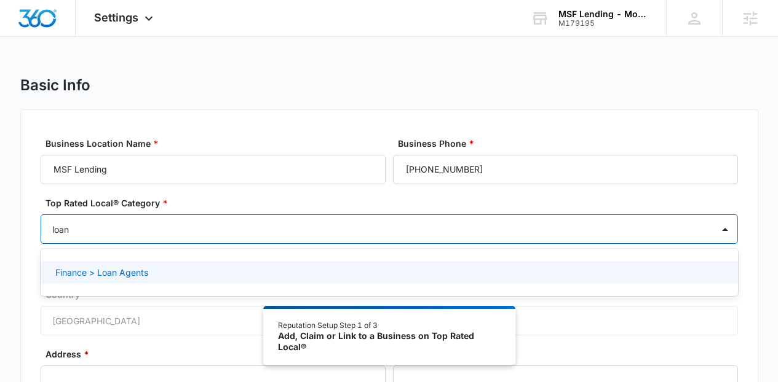
click at [179, 275] on div "Finance > Loan Agents" at bounding box center [387, 272] width 665 height 13
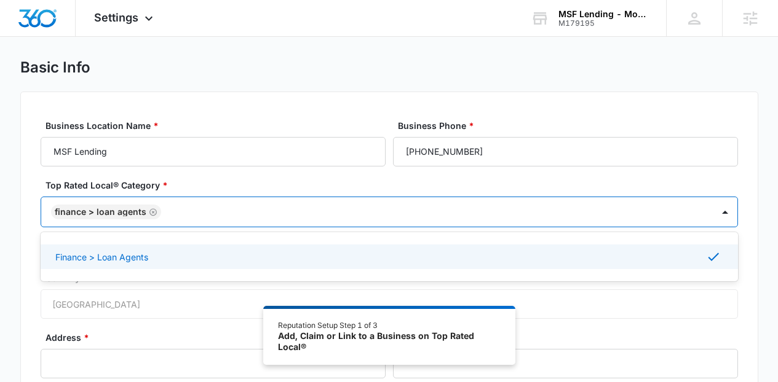
click at [770, 111] on div "Basic Info Business Location Name * MSF Lending Business Phone * (877) 770-5674…" at bounding box center [389, 299] width 778 height 482
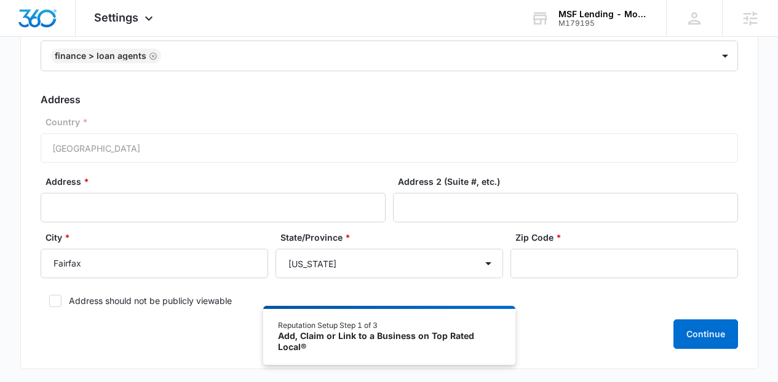
scroll to position [216, 0]
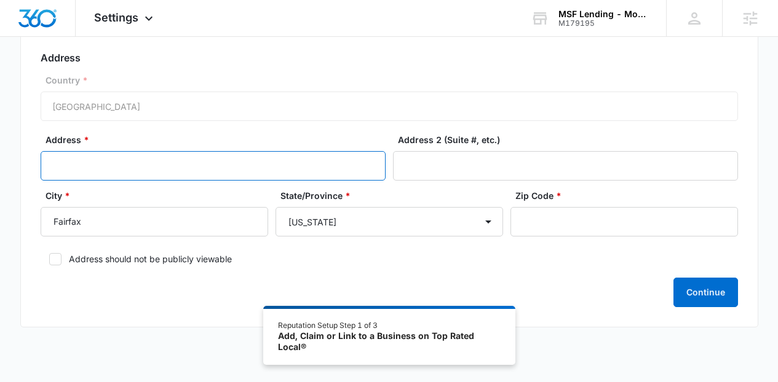
click at [341, 160] on input "Address *" at bounding box center [213, 166] width 345 height 30
paste input "4000 Legato Rd. Suite 1100"
drag, startPoint x: 237, startPoint y: 165, endPoint x: 126, endPoint y: 167, distance: 110.7
click at [126, 167] on input "4000 Legato Rd. Suite 1100" at bounding box center [213, 166] width 345 height 30
type input "4000 Legato Rd."
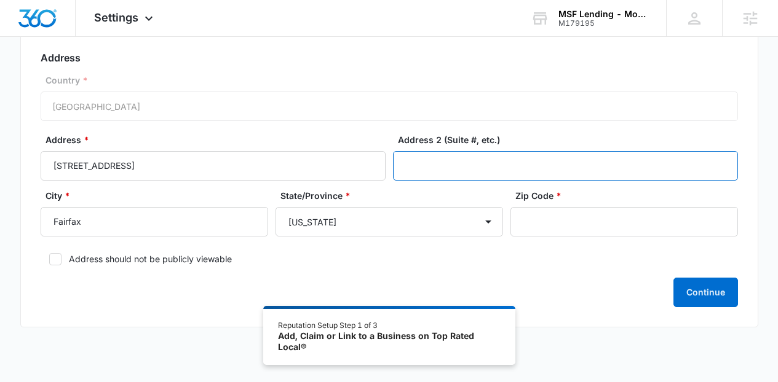
click at [497, 167] on input "Address 2 (Suite #, etc.)" at bounding box center [565, 166] width 345 height 30
paste input "Suite 1100"
type input "Suite 1100"
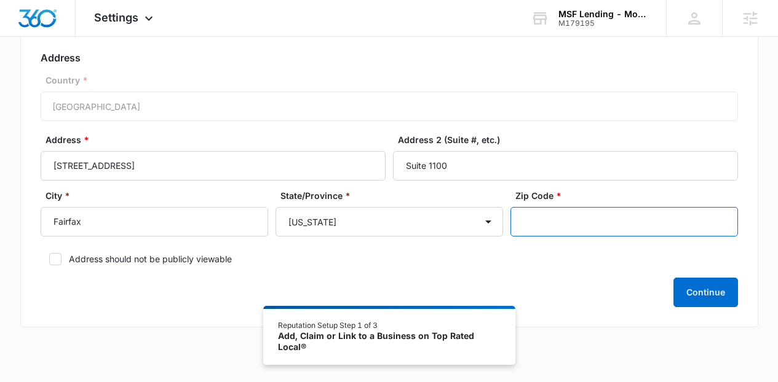
click at [562, 217] on input "Zip Code *" at bounding box center [623, 222] width 227 height 30
paste input "22033"
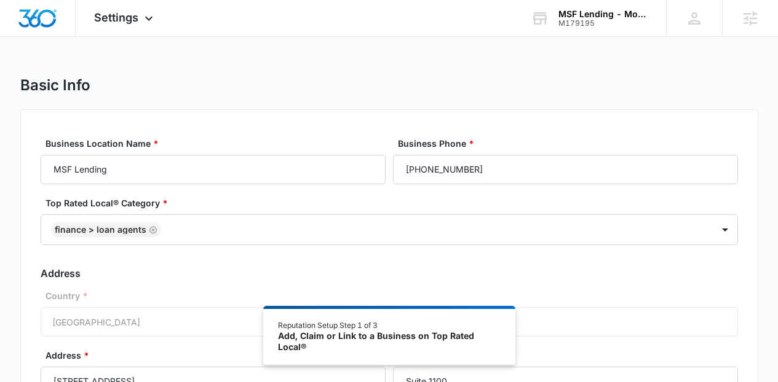
scroll to position [239, 0]
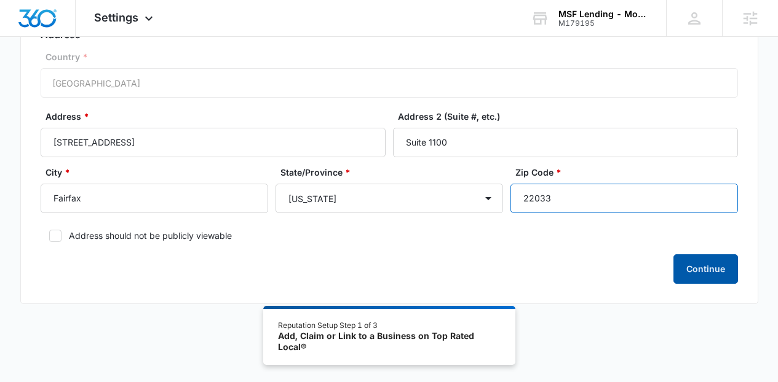
type input "22033"
click at [714, 275] on button "Continue" at bounding box center [705, 269] width 65 height 30
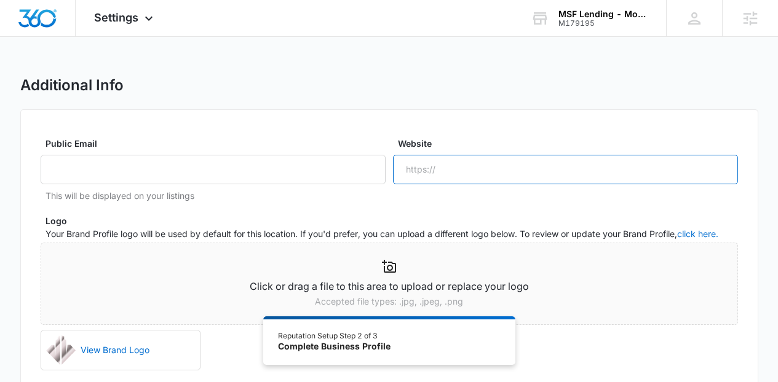
click at [442, 164] on input "Website" at bounding box center [565, 170] width 345 height 30
paste input "https://msflendinginc.com/home-financing-solutions/"
drag, startPoint x: 637, startPoint y: 170, endPoint x: 526, endPoint y: 167, distance: 110.7
click at [526, 167] on input "https://msflendinginc.com/home-financing-solutions/" at bounding box center [565, 170] width 345 height 30
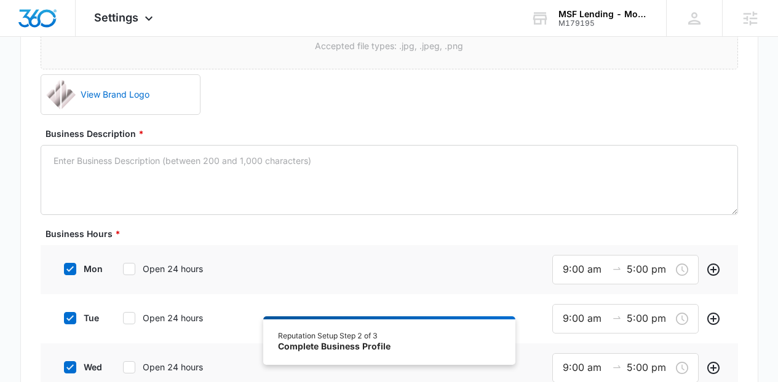
scroll to position [264, 0]
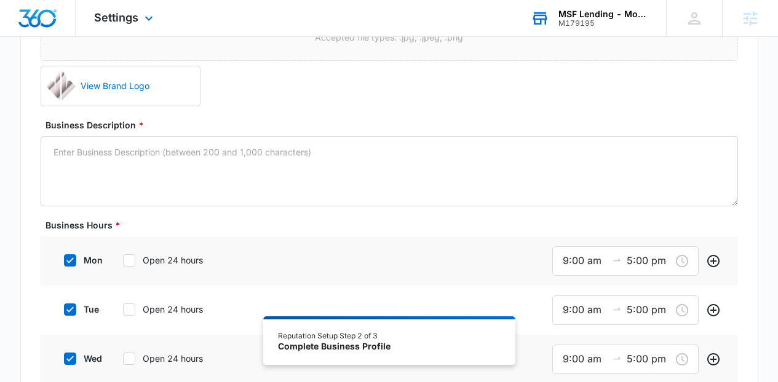
type input "https://msflendinginc.com/"
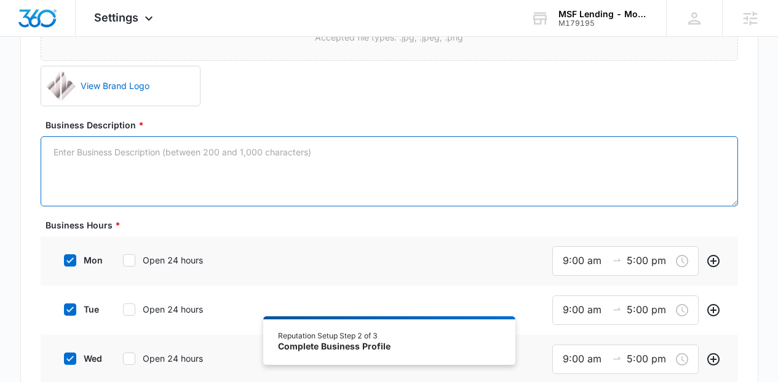
click at [409, 153] on textarea "Business Description *" at bounding box center [389, 171] width 697 height 70
paste textarea "Our Clients are served by Certified Mortgage Advisors and Financial Planning Pr…"
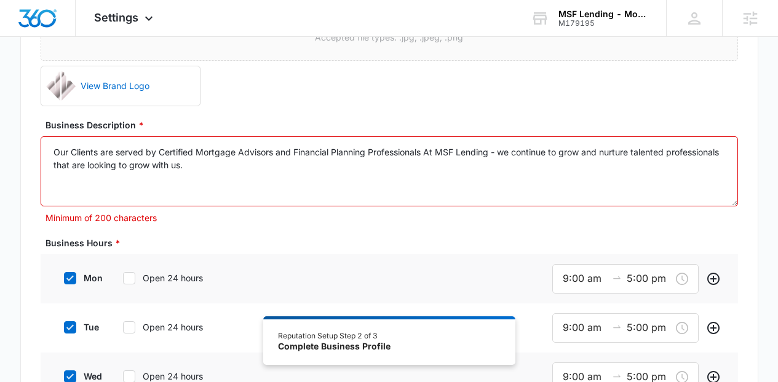
paste textarea "It is our honor and privilege to find the best and the most suitable home finan…"
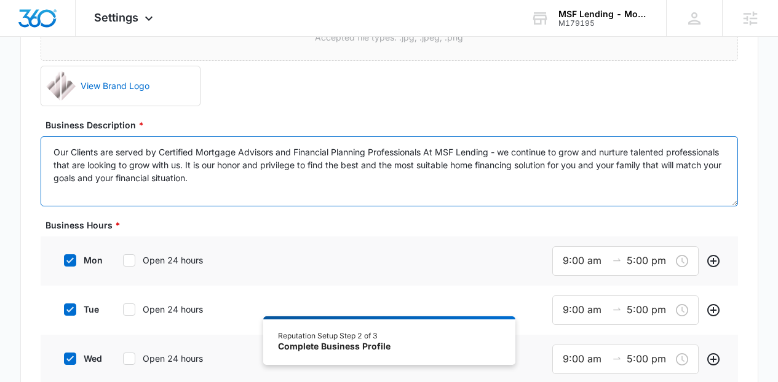
type textarea "Our Clients are served by Certified Mortgage Advisors and Financial Planning Pr…"
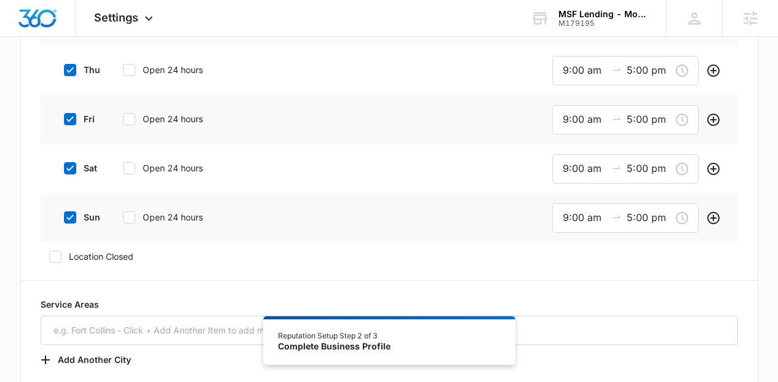
scroll to position [610, 0]
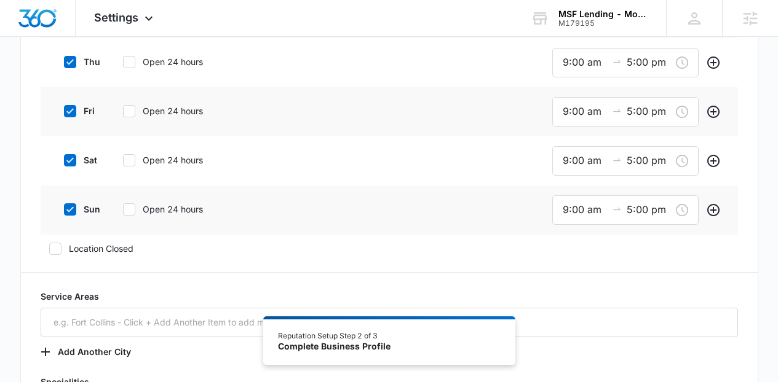
click at [77, 164] on label "sat" at bounding box center [79, 160] width 49 height 13
click at [64, 164] on input "sat" at bounding box center [59, 160] width 9 height 9
checkbox input "false"
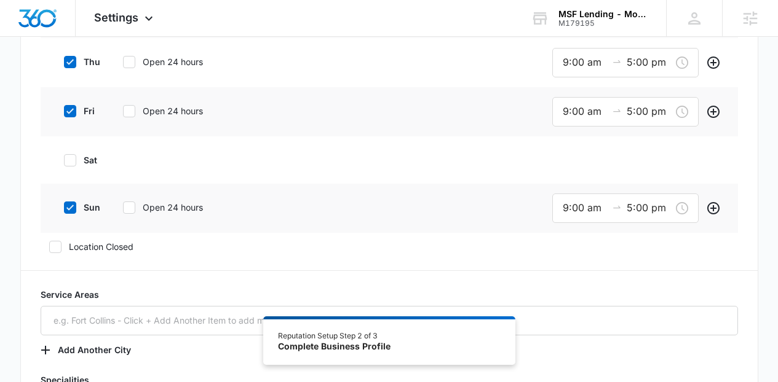
click at [85, 206] on label "sun" at bounding box center [79, 207] width 49 height 13
click at [64, 206] on input "sun" at bounding box center [59, 207] width 9 height 9
checkbox input "false"
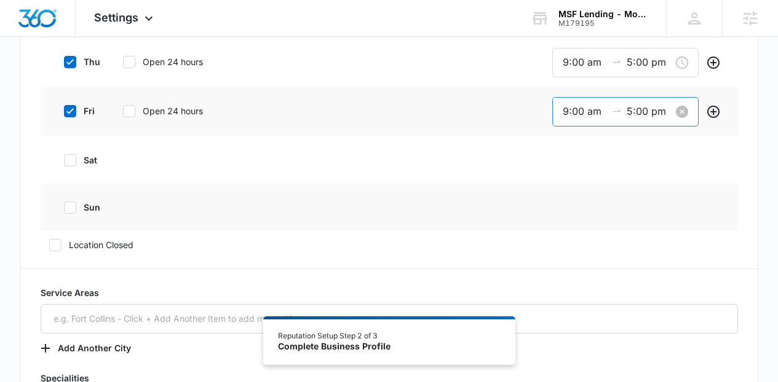
click at [568, 112] on input "9:00 am" at bounding box center [584, 111] width 44 height 15
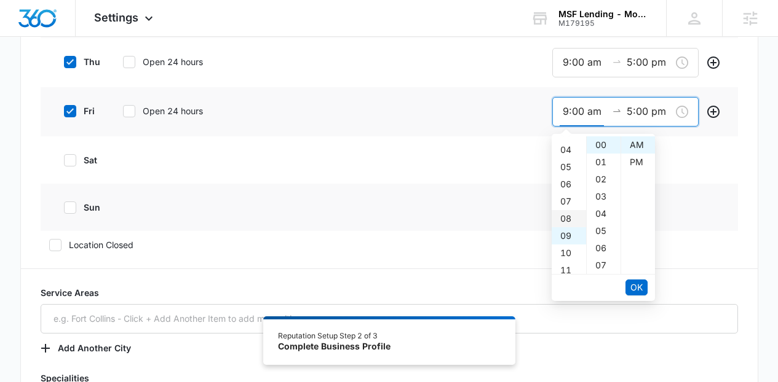
click at [568, 217] on div "08" at bounding box center [568, 218] width 34 height 17
click at [602, 264] on div "30" at bounding box center [603, 270] width 34 height 17
type input "8:30 am"
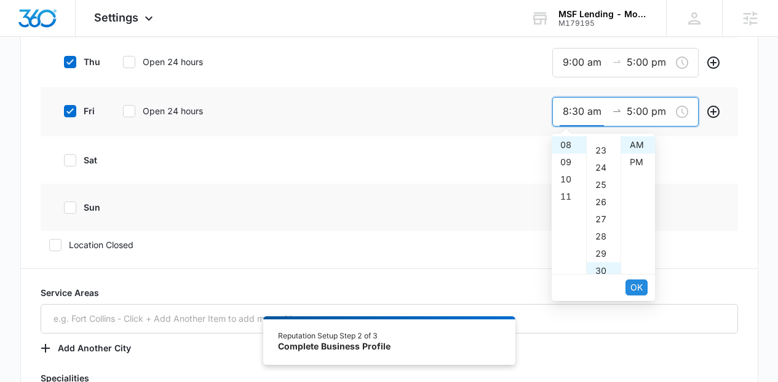
scroll to position [516, 0]
click at [641, 296] on li "OK" at bounding box center [636, 287] width 22 height 21
click at [641, 293] on span "OK" at bounding box center [636, 288] width 12 height 14
click at [609, 223] on div "30" at bounding box center [603, 226] width 34 height 17
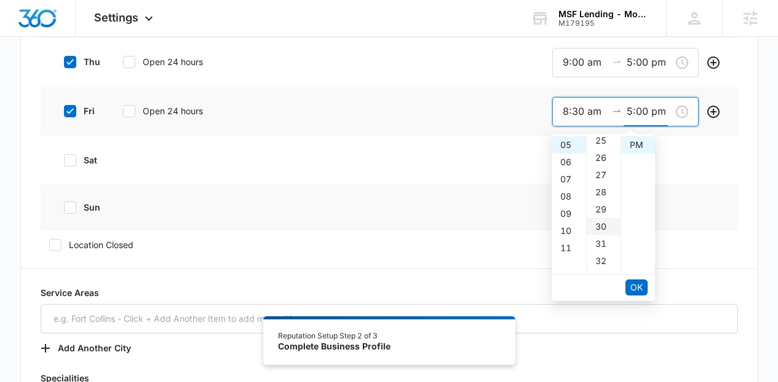
type input "5:30 pm"
click at [639, 290] on span "OK" at bounding box center [636, 288] width 12 height 14
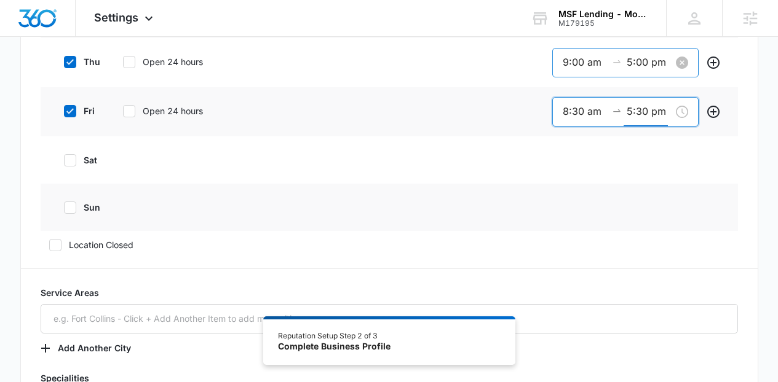
click at [578, 61] on input "9:00 am" at bounding box center [584, 62] width 44 height 15
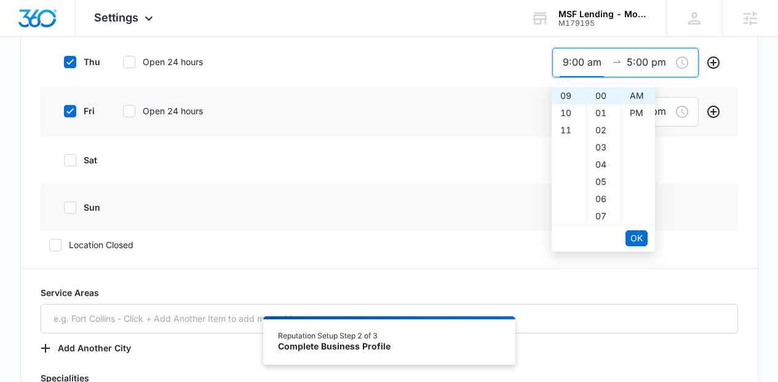
scroll to position [52, 0]
click at [562, 184] on div "08" at bounding box center [568, 181] width 34 height 17
click at [605, 106] on div "30" at bounding box center [603, 103] width 34 height 17
type input "8:30 am"
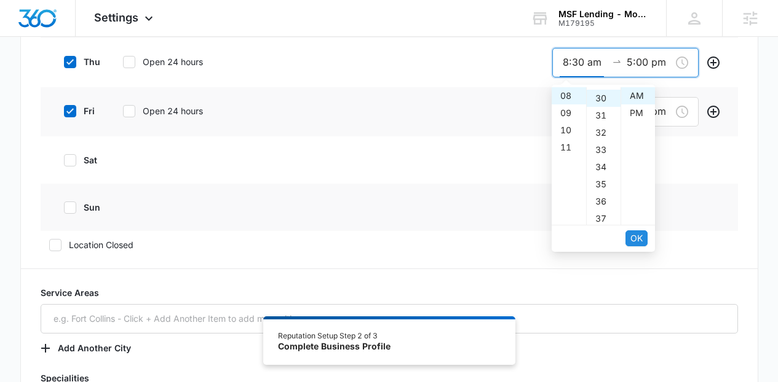
scroll to position [516, 0]
click at [645, 238] on button "OK" at bounding box center [636, 239] width 22 height 16
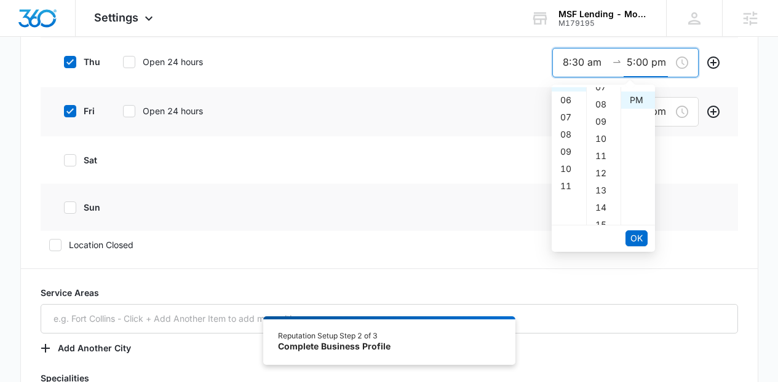
scroll to position [17, 0]
click at [603, 107] on div "30" at bounding box center [603, 103] width 34 height 17
type input "5:30 pm"
click at [644, 236] on button "OK" at bounding box center [636, 239] width 22 height 16
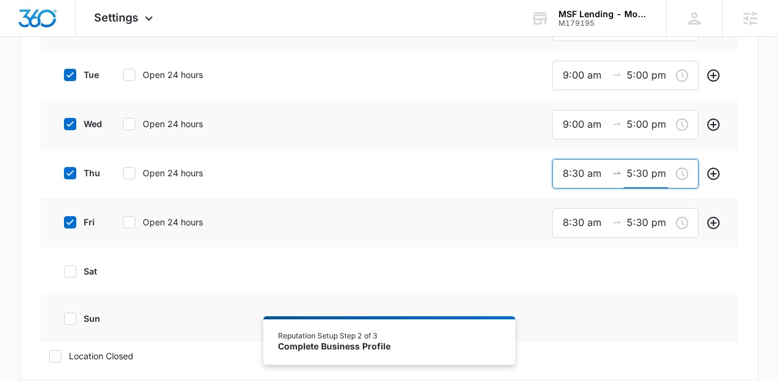
scroll to position [477, 0]
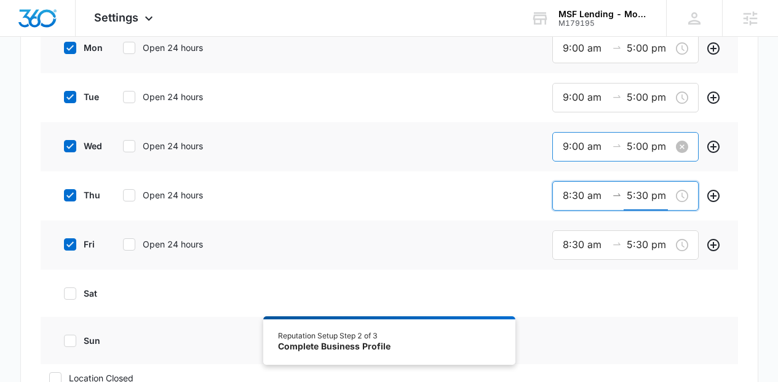
click at [589, 144] on input "9:00 am" at bounding box center [584, 146] width 44 height 15
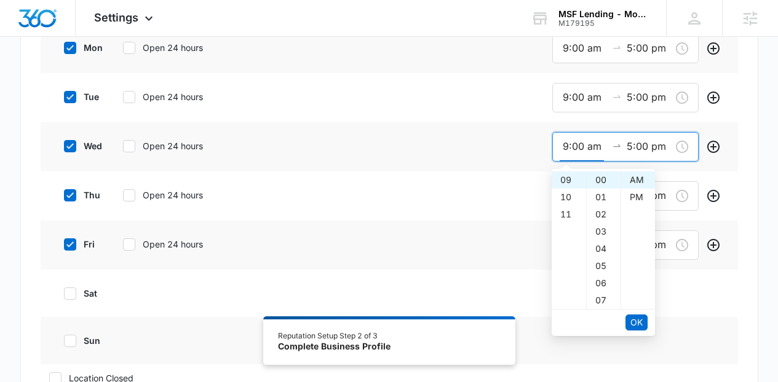
scroll to position [51, 0]
click at [566, 259] on div "08" at bounding box center [568, 266] width 34 height 17
click at [602, 179] on div "30" at bounding box center [603, 176] width 34 height 17
type input "8:30 am"
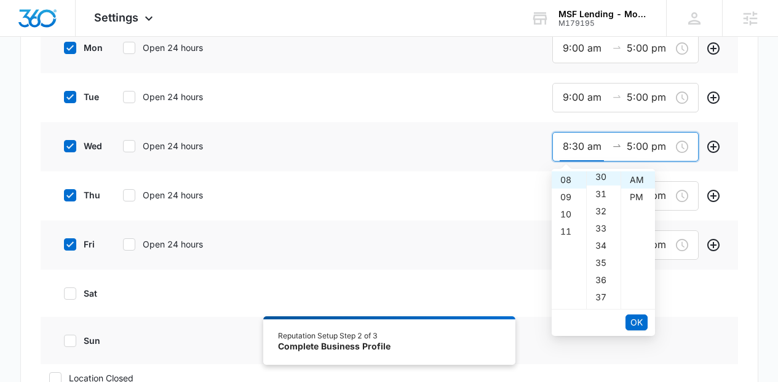
scroll to position [516, 0]
click at [639, 321] on span "OK" at bounding box center [636, 323] width 12 height 14
click at [603, 191] on div "30" at bounding box center [603, 192] width 34 height 17
type input "5:30 pm"
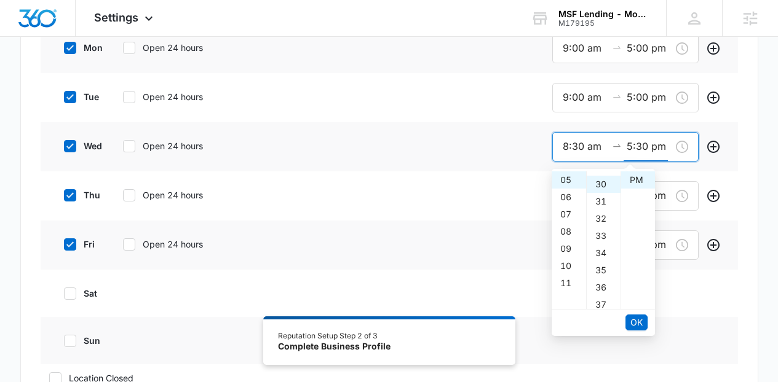
scroll to position [516, 0]
click at [636, 318] on span "OK" at bounding box center [636, 323] width 12 height 14
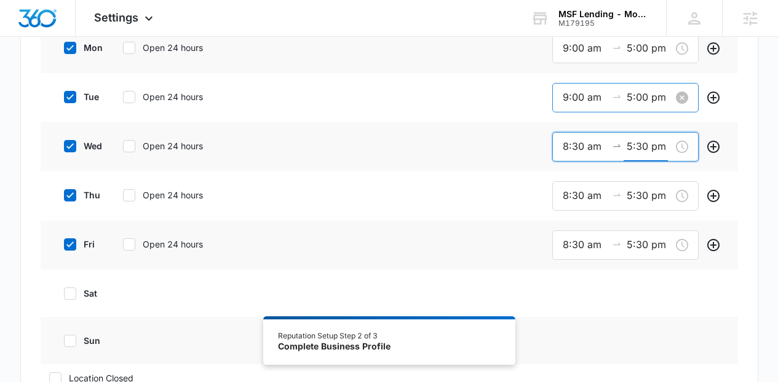
click at [574, 101] on input "9:00 am" at bounding box center [584, 97] width 44 height 15
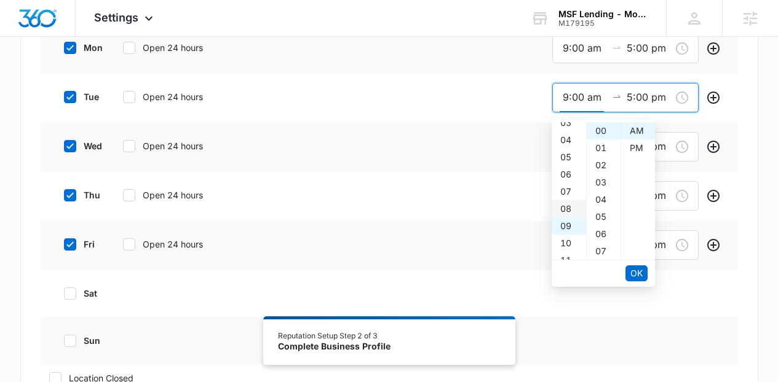
click at [568, 203] on div "08" at bounding box center [568, 208] width 34 height 17
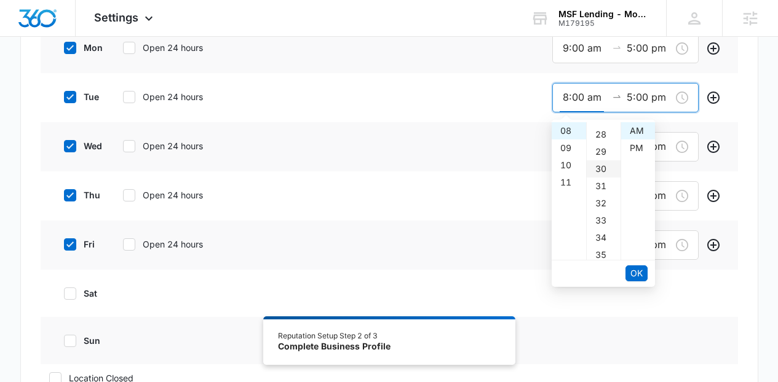
click at [609, 168] on div "30" at bounding box center [603, 168] width 34 height 17
type input "8:30 am"
click at [643, 278] on button "OK" at bounding box center [636, 274] width 22 height 16
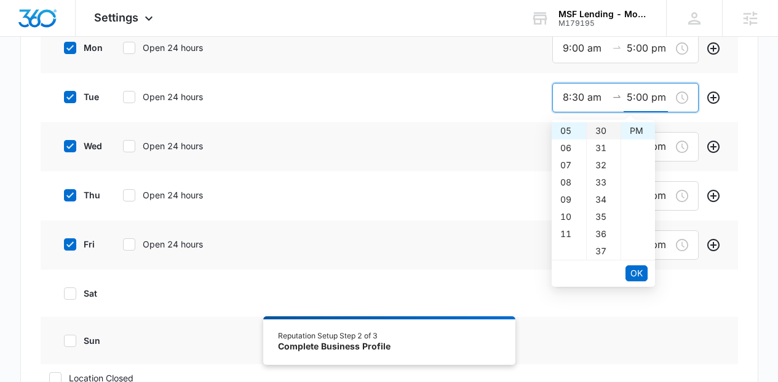
click at [600, 136] on div "30" at bounding box center [603, 130] width 34 height 17
type input "5:30 pm"
click at [638, 267] on span "OK" at bounding box center [636, 274] width 12 height 14
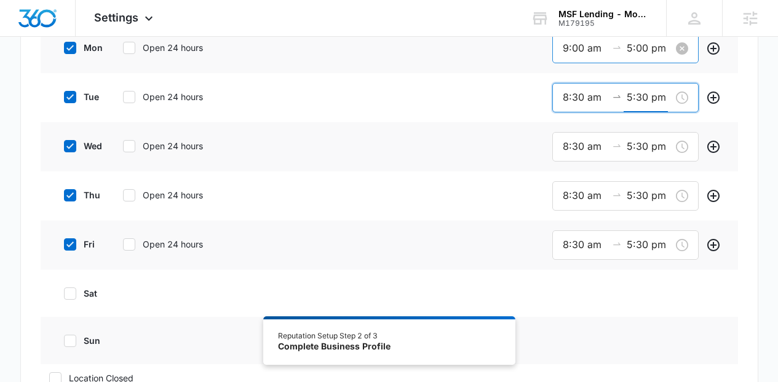
click at [589, 52] on input "9:00 am" at bounding box center [584, 48] width 44 height 15
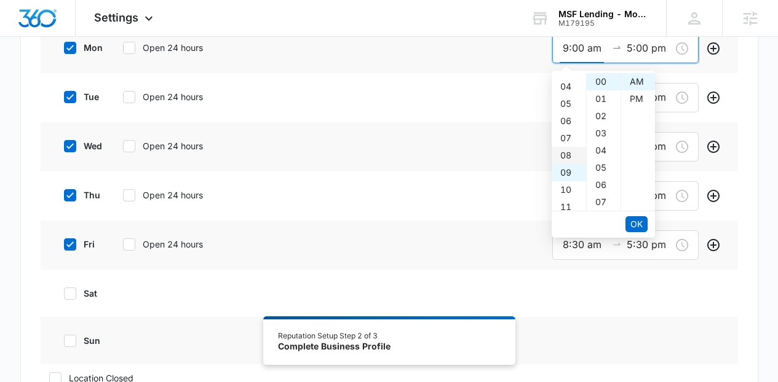
click at [568, 154] on div "08" at bounding box center [568, 155] width 34 height 17
click at [602, 109] on div "30" at bounding box center [603, 112] width 34 height 17
type input "8:30 am"
click at [639, 221] on span "OK" at bounding box center [636, 225] width 12 height 14
click at [605, 81] on div "30" at bounding box center [603, 81] width 34 height 17
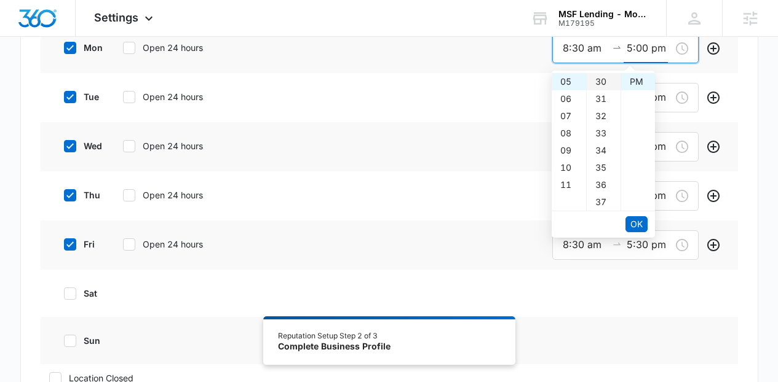
type input "5:30 pm"
click at [633, 221] on span "OK" at bounding box center [636, 225] width 12 height 14
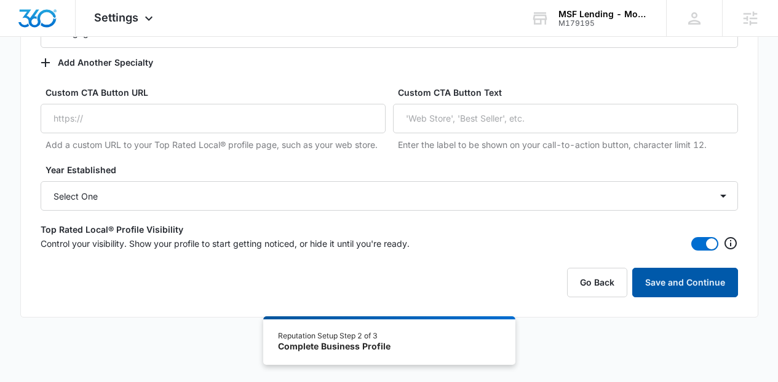
click at [699, 289] on button "Save and Continue" at bounding box center [685, 283] width 106 height 30
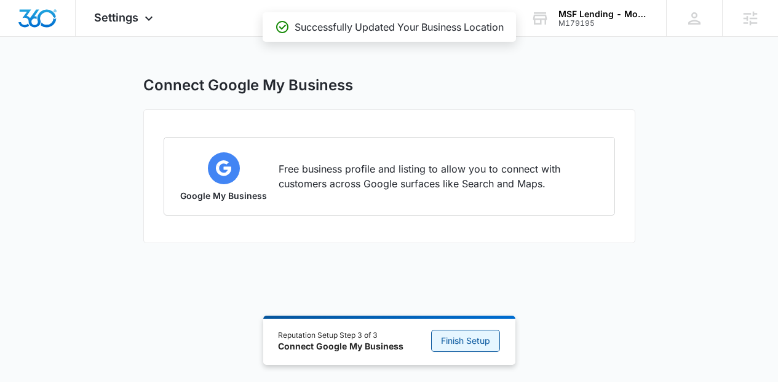
click at [457, 335] on span "Finish Setup" at bounding box center [465, 341] width 49 height 14
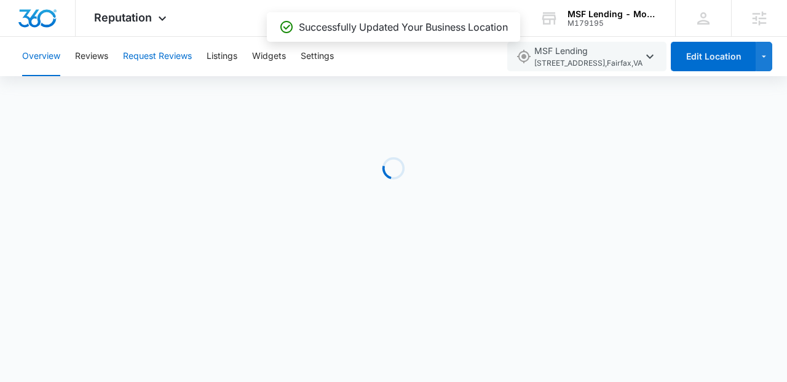
click at [130, 60] on button "Request Reviews" at bounding box center [157, 56] width 69 height 39
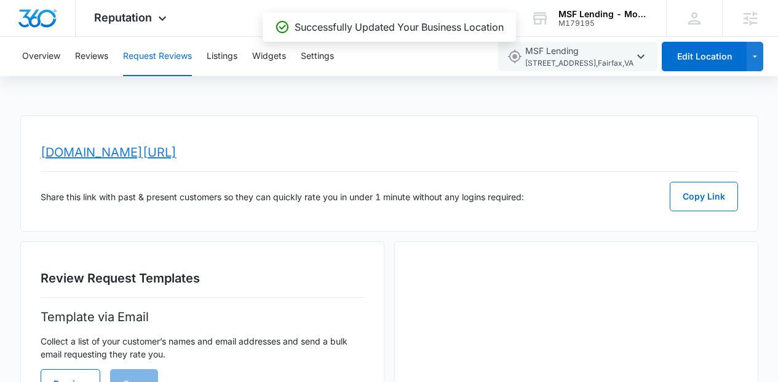
click at [176, 145] on link "www.topratedlocal.com/review/msf-lending-reviews" at bounding box center [109, 152] width 136 height 15
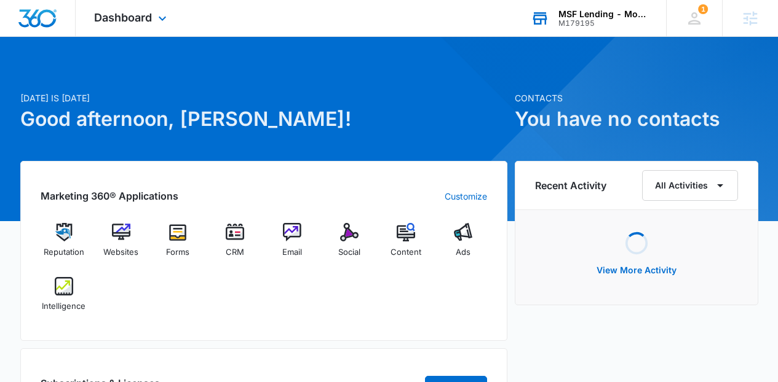
click at [570, 20] on div "M179195" at bounding box center [603, 23] width 90 height 9
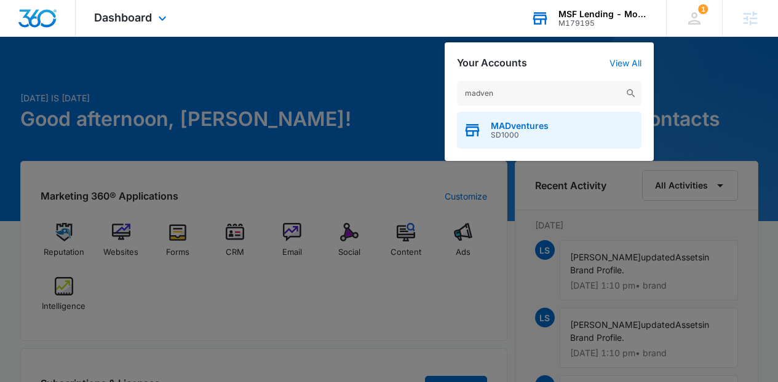
type input "madven"
click at [545, 121] on span "MADventures" at bounding box center [520, 126] width 58 height 10
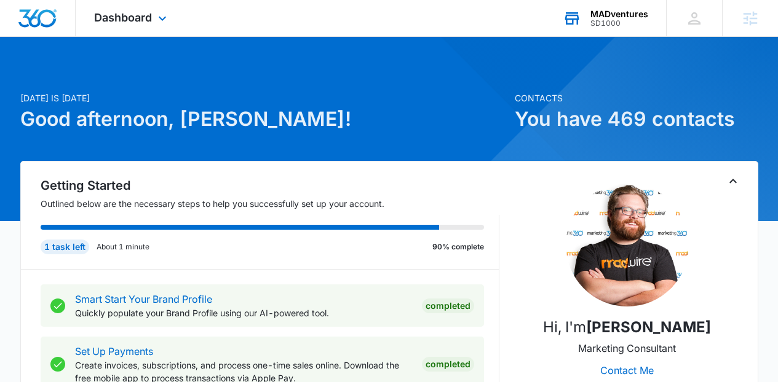
click at [163, 30] on div "Dashboard Apps Reputation Websites Forms CRM Email Social Shop Payments POS Con…" at bounding box center [132, 18] width 112 height 36
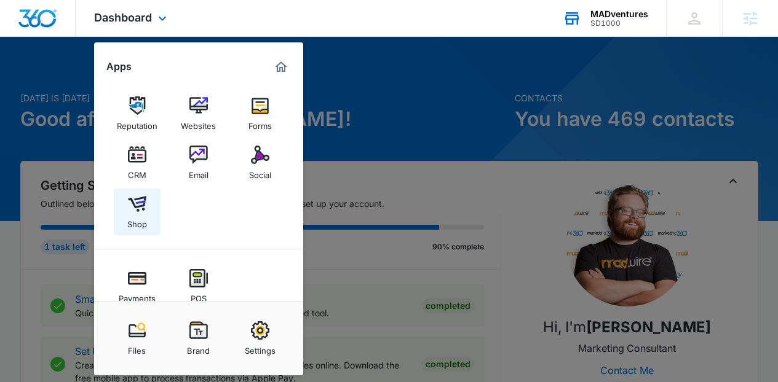
click at [140, 202] on img at bounding box center [137, 204] width 18 height 18
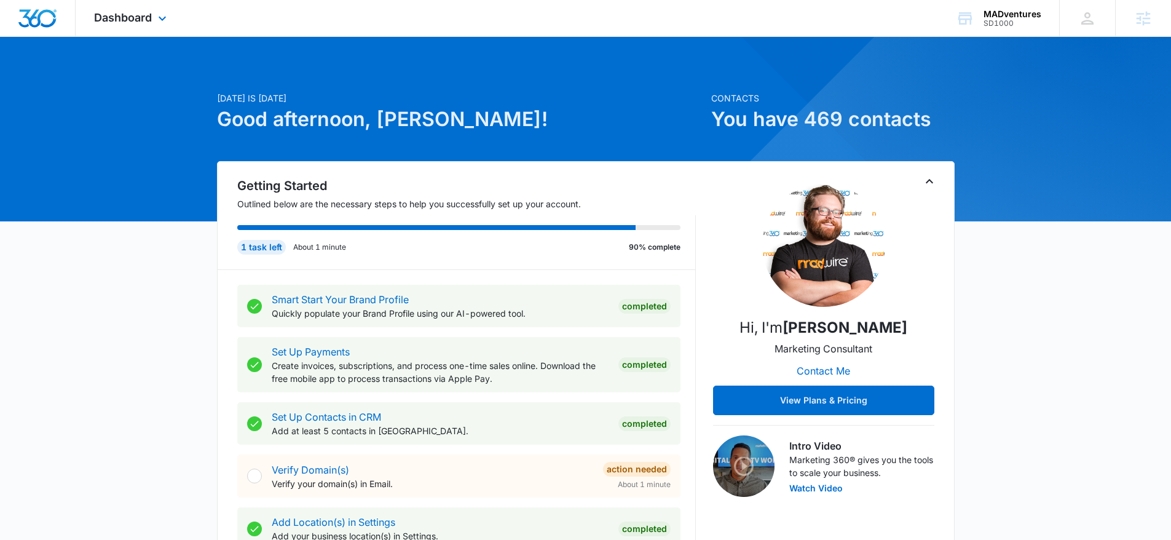
click at [165, 12] on icon at bounding box center [162, 18] width 15 height 15
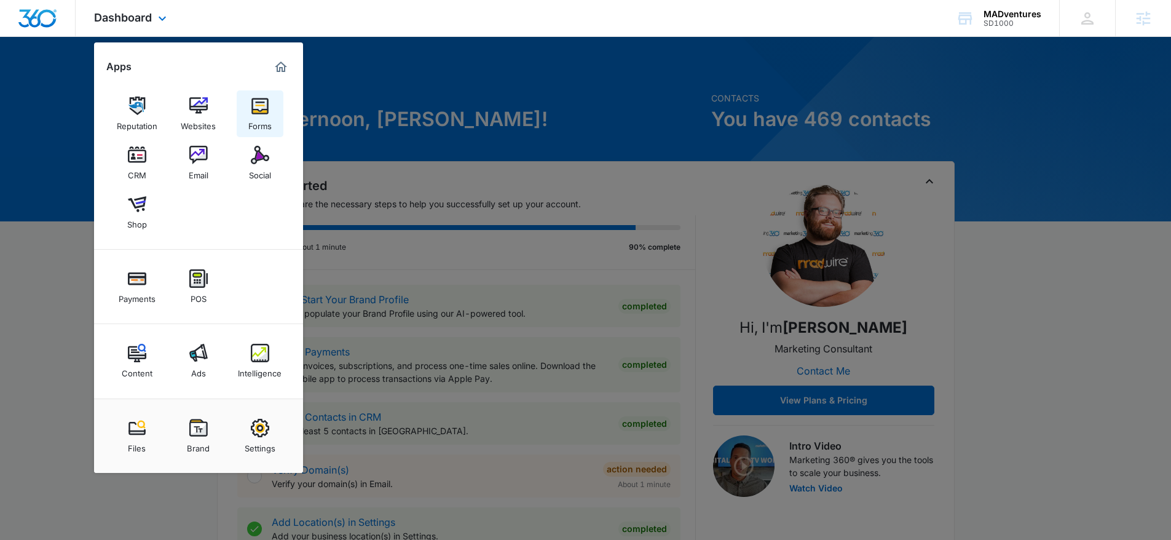
click at [262, 121] on div "Forms" at bounding box center [259, 123] width 23 height 16
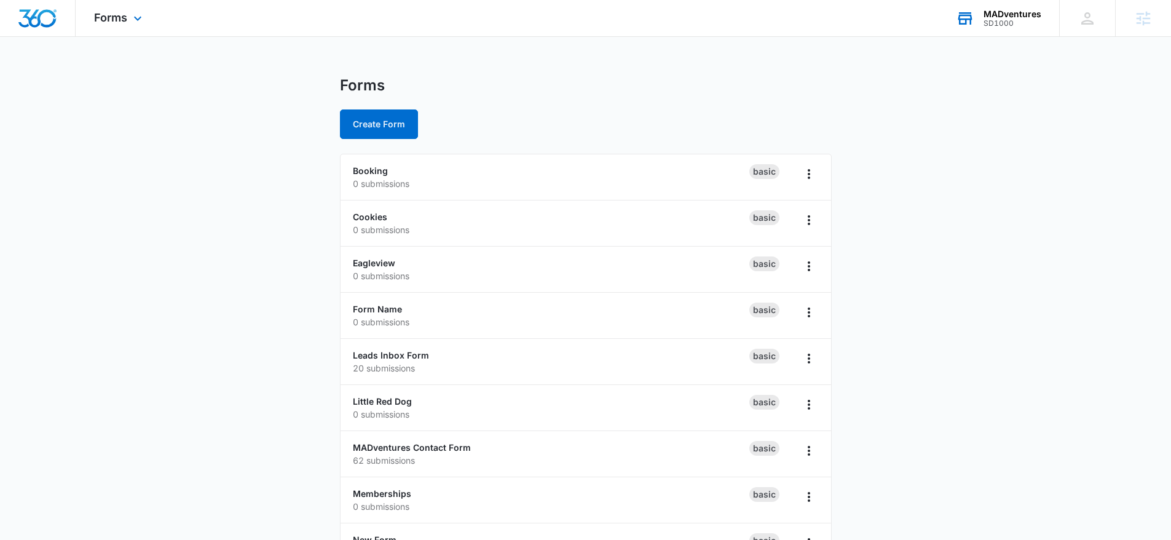
click at [989, 20] on div "SD1000" at bounding box center [1013, 23] width 58 height 9
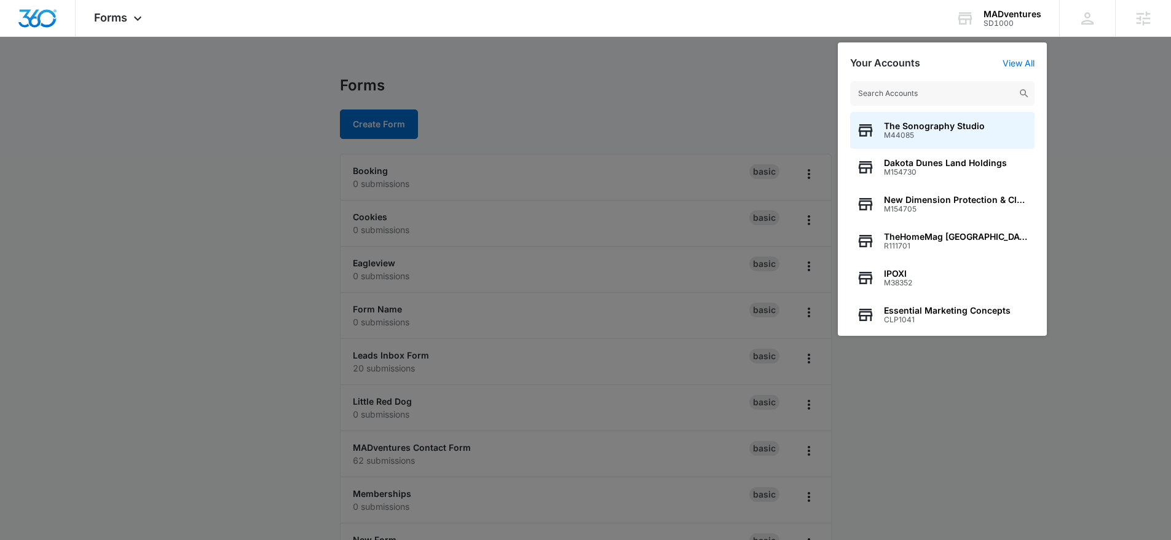
click at [423, 175] on div at bounding box center [585, 270] width 1171 height 540
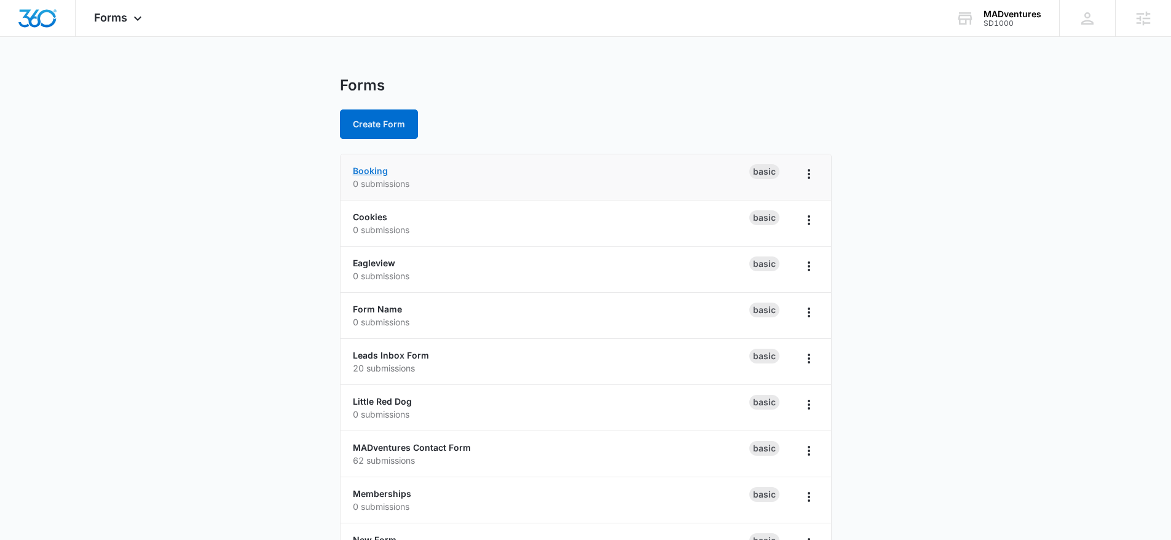
click at [361, 168] on link "Booking" at bounding box center [370, 170] width 35 height 10
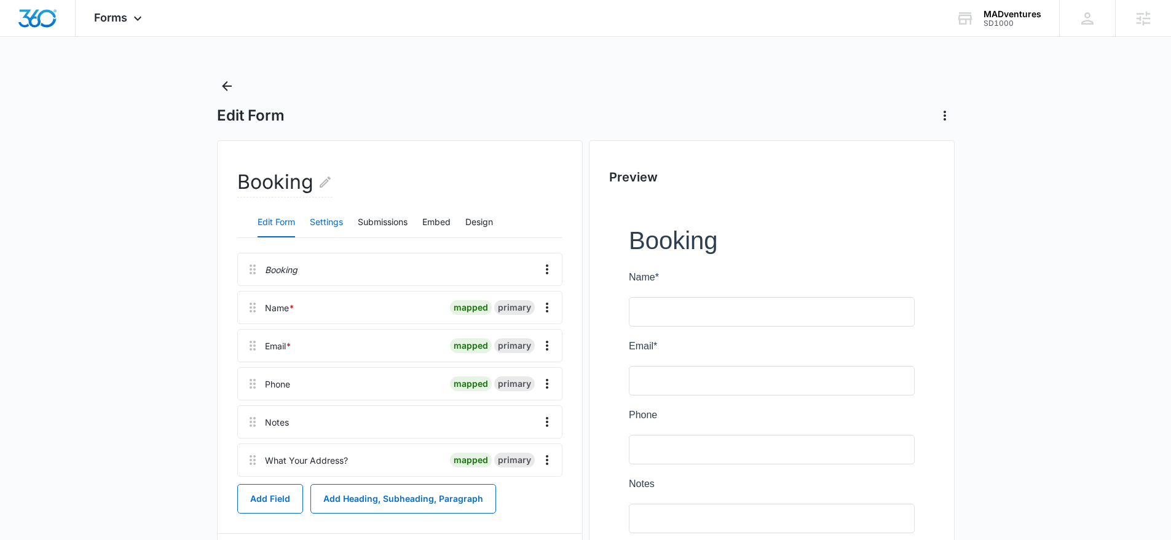
click at [324, 226] on button "Settings" at bounding box center [326, 223] width 33 height 30
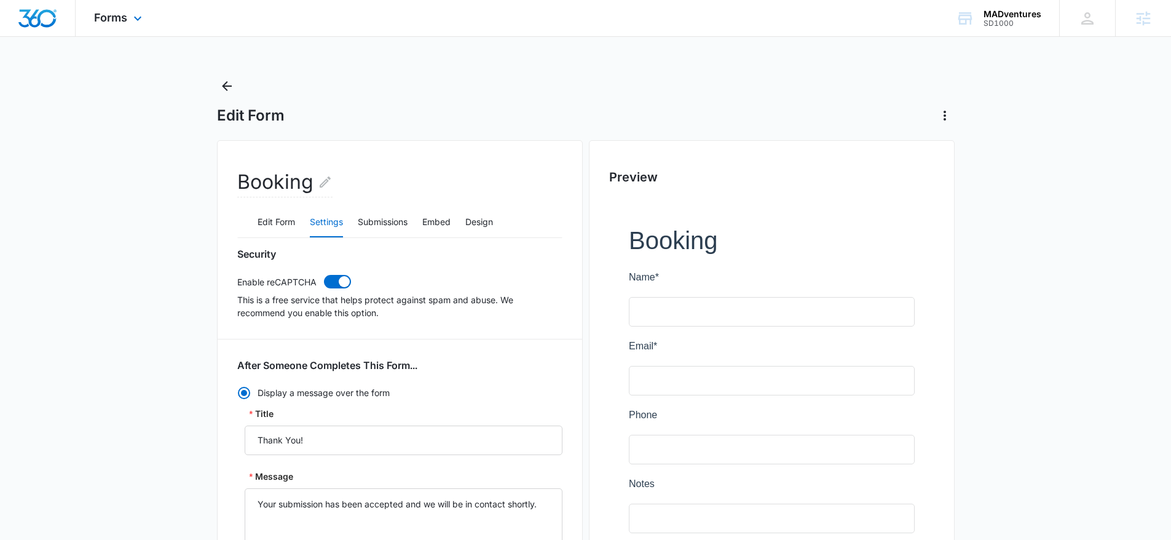
click at [132, 9] on div "Forms Apps Reputation Websites Forms CRM Email Social Shop Payments POS Content…" at bounding box center [120, 18] width 88 height 36
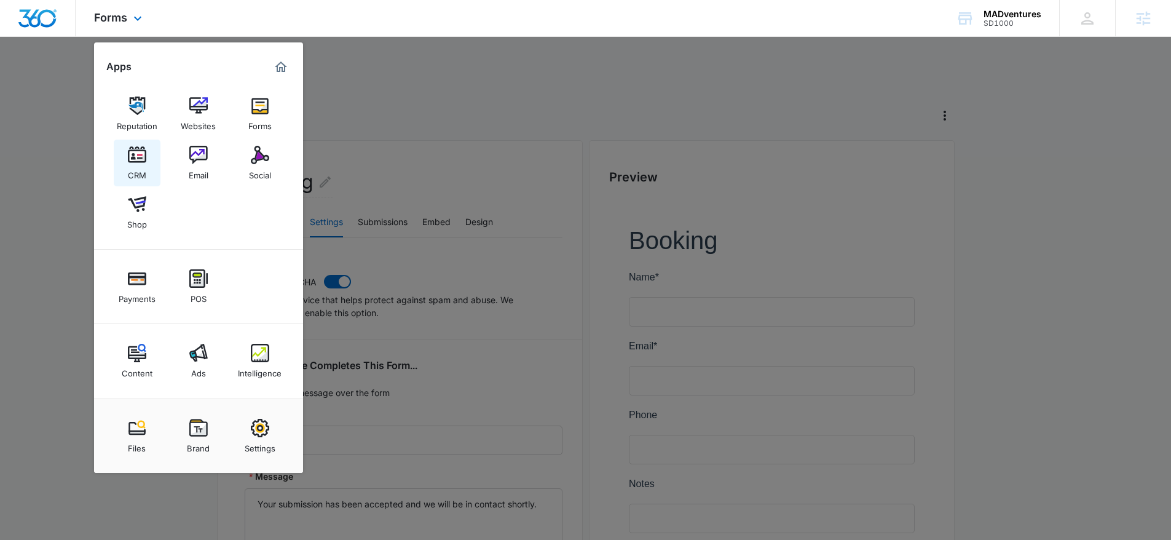
click at [134, 163] on img at bounding box center [137, 155] width 18 height 18
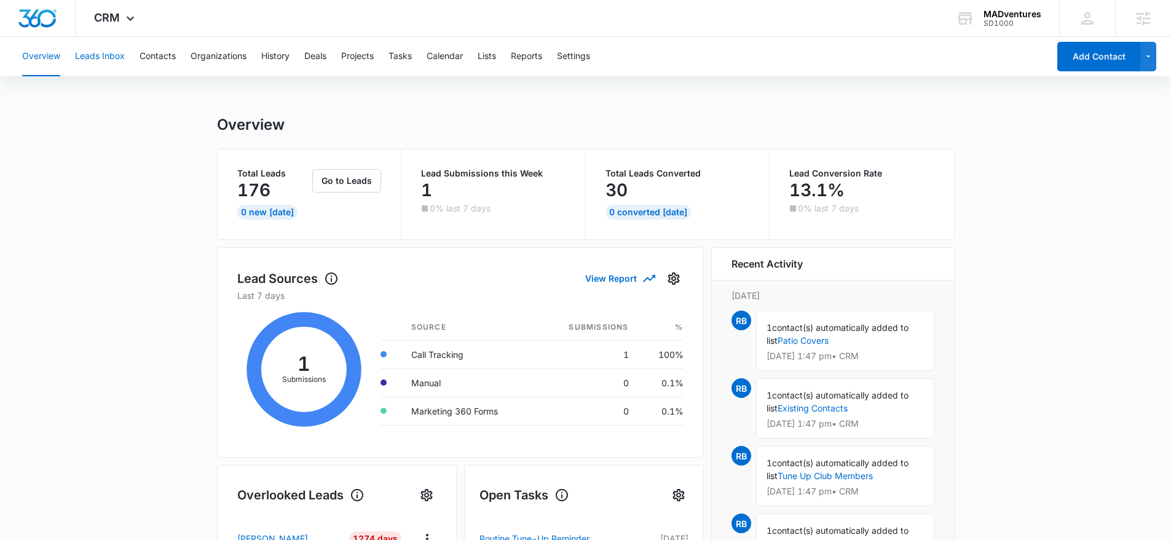
click at [112, 56] on button "Leads Inbox" at bounding box center [100, 56] width 50 height 39
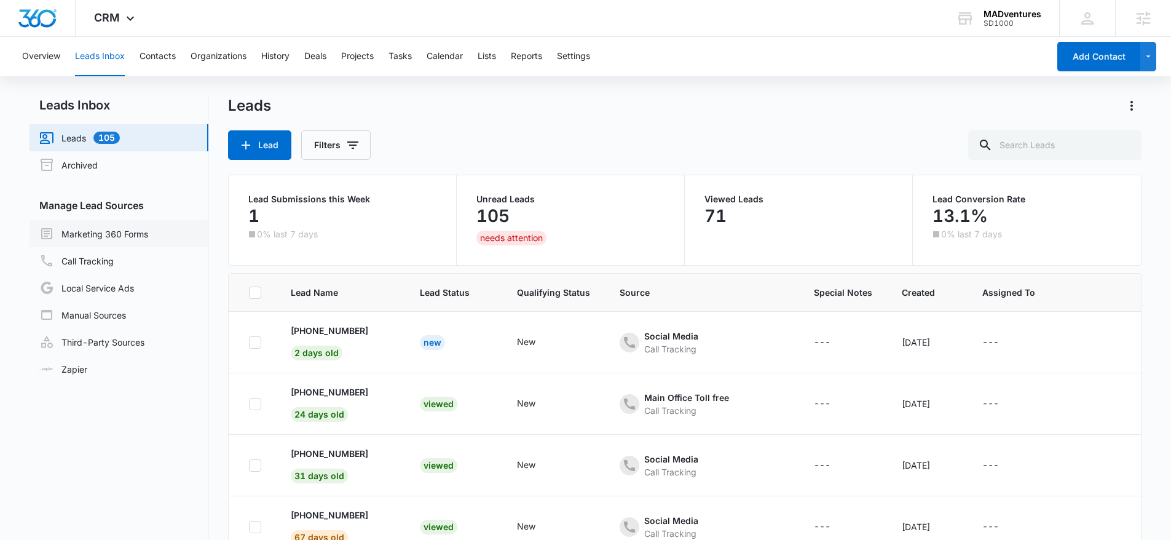
click at [100, 226] on link "Marketing 360 Forms" at bounding box center [93, 233] width 109 height 15
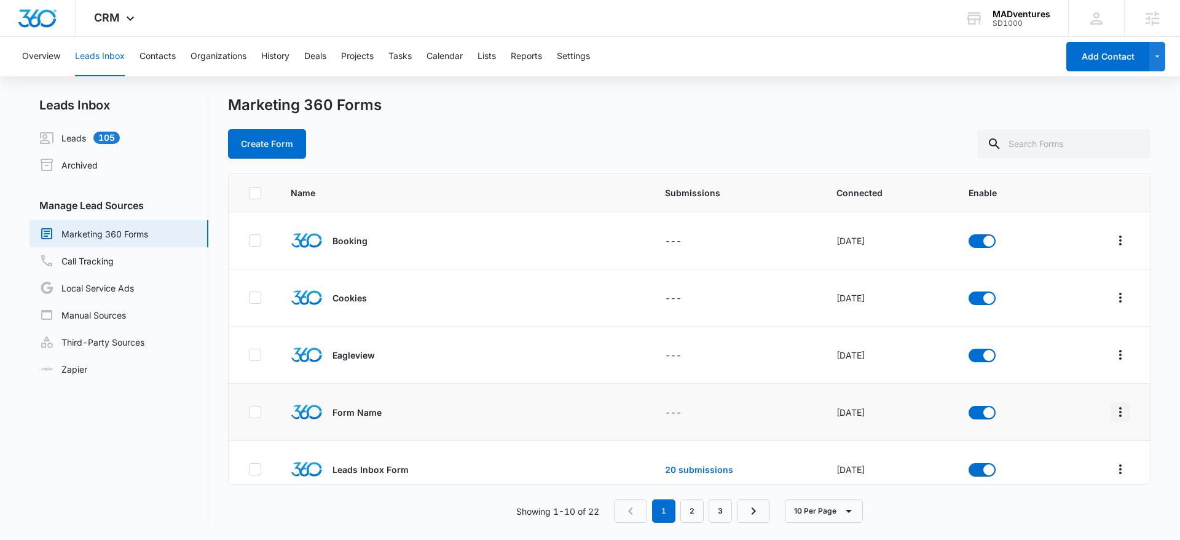
click at [1113, 416] on icon "Overflow Menu" at bounding box center [1120, 411] width 15 height 15
click at [1075, 484] on div "Field Mapping" at bounding box center [1056, 483] width 69 height 9
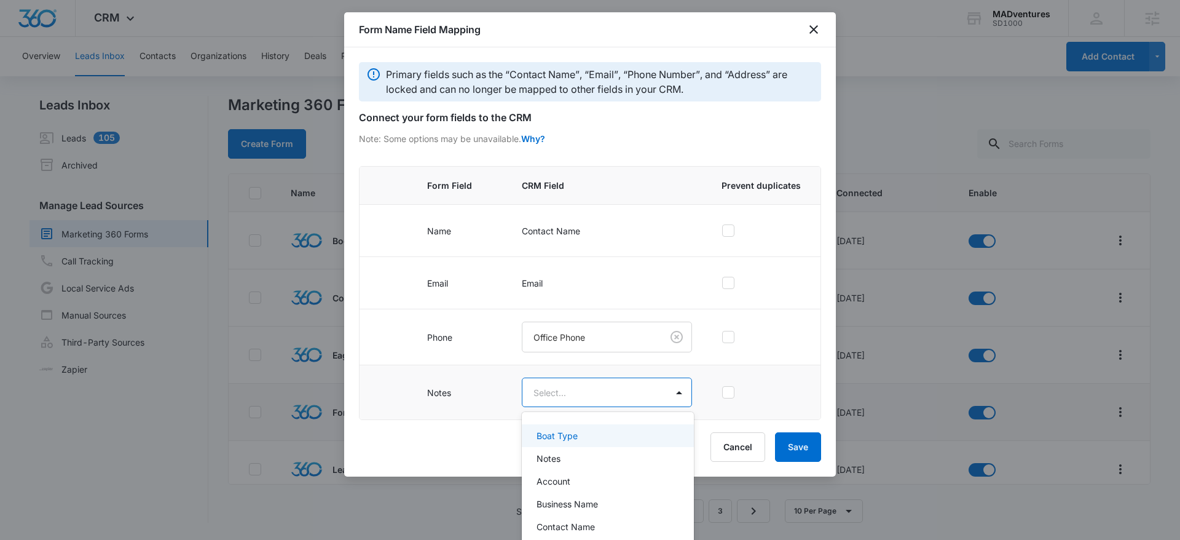
click at [553, 387] on body "CRM Apps Reputation Websites Forms CRM Email Social Shop Payments POS Content A…" at bounding box center [590, 270] width 1180 height 540
click at [575, 460] on div "Notes" at bounding box center [607, 458] width 140 height 13
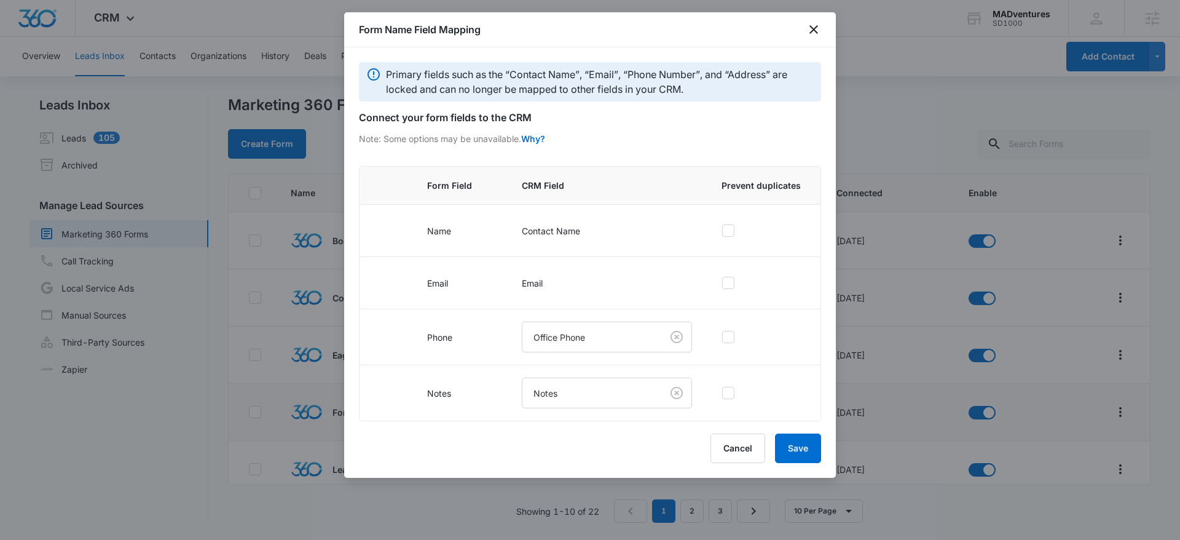
click at [587, 428] on div "Form Name Field Mapping Primary fields such as the “Contact Name”, “Email”, “Ph…" at bounding box center [590, 244] width 492 height 465
click at [814, 35] on icon "close" at bounding box center [813, 29] width 15 height 15
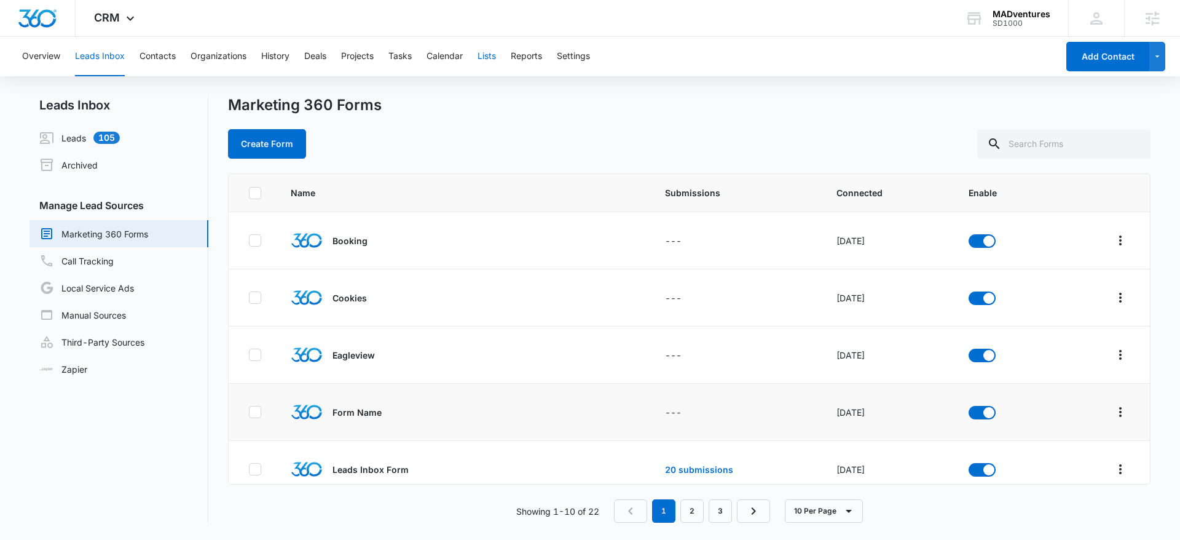
click at [488, 58] on button "Lists" at bounding box center [487, 56] width 18 height 39
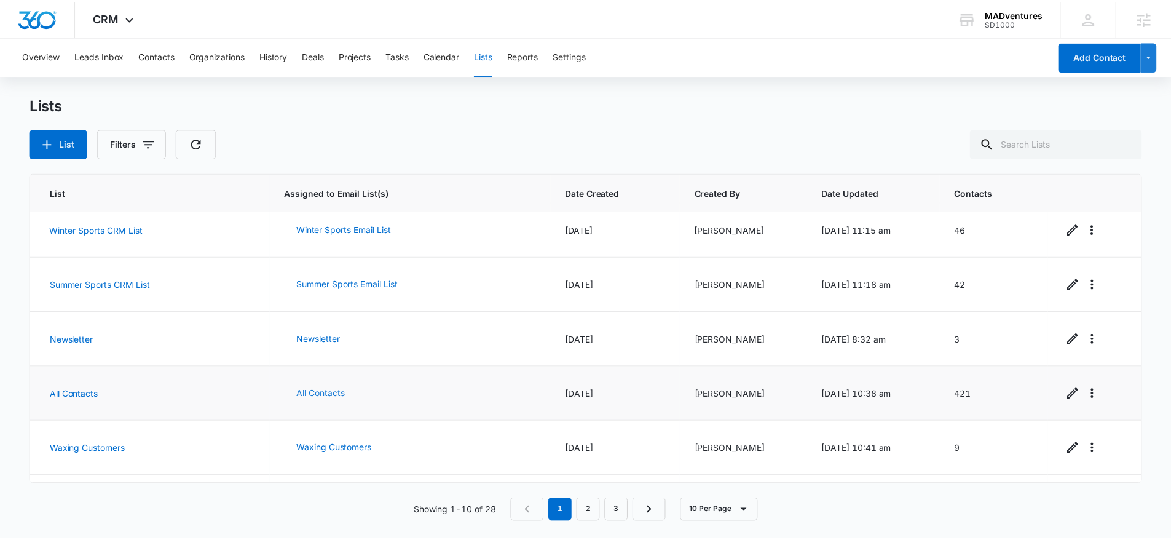
scroll to position [18, 0]
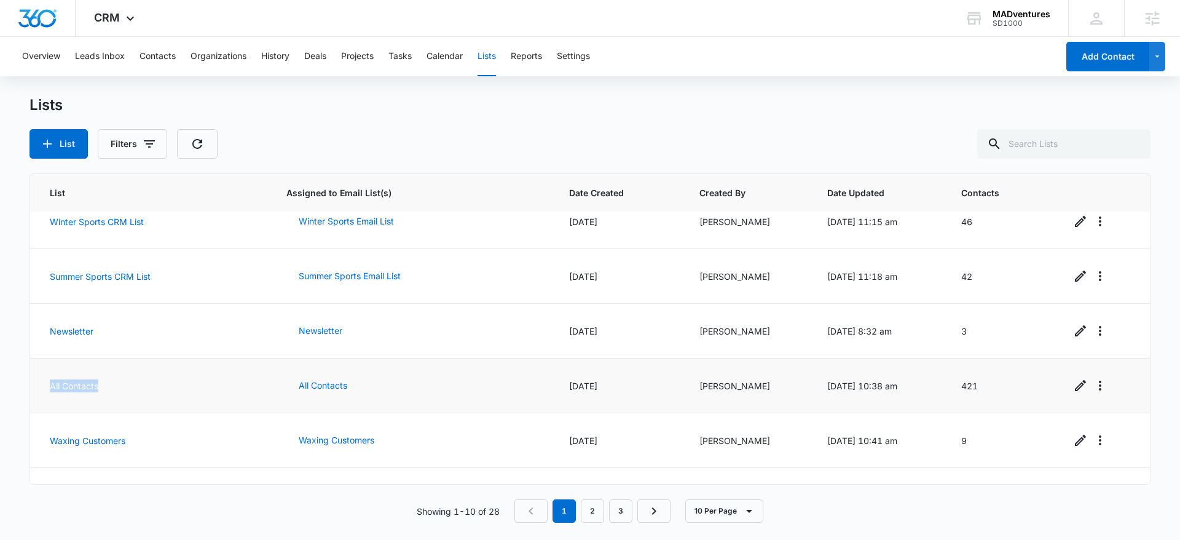
drag, startPoint x: 117, startPoint y: 393, endPoint x: 39, endPoint y: 385, distance: 77.9
click at [39, 385] on td "All Contacts" at bounding box center [151, 385] width 242 height 55
drag, startPoint x: 395, startPoint y: 388, endPoint x: 262, endPoint y: 384, distance: 132.8
click at [262, 384] on tr "All Contacts All Contacts 10/15/2020 Gianne Shell 10/15/2020 @ 10:38 am 421" at bounding box center [590, 385] width 1120 height 55
click at [425, 380] on td "All Contacts" at bounding box center [413, 385] width 283 height 55
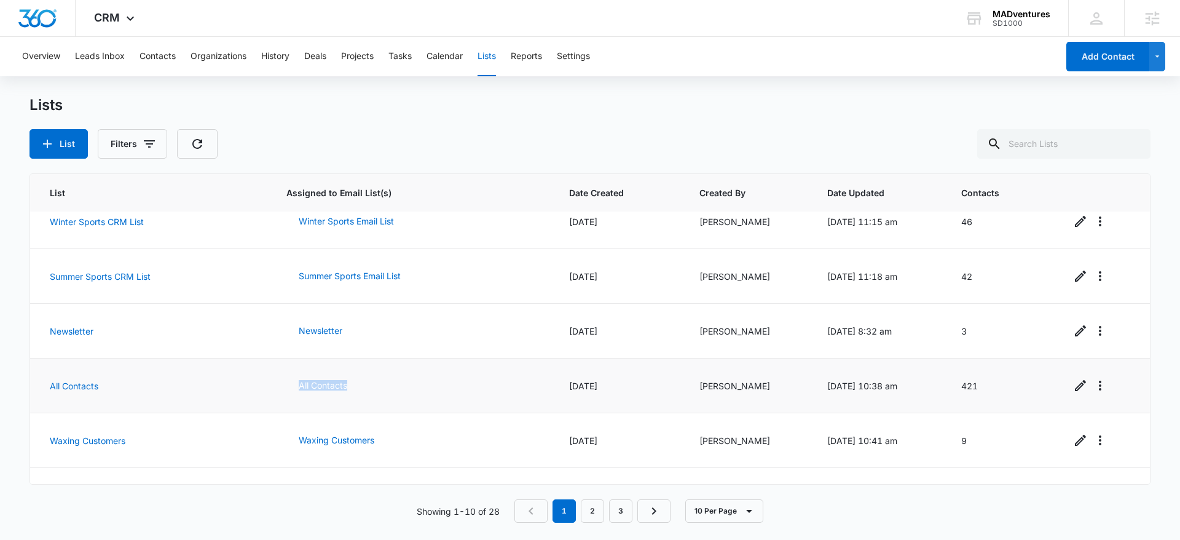
drag, startPoint x: 384, startPoint y: 384, endPoint x: 300, endPoint y: 393, distance: 84.7
click at [275, 385] on tr "All Contacts All Contacts 10/15/2020 Gianne Shell 10/15/2020 @ 10:38 am 421" at bounding box center [590, 385] width 1120 height 55
click at [427, 383] on td "All Contacts" at bounding box center [413, 385] width 283 height 55
click at [1030, 25] on div "SD1000" at bounding box center [1022, 23] width 58 height 9
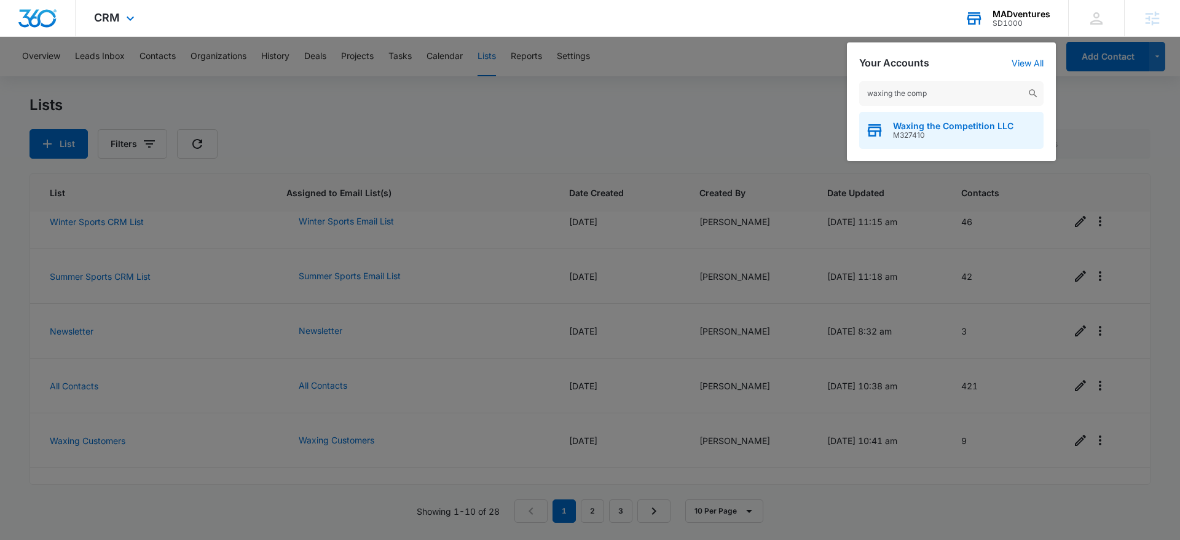
type input "waxing the comp"
click at [960, 122] on span "Waxing the Competition LLC" at bounding box center [953, 126] width 120 height 10
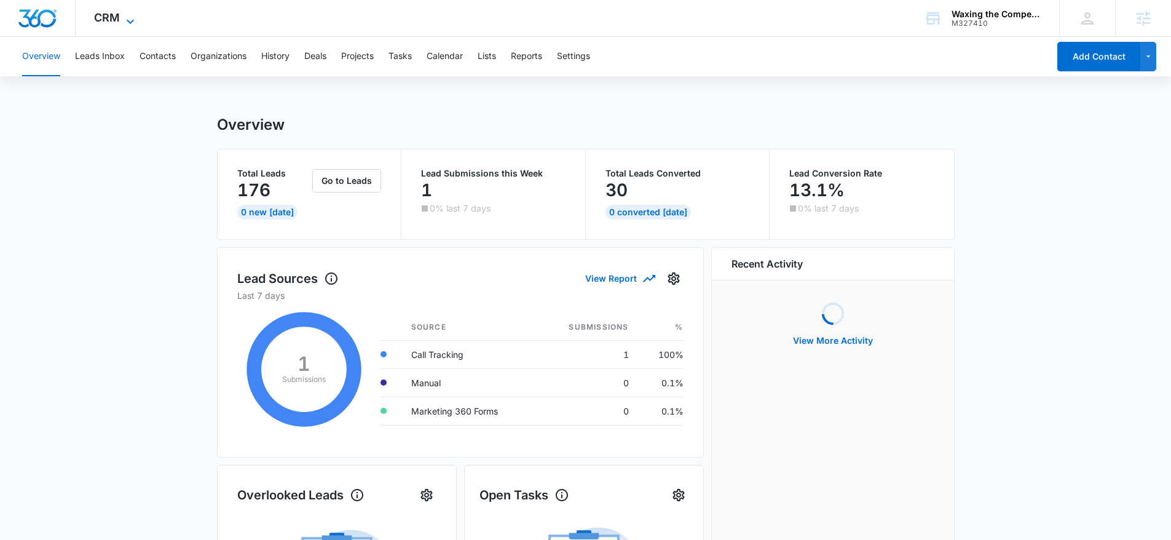
click at [123, 17] on icon at bounding box center [130, 21] width 15 height 15
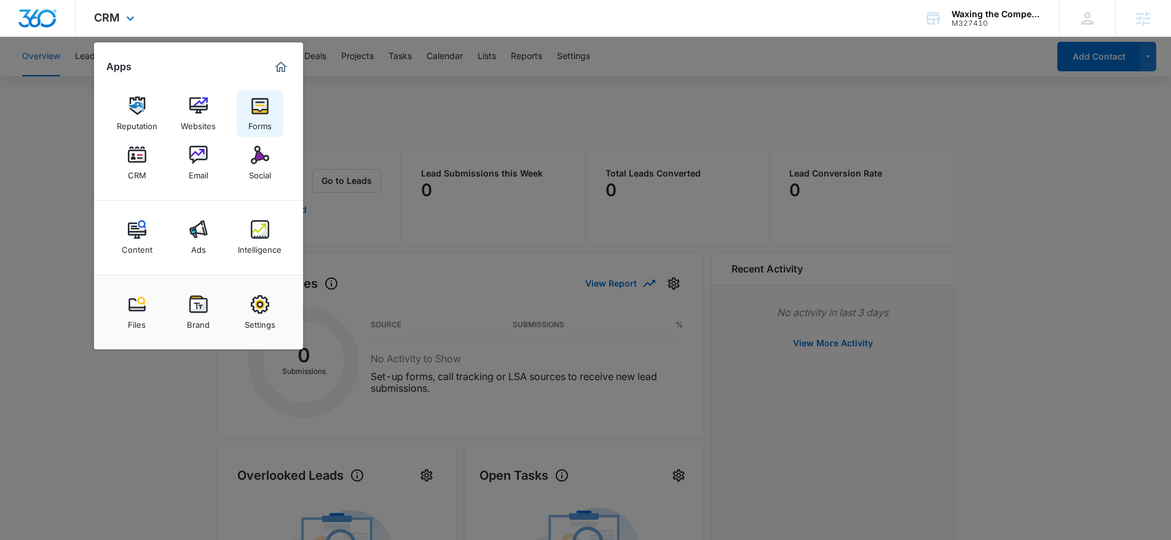
click at [261, 112] on img at bounding box center [260, 106] width 18 height 18
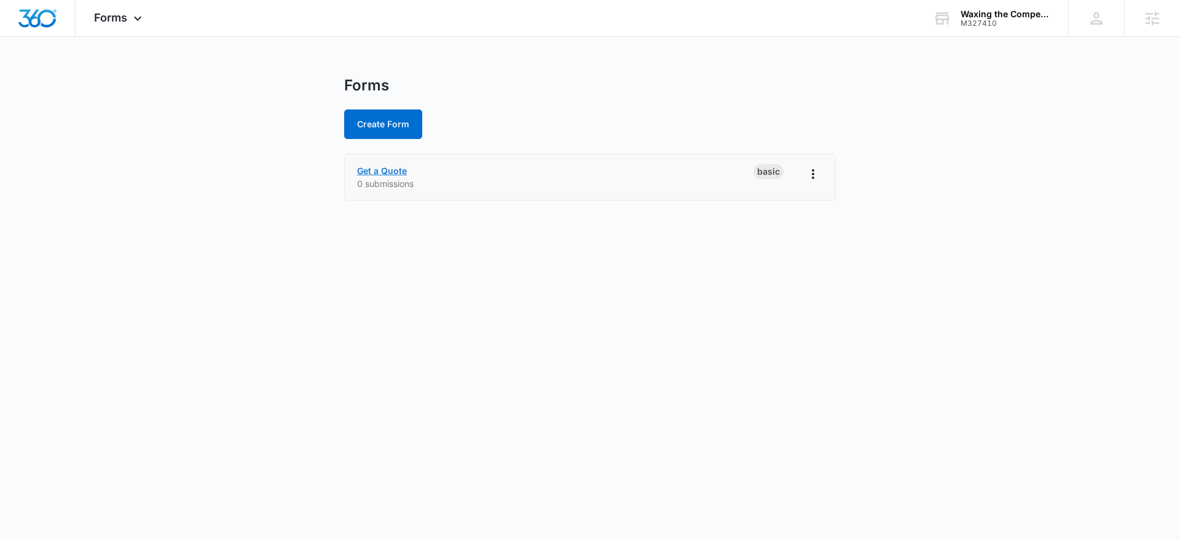
click at [377, 166] on link "Get a Quote" at bounding box center [382, 170] width 50 height 10
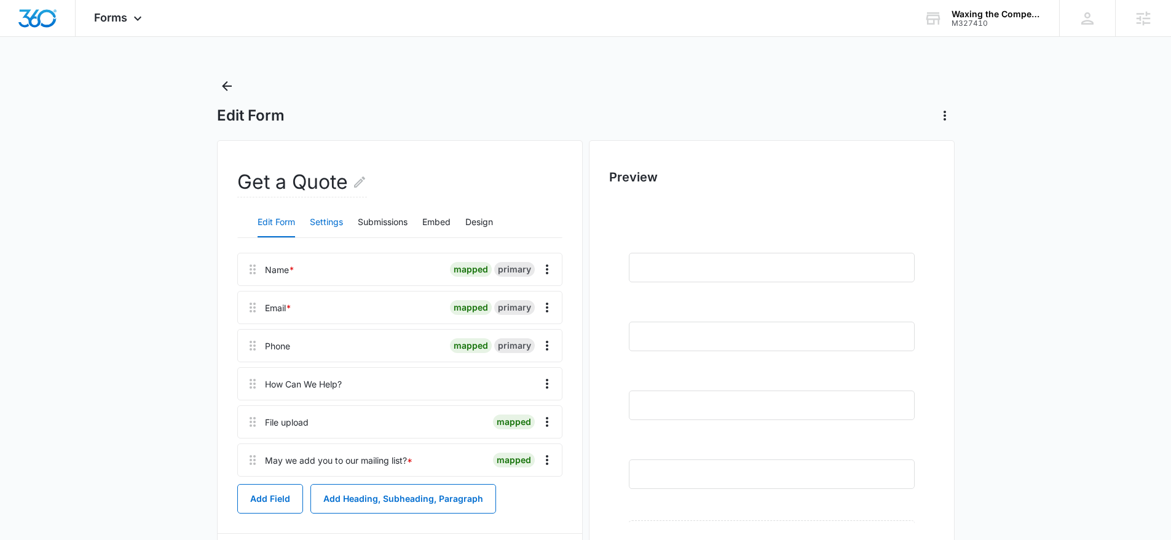
click at [334, 227] on button "Settings" at bounding box center [326, 223] width 33 height 30
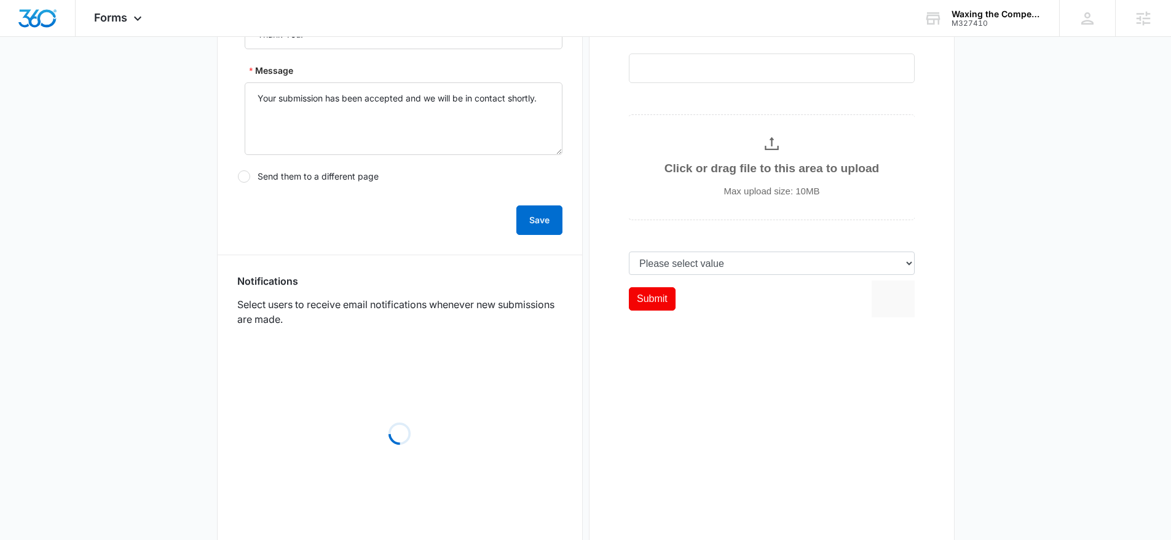
scroll to position [434, 0]
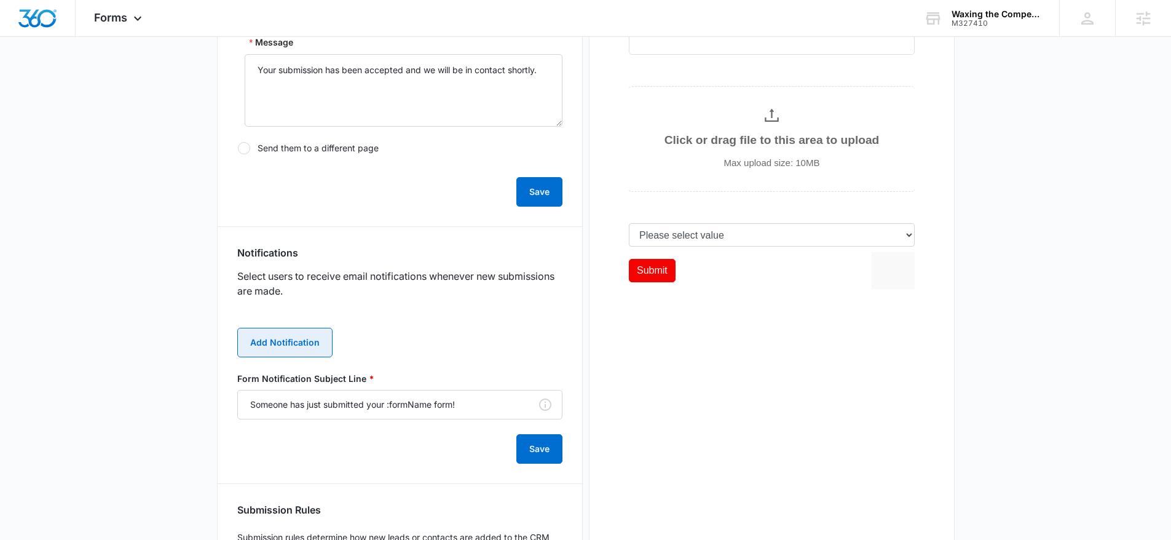
click at [293, 356] on button "Add Notification" at bounding box center [284, 343] width 95 height 30
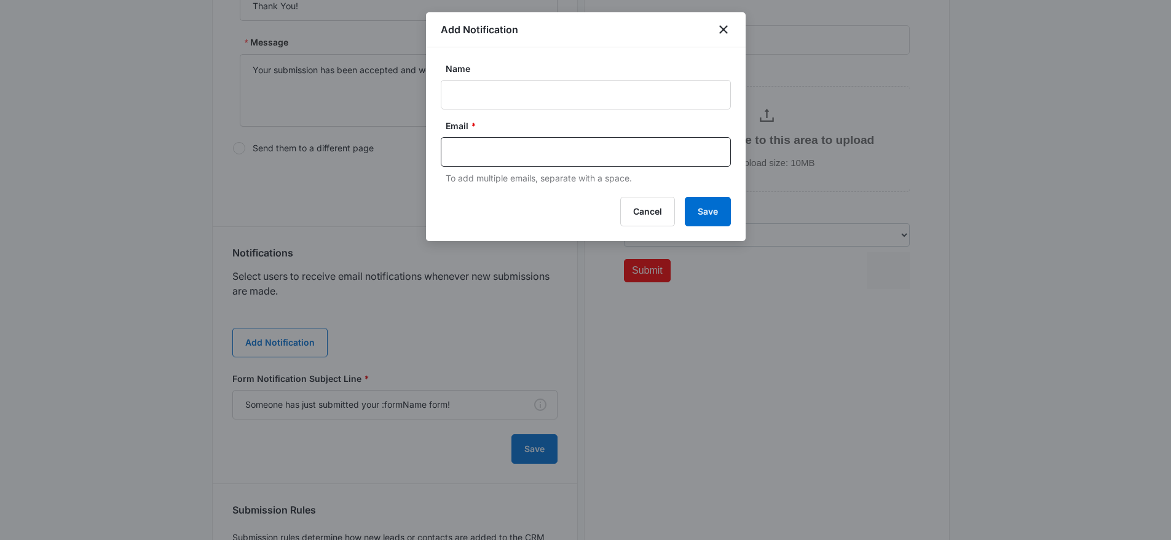
drag, startPoint x: 549, startPoint y: 64, endPoint x: 537, endPoint y: 87, distance: 26.4
click at [548, 65] on label "Name" at bounding box center [591, 68] width 290 height 13
click at [548, 80] on input "Name" at bounding box center [586, 95] width 290 height 30
click at [537, 87] on input "Name" at bounding box center [586, 95] width 290 height 30
paste input "mrborroto@yahoo.com"
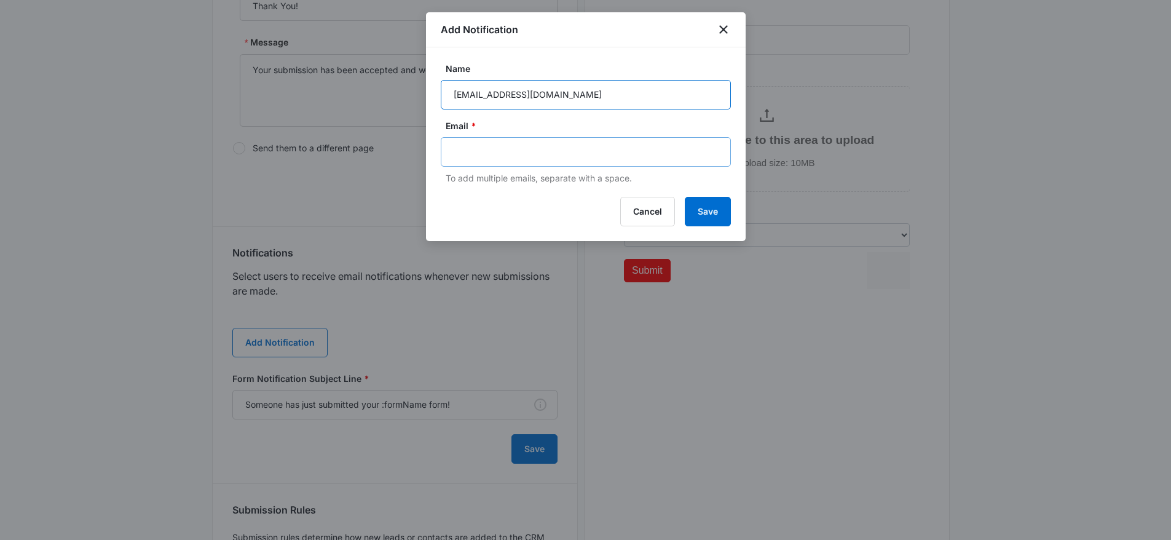
type input "mrborroto@yahoo.com"
click at [478, 141] on div at bounding box center [586, 152] width 290 height 30
click at [477, 148] on input "text" at bounding box center [587, 152] width 267 height 18
paste input "mrborroto@yahoo.com"
type input "mrborroto@yahoo.com"
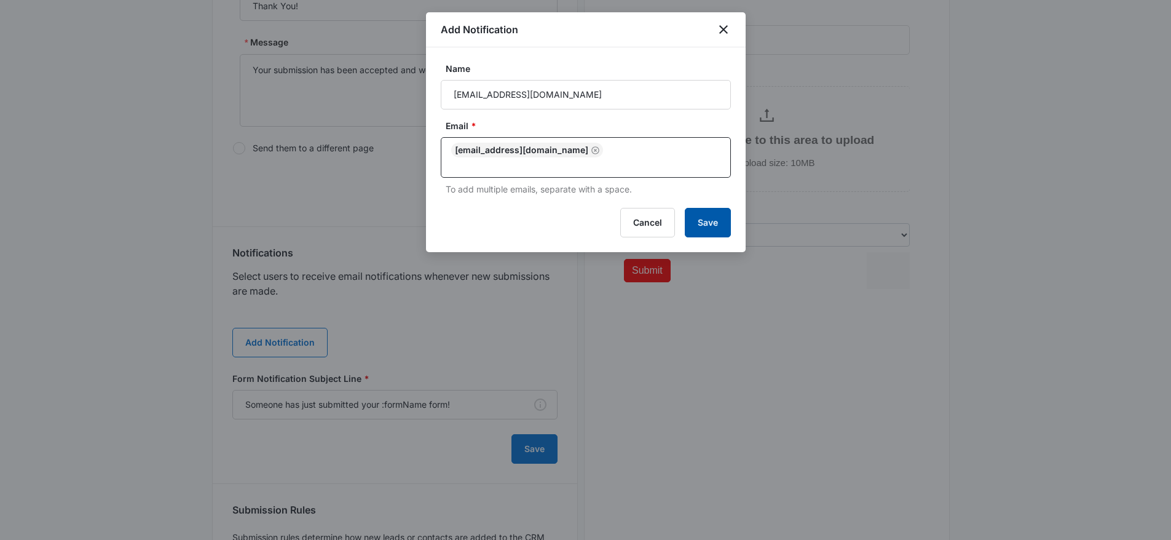
click at [703, 211] on button "Save" at bounding box center [708, 223] width 46 height 30
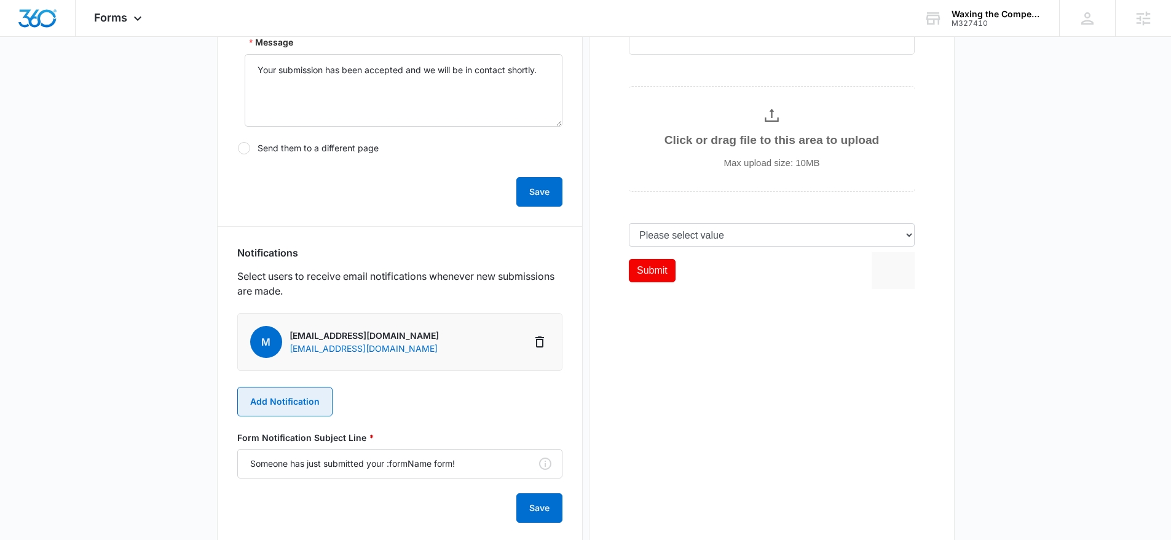
click at [309, 406] on button "Add Notification" at bounding box center [284, 402] width 95 height 30
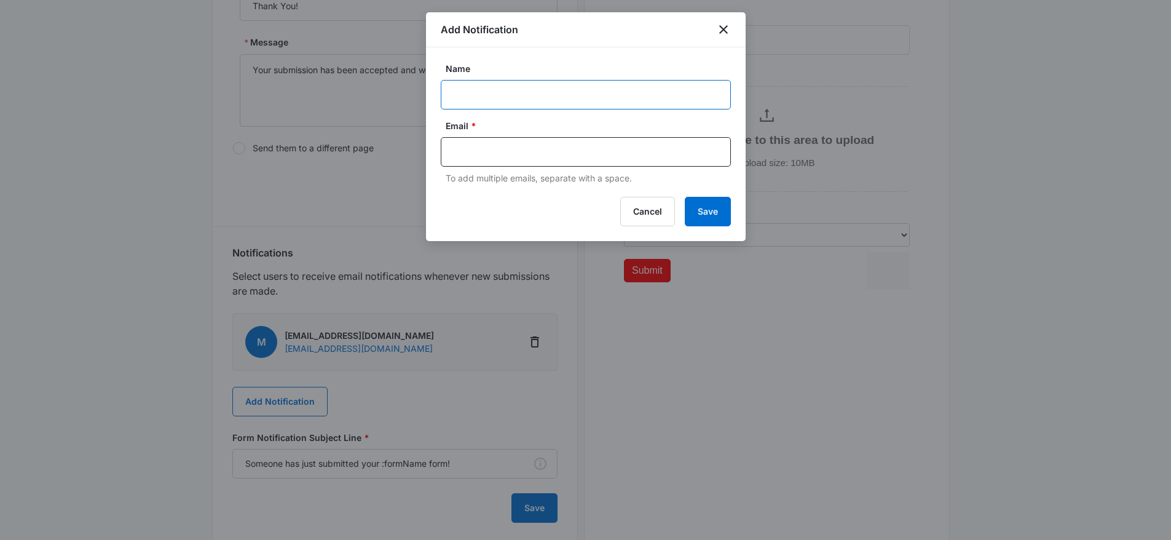
click at [484, 96] on input "Name" at bounding box center [586, 95] width 290 height 30
paste input "joel.green@madwire.com"
type input "Waxing The Competition MSM joel.green@madwire.com"
click at [556, 155] on input "text" at bounding box center [587, 152] width 267 height 18
paste input "joel.green@madwire.com"
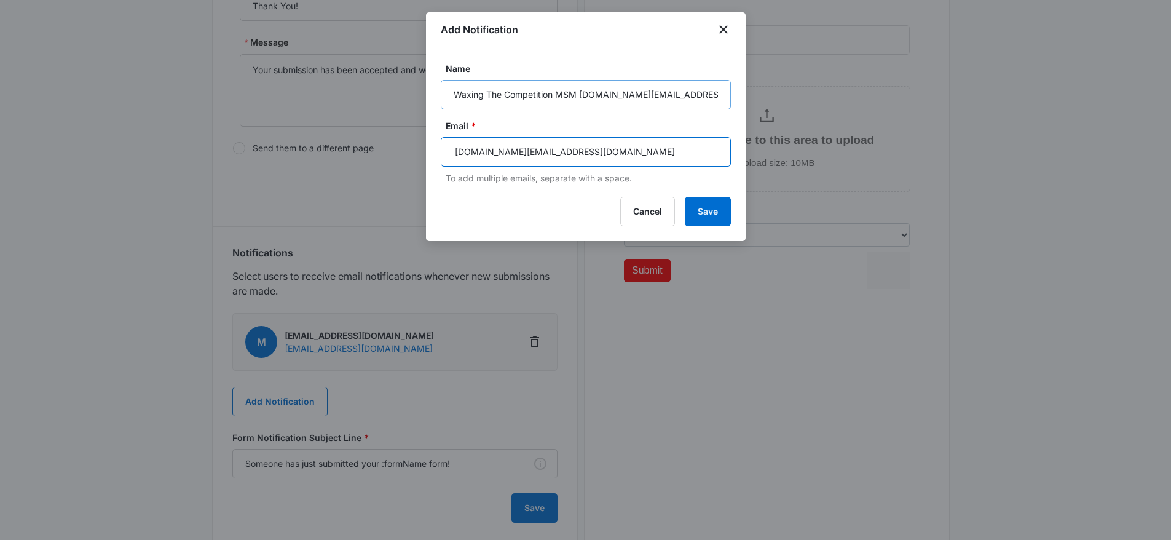
type input "joel.green@madwire.com"
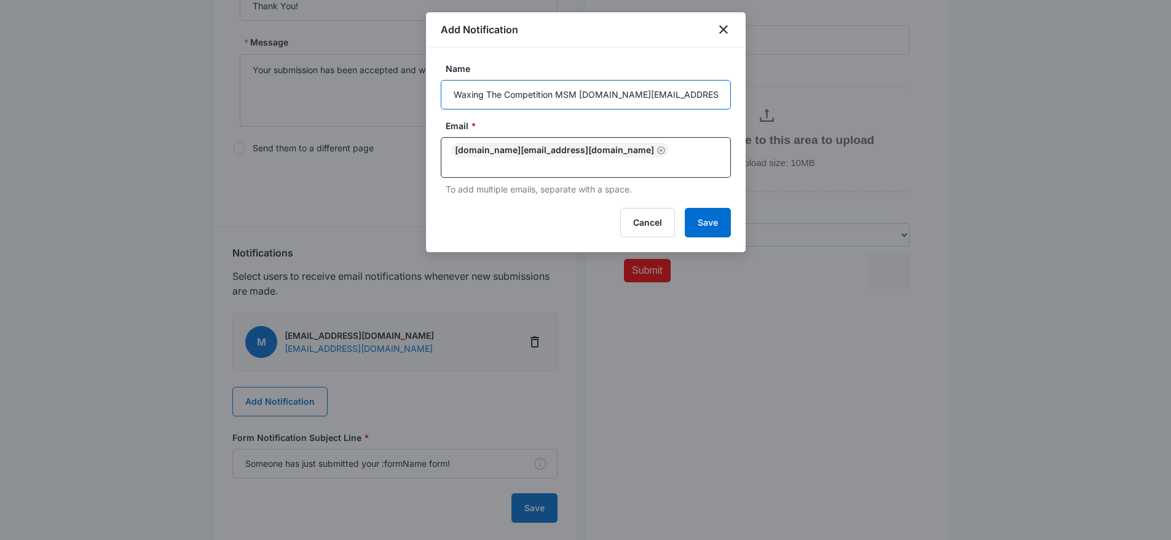
drag, startPoint x: 677, startPoint y: 98, endPoint x: 588, endPoint y: 97, distance: 88.5
click at [588, 97] on input "Waxing The Competition MSM joel.green@madwire.com" at bounding box center [586, 95] width 290 height 30
paste input "M327410"
type input "Waxing The Competition MSM M327410"
click at [715, 217] on button "Save" at bounding box center [708, 223] width 46 height 30
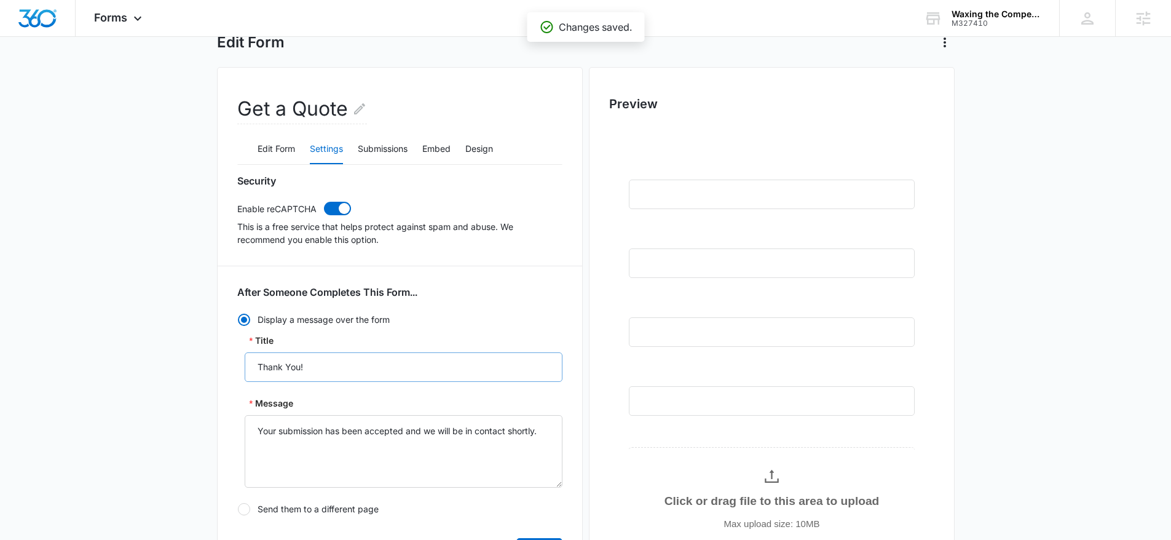
scroll to position [0, 0]
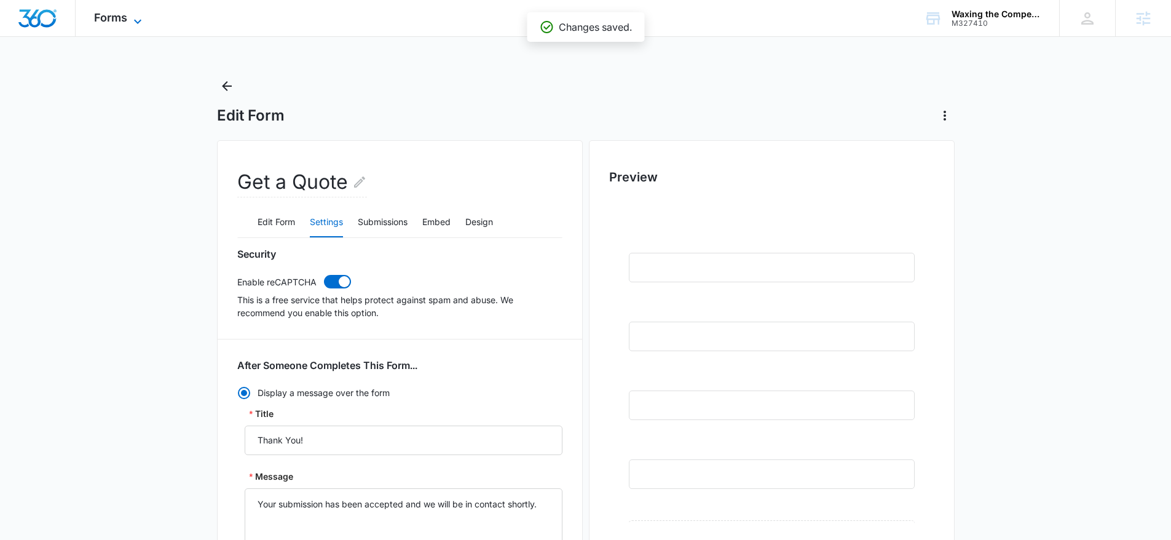
click at [125, 21] on span "Forms" at bounding box center [110, 17] width 33 height 13
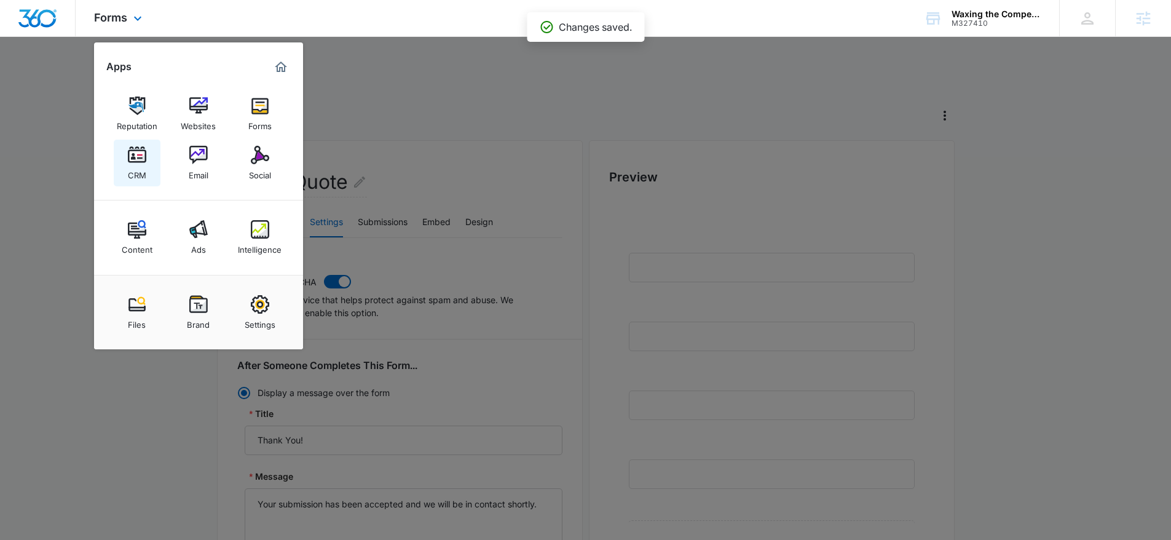
click at [142, 165] on div "CRM" at bounding box center [137, 172] width 18 height 16
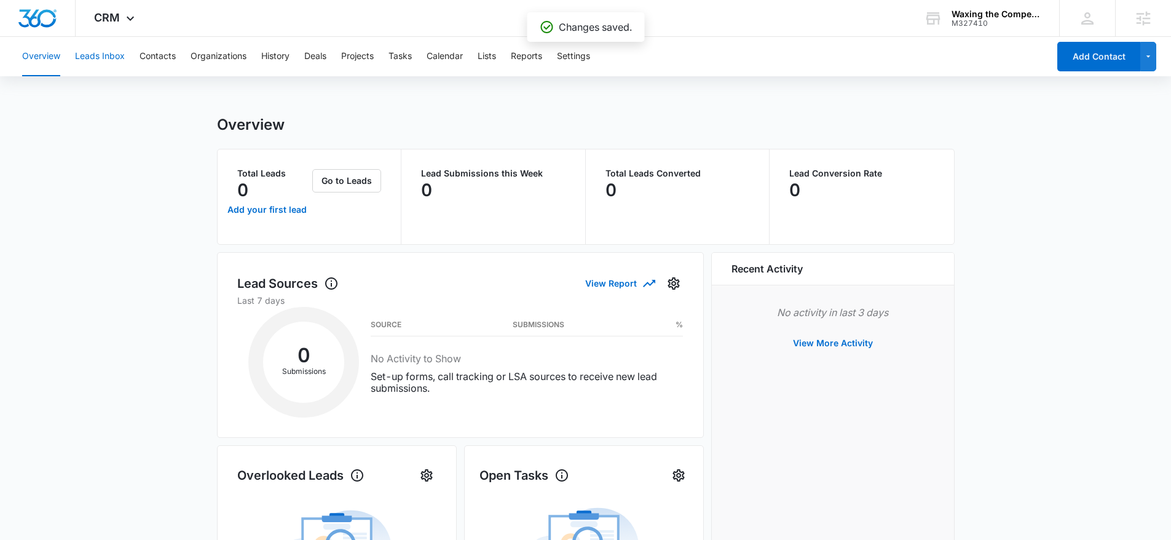
click at [120, 55] on button "Leads Inbox" at bounding box center [100, 56] width 50 height 39
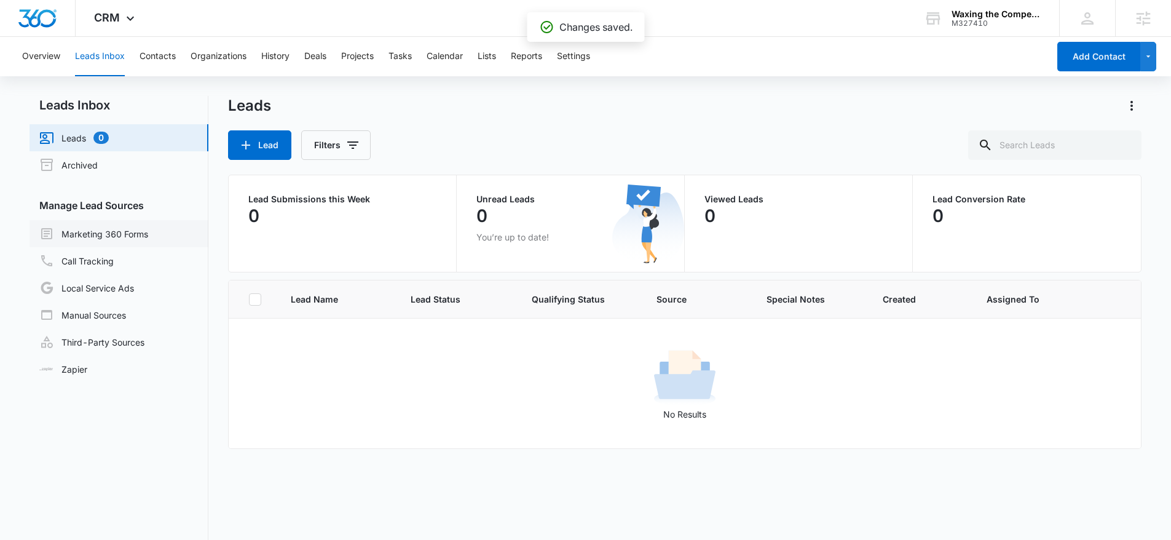
click at [129, 236] on link "Marketing 360 Forms" at bounding box center [93, 233] width 109 height 15
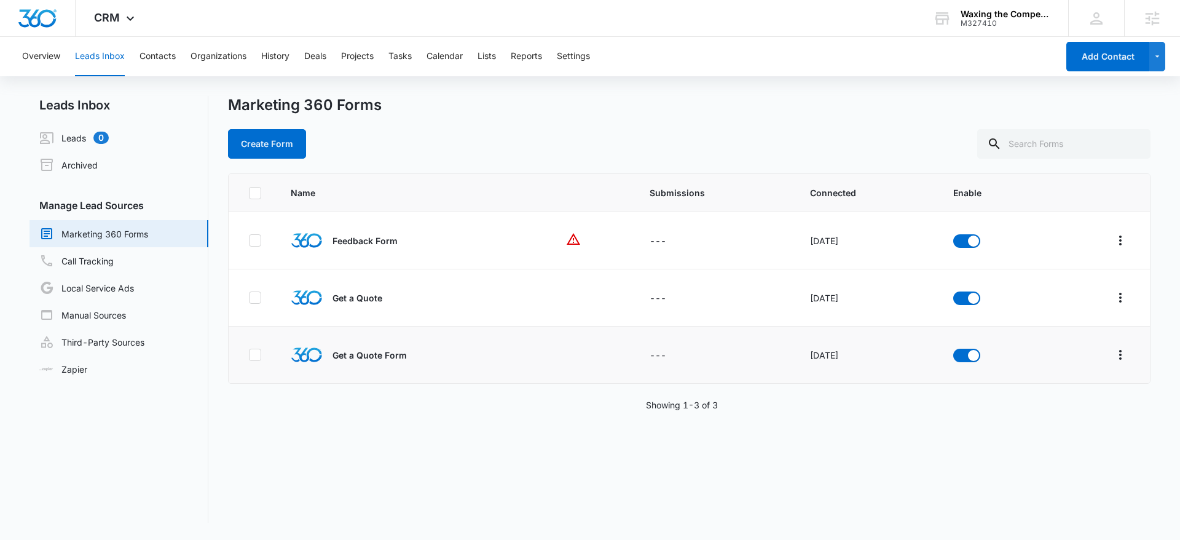
click at [823, 353] on div "Oct 12, 2022" at bounding box center [867, 355] width 114 height 13
click at [111, 25] on div "CRM Apps Reputation Websites Forms CRM Email Social Content Ads Intelligence Fi…" at bounding box center [116, 18] width 81 height 36
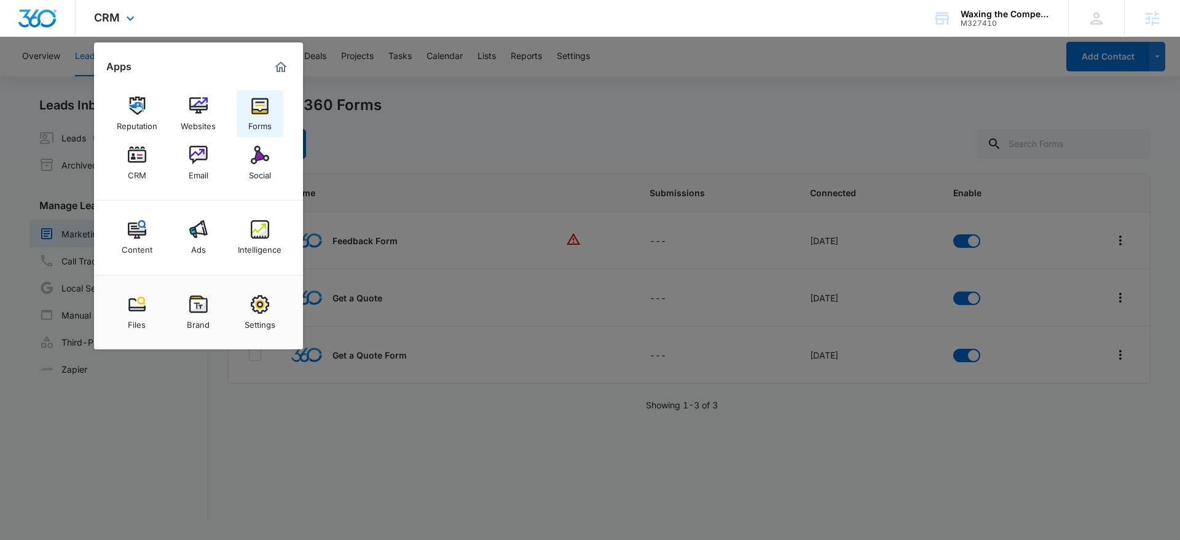
click at [267, 112] on img at bounding box center [260, 106] width 18 height 18
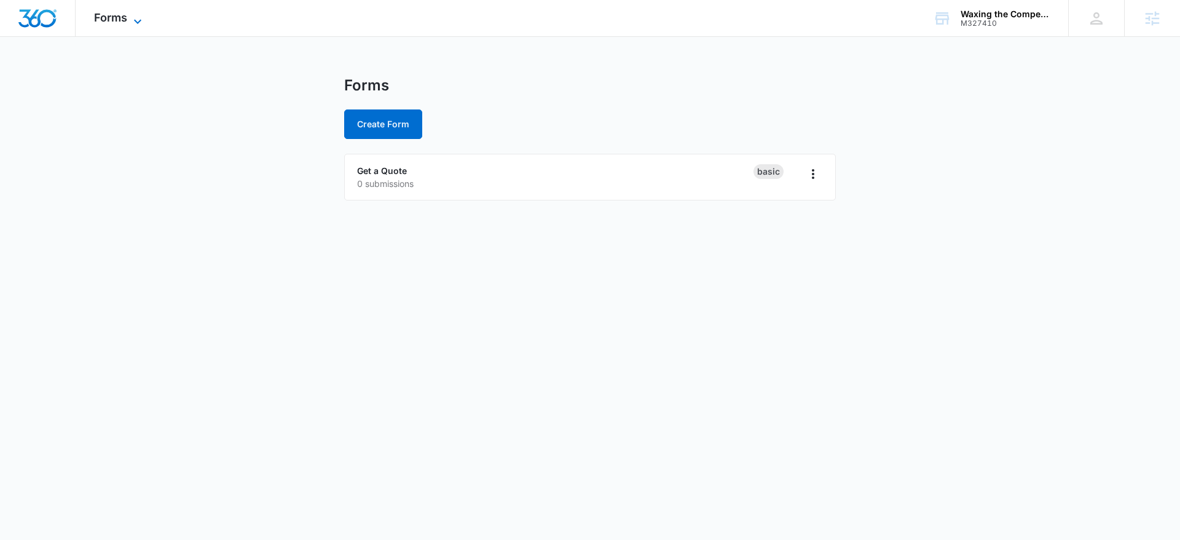
click at [125, 17] on span "Forms" at bounding box center [110, 17] width 33 height 13
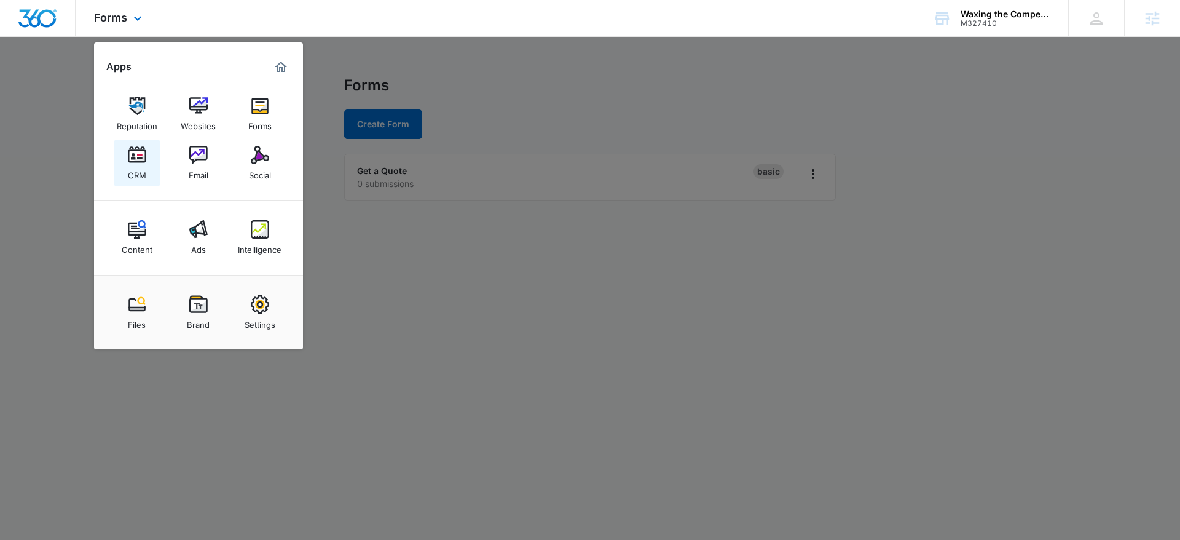
click at [145, 168] on div "CRM" at bounding box center [137, 172] width 18 height 16
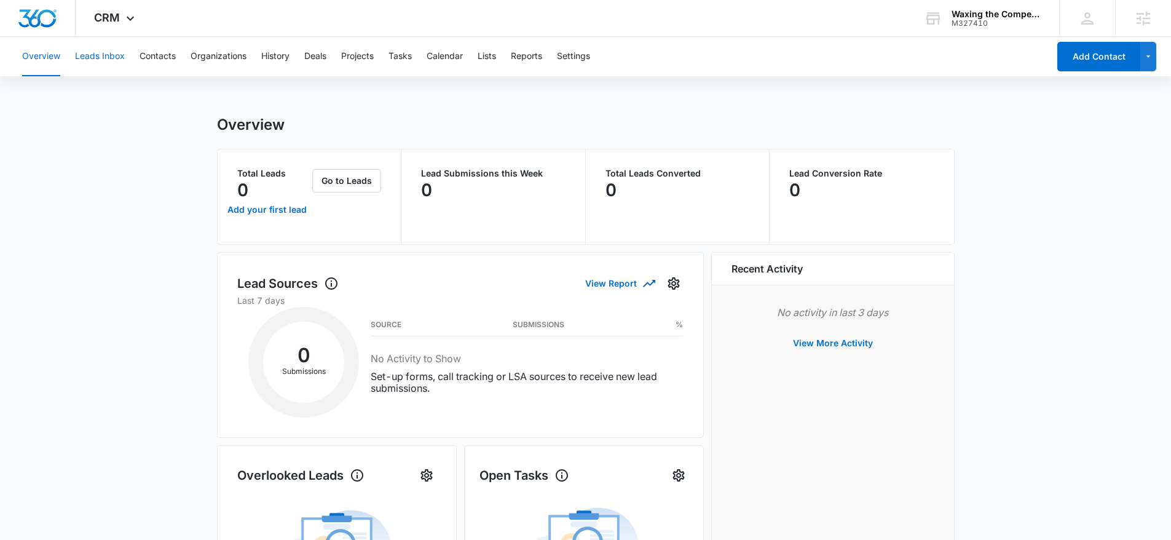
click at [106, 53] on button "Leads Inbox" at bounding box center [100, 56] width 50 height 39
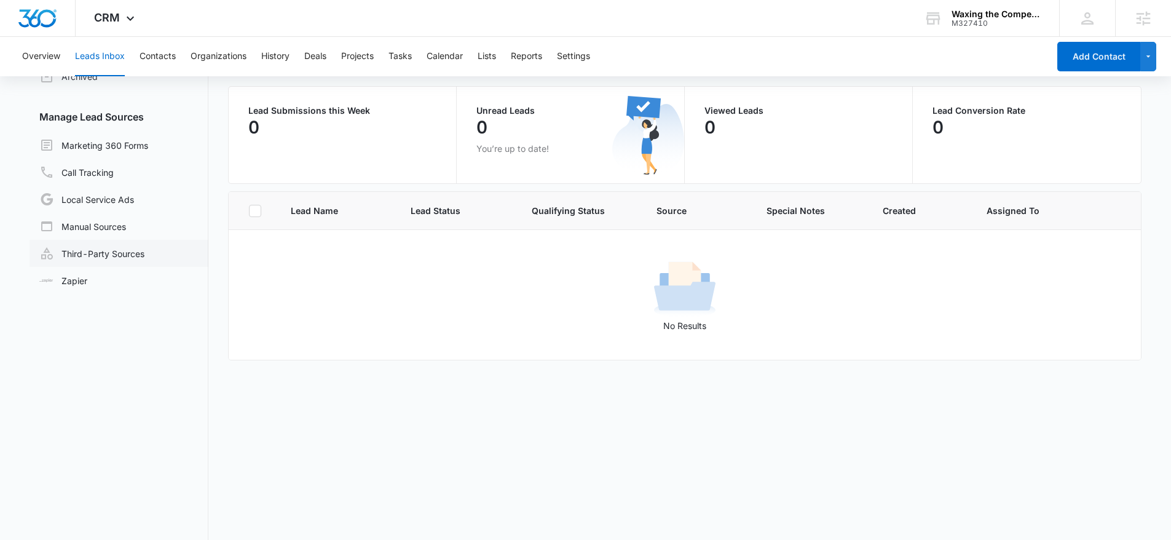
scroll to position [97, 0]
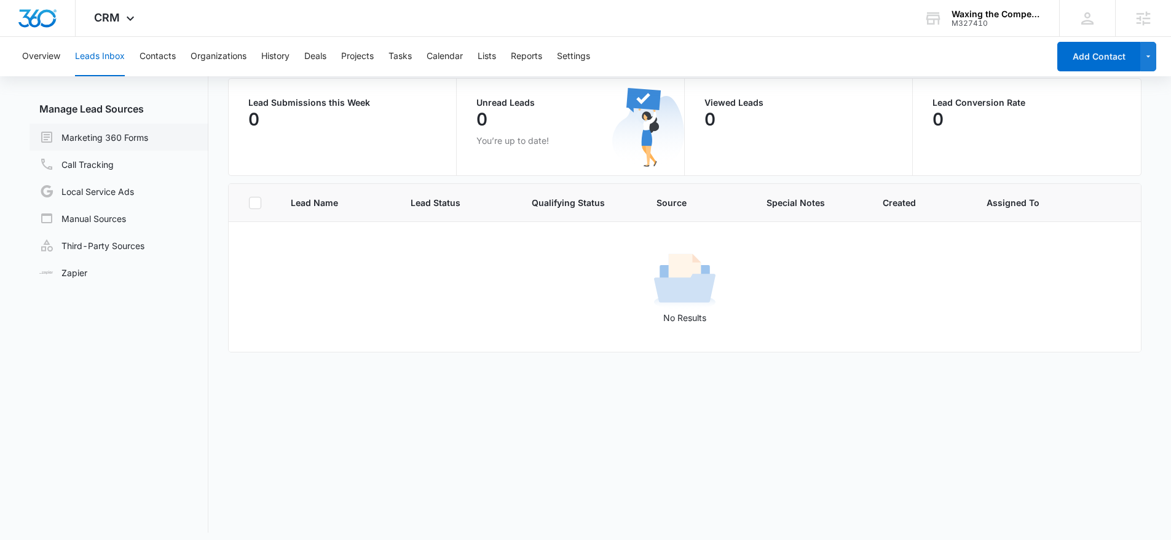
click at [106, 140] on link "Marketing 360 Forms" at bounding box center [93, 137] width 109 height 15
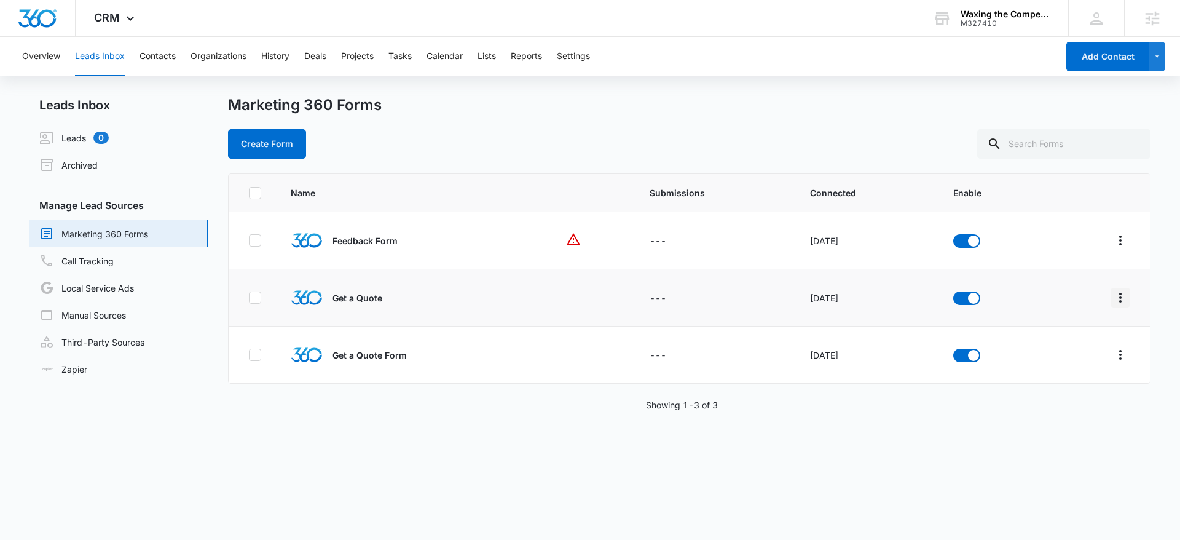
click at [1113, 296] on icon "Overflow Menu" at bounding box center [1120, 297] width 15 height 15
click at [1068, 365] on div "Field Mapping" at bounding box center [1056, 369] width 69 height 9
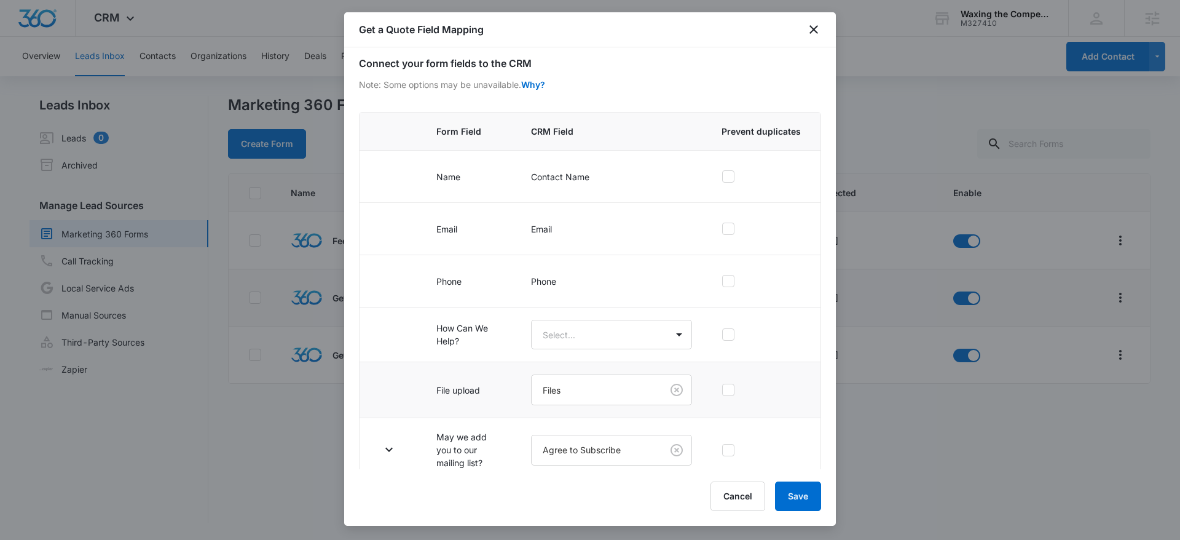
scroll to position [67, 0]
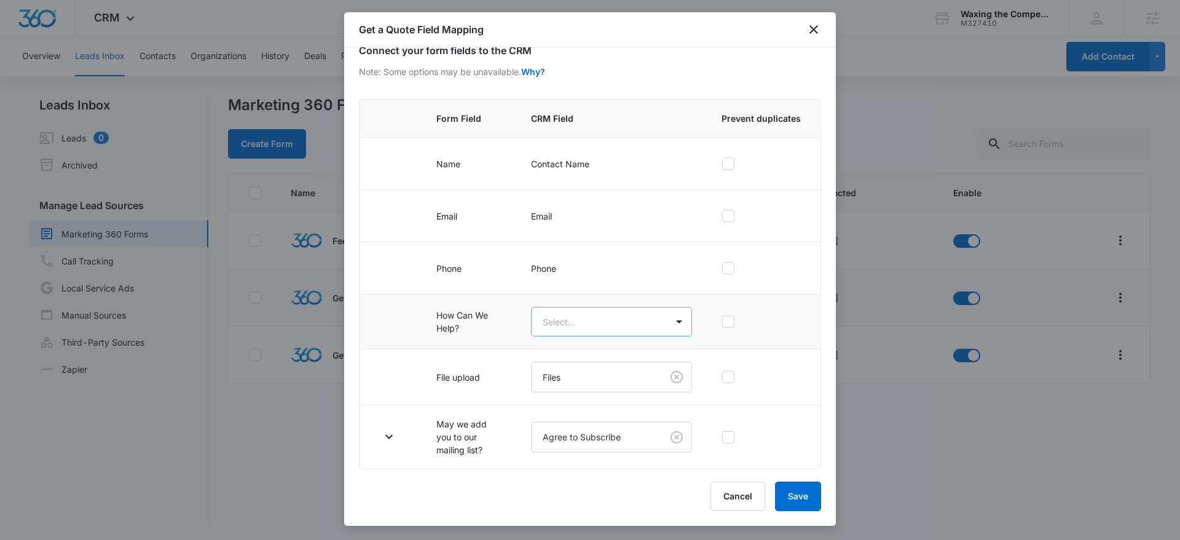
click at [585, 320] on body "CRM Apps Reputation Websites Forms CRM Email Social Content Ads Intelligence Fi…" at bounding box center [590, 270] width 1180 height 540
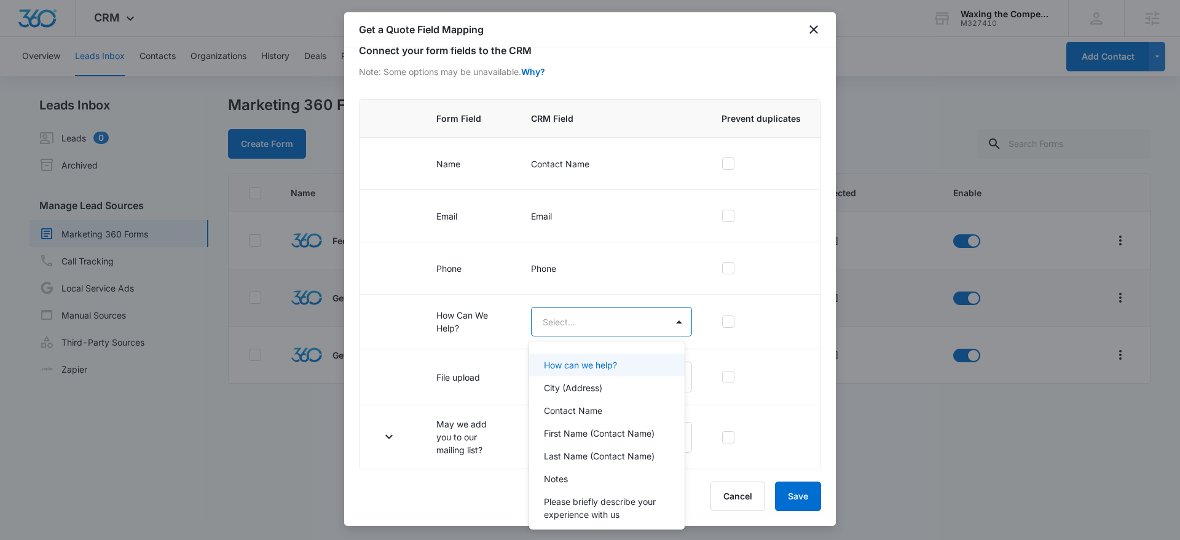
click at [601, 368] on p "How can we help?" at bounding box center [580, 364] width 73 height 13
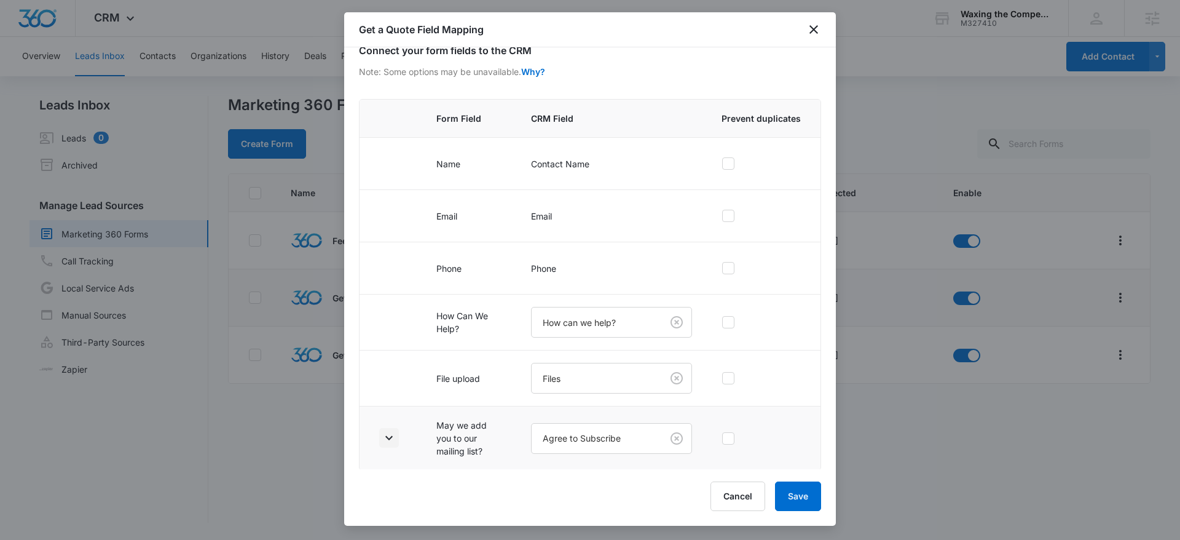
click at [390, 438] on icon "button" at bounding box center [388, 438] width 7 height 4
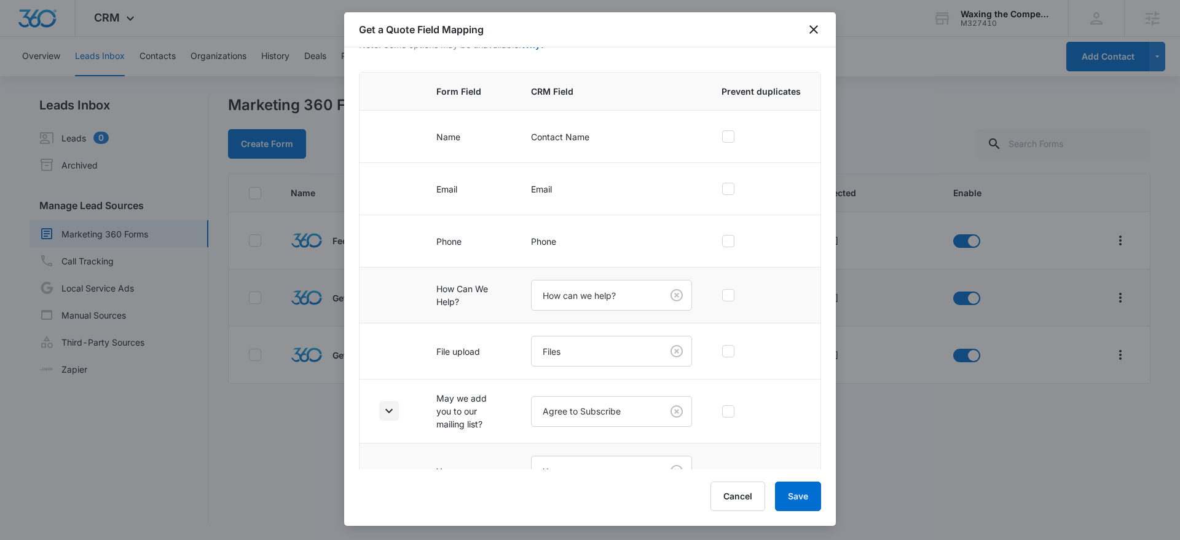
scroll to position [180, 0]
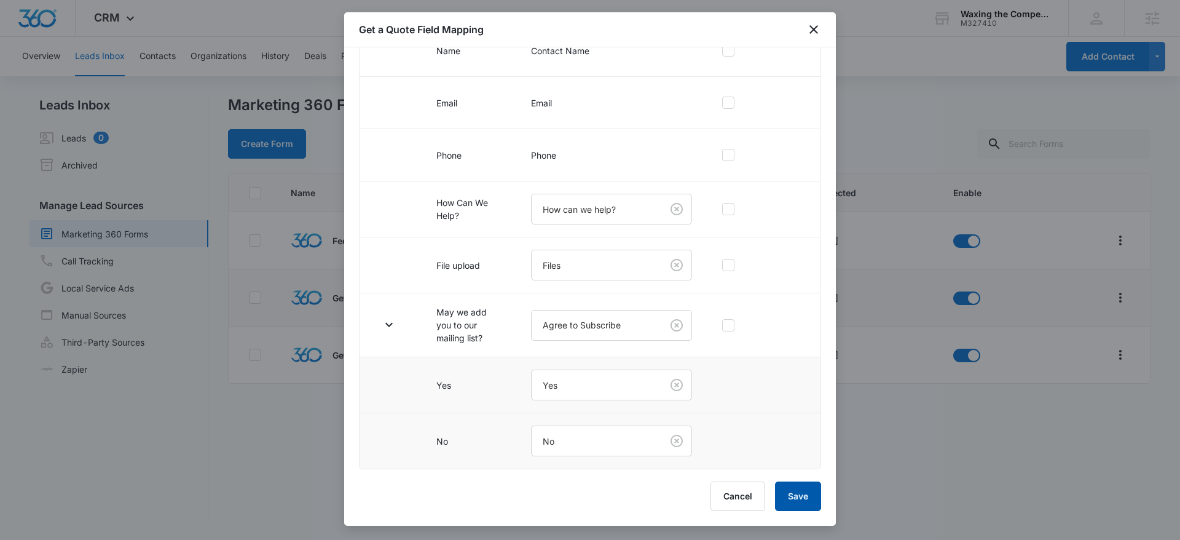
click at [803, 500] on button "Save" at bounding box center [798, 496] width 46 height 30
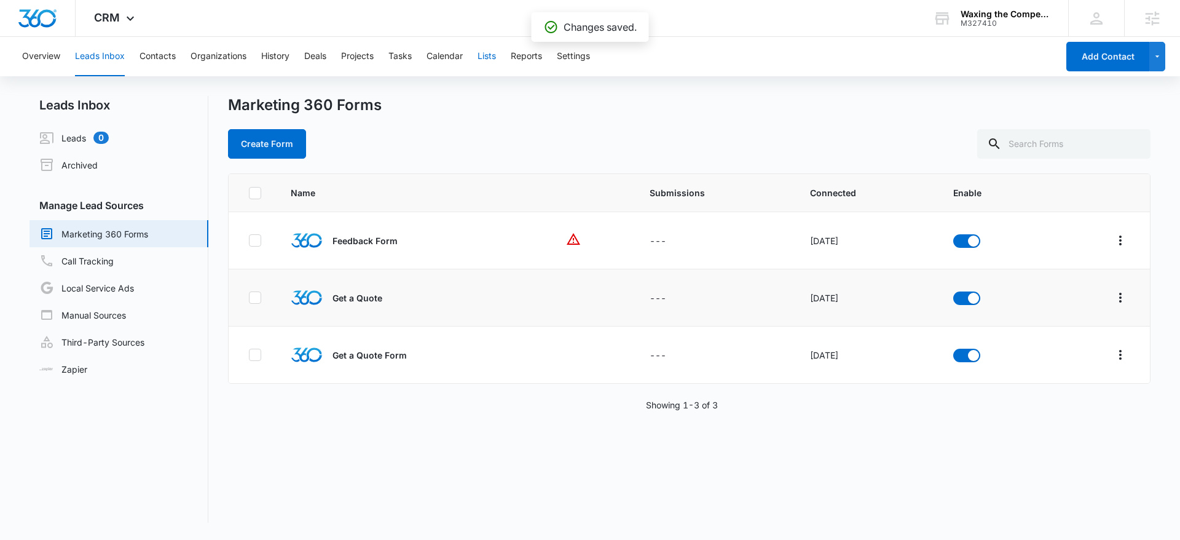
click at [485, 56] on button "Lists" at bounding box center [487, 56] width 18 height 39
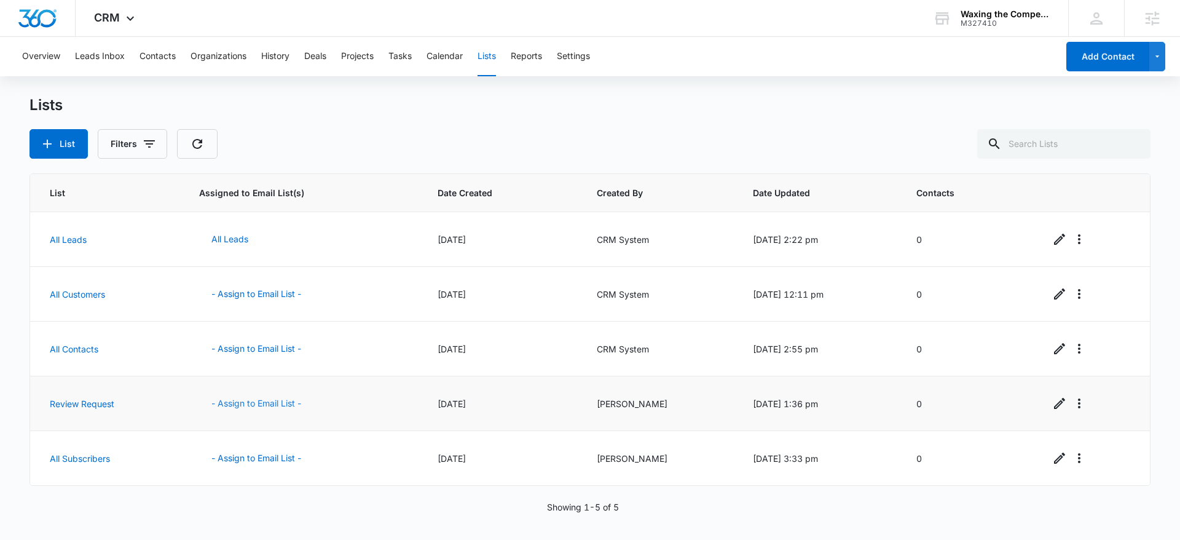
click at [267, 404] on button "- Assign to Email List -" at bounding box center [256, 403] width 114 height 30
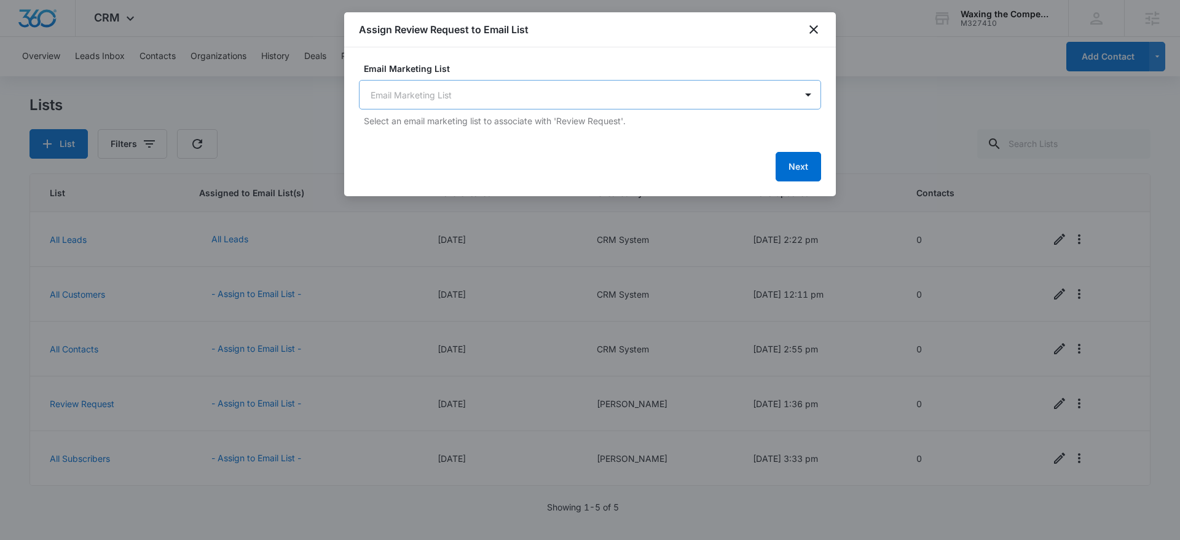
click at [519, 92] on body "CRM Apps Reputation Websites Forms CRM Email Social Content Ads Intelligence Fi…" at bounding box center [590, 270] width 1180 height 540
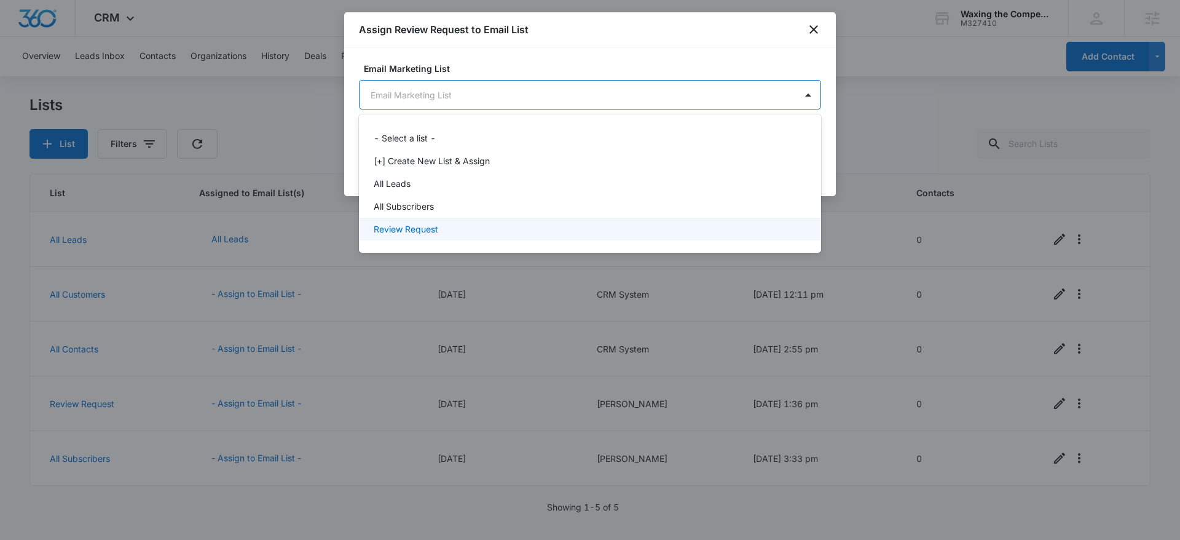
click at [418, 226] on p "Review Request" at bounding box center [406, 229] width 65 height 13
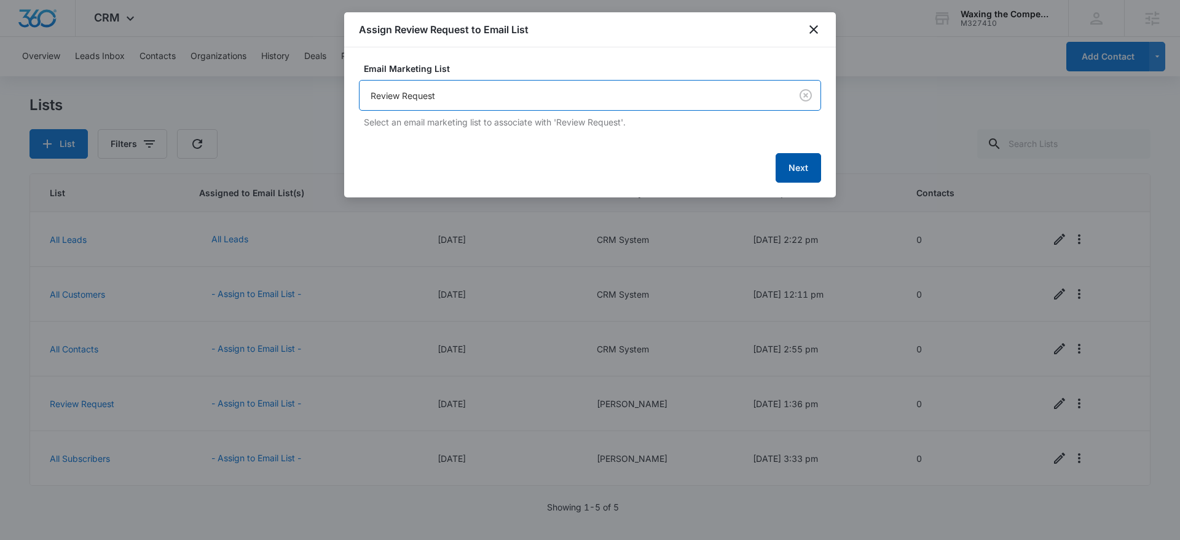
click at [799, 168] on button "Next" at bounding box center [798, 168] width 45 height 30
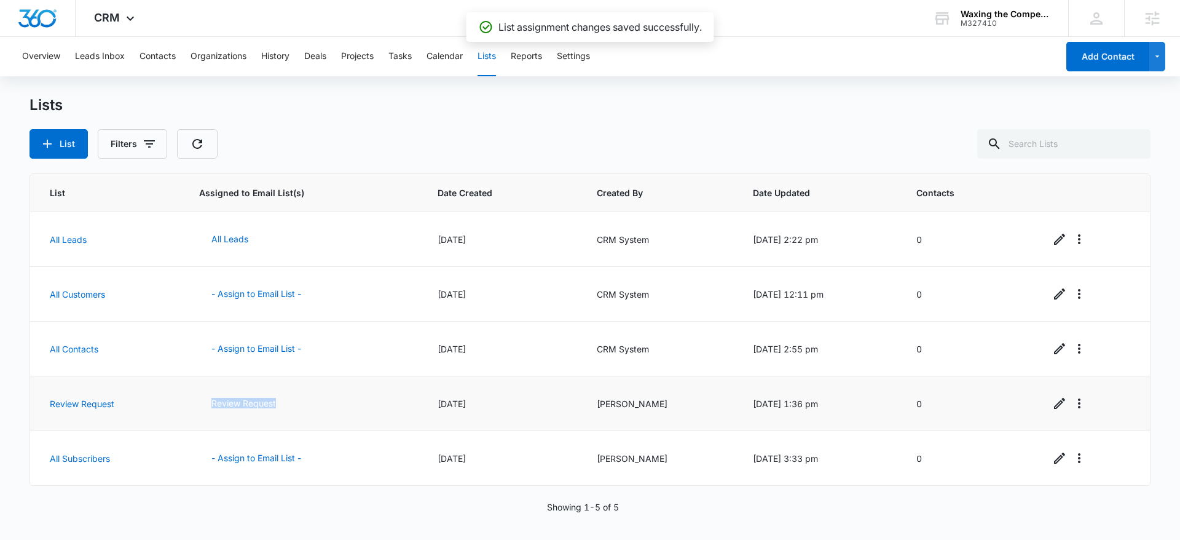
drag, startPoint x: 208, startPoint y: 398, endPoint x: 310, endPoint y: 411, distance: 102.9
click at [310, 411] on td "Review Request" at bounding box center [303, 403] width 238 height 55
click at [321, 406] on td "Review Request" at bounding box center [303, 403] width 238 height 55
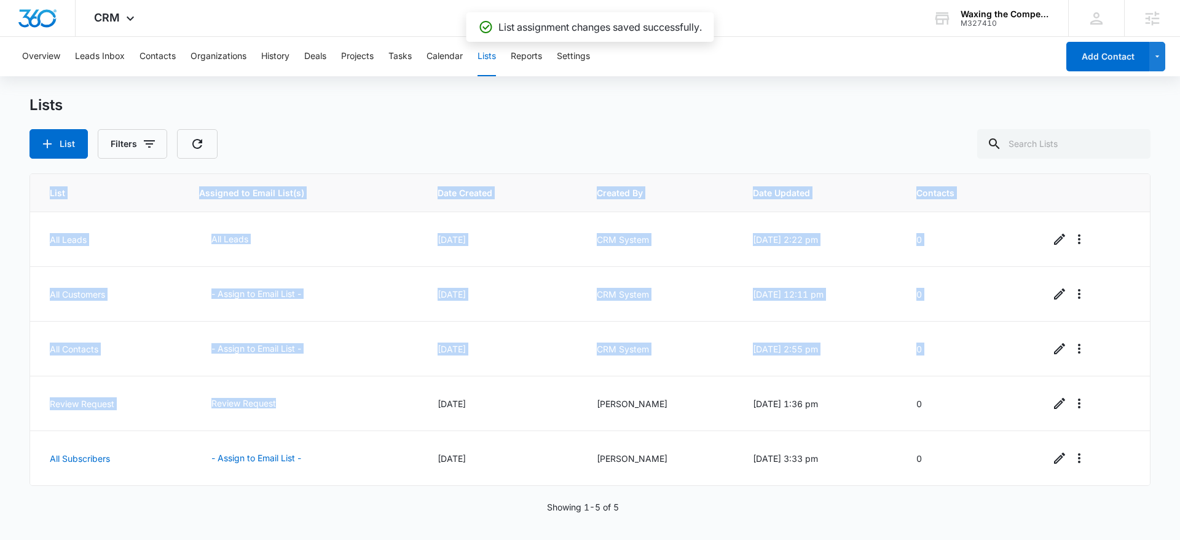
drag, startPoint x: 310, startPoint y: 403, endPoint x: 23, endPoint y: 396, distance: 286.5
click at [23, 396] on main "Lists List Filters List Assigned to Email List(s) Date Created Created By Date …" at bounding box center [590, 316] width 1180 height 441
click at [152, 404] on td "Review Request" at bounding box center [107, 403] width 154 height 55
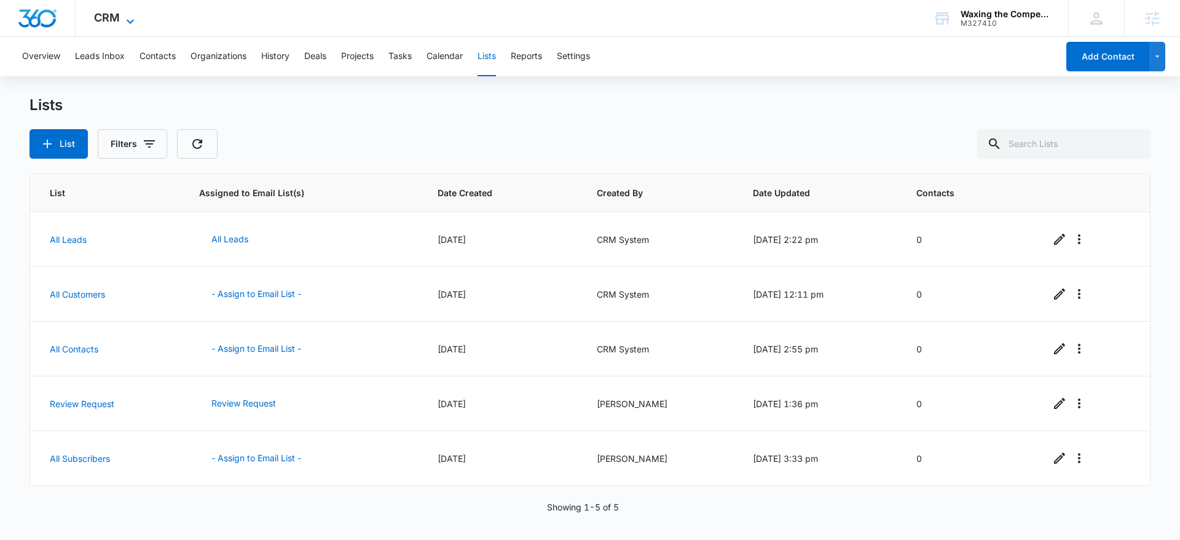
click at [112, 17] on span "CRM" at bounding box center [107, 17] width 26 height 13
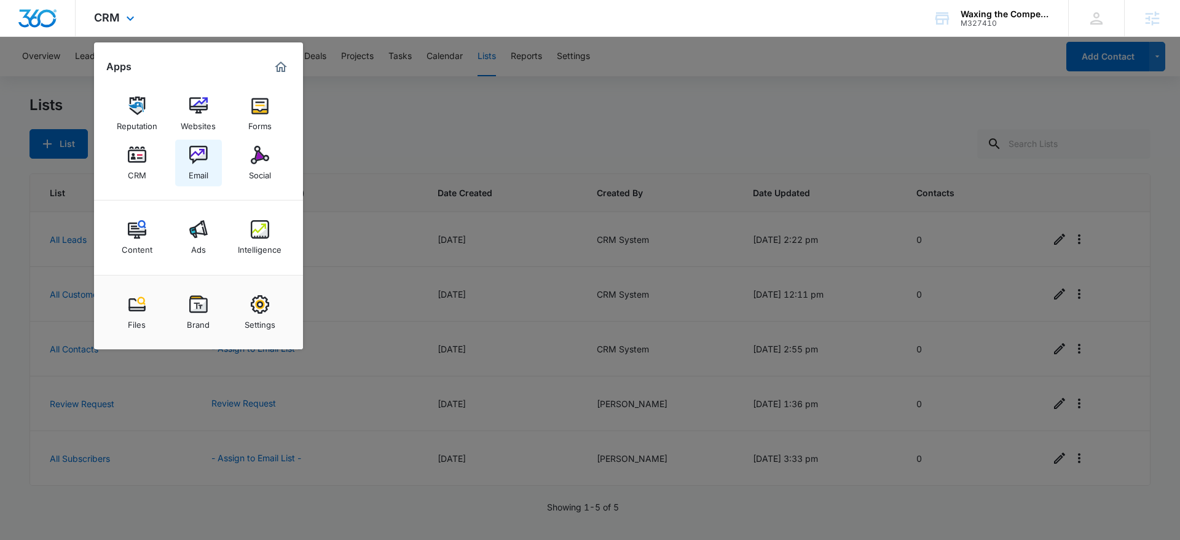
click at [197, 155] on img at bounding box center [198, 155] width 18 height 18
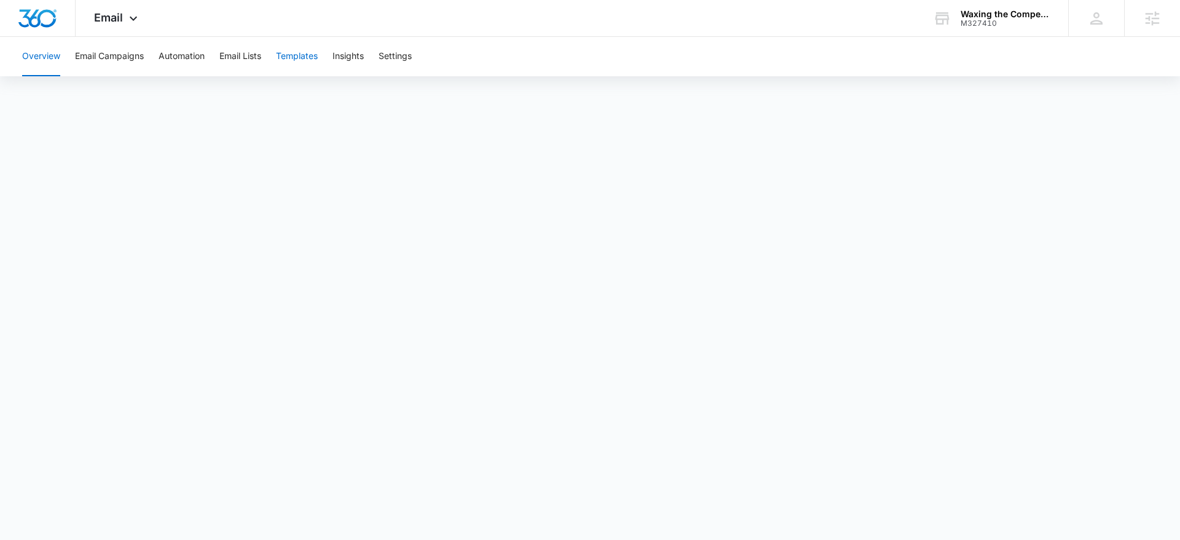
click at [301, 59] on button "Templates" at bounding box center [297, 56] width 42 height 39
drag, startPoint x: 964, startPoint y: 49, endPoint x: 953, endPoint y: 72, distance: 25.6
click at [1045, 71] on div "Overview Email Campaigns Automation Email Lists Templates Insights Settings" at bounding box center [590, 56] width 1151 height 39
click at [1011, 69] on div "Overview Email Campaigns Automation Email Lists Templates Insights Settings" at bounding box center [590, 56] width 1151 height 39
click at [122, 7] on div "Email Apps Reputation Websites Forms CRM Email Social Content Ads Intelligence …" at bounding box center [118, 18] width 84 height 36
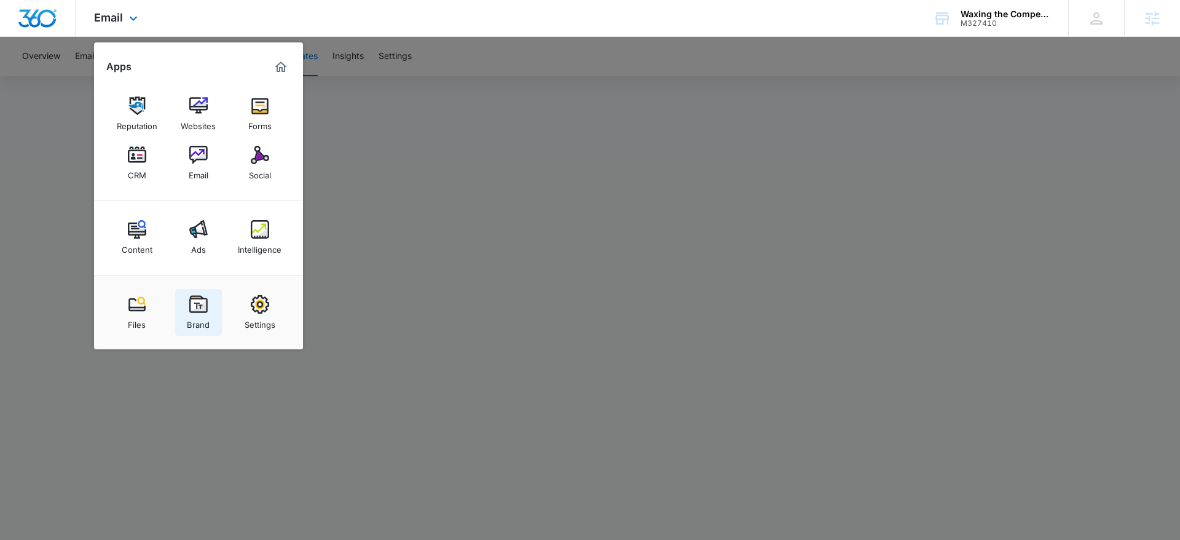
click at [192, 306] on img at bounding box center [198, 304] width 18 height 18
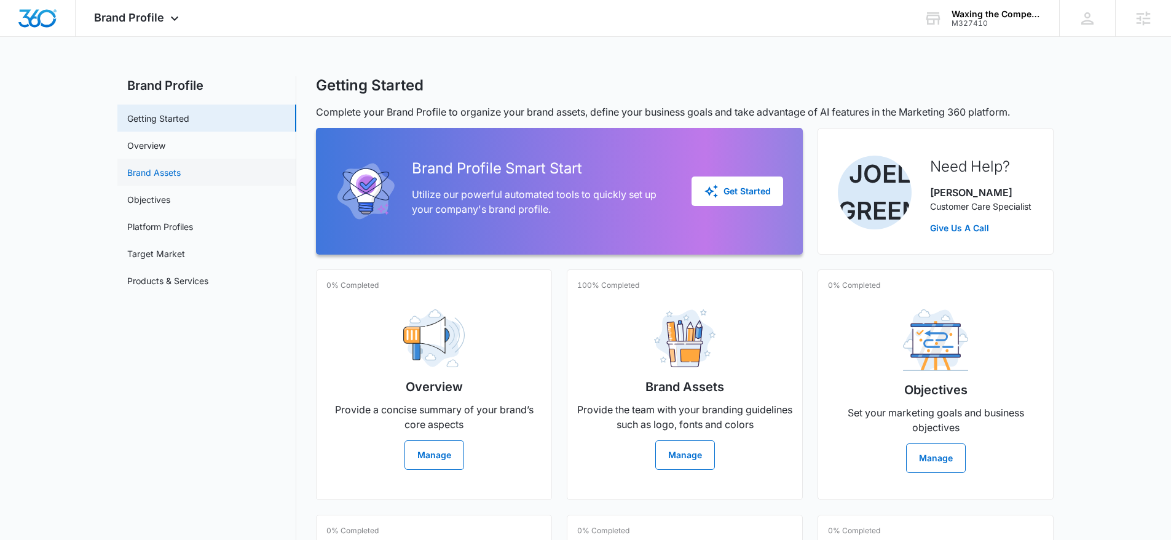
click at [179, 172] on link "Brand Assets" at bounding box center [153, 172] width 53 height 13
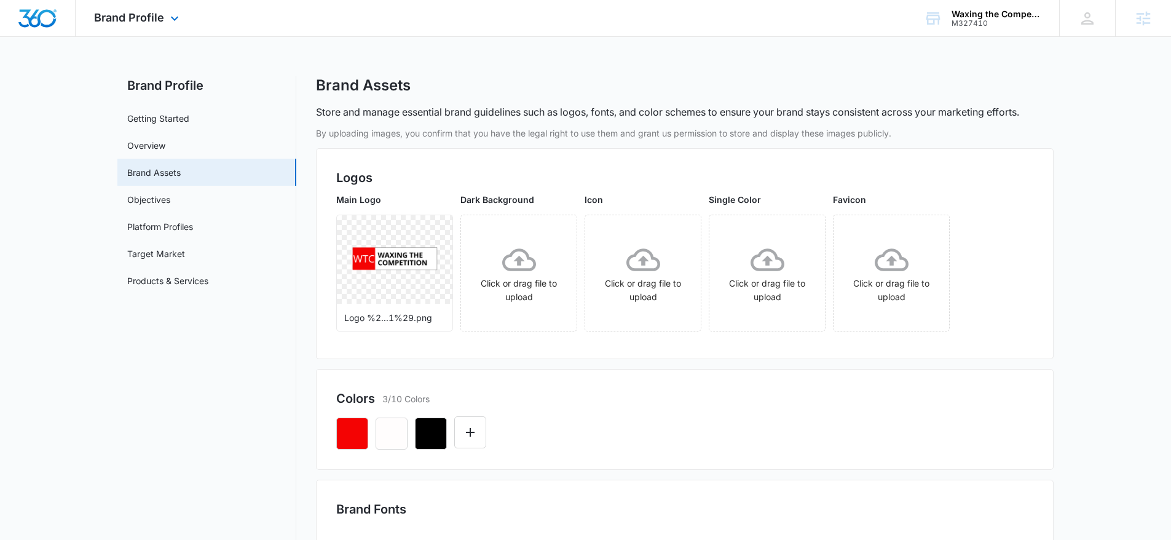
click at [156, 6] on div "Brand Profile Apps Reputation Websites Forms CRM Email Social Content Ads Intel…" at bounding box center [138, 18] width 125 height 36
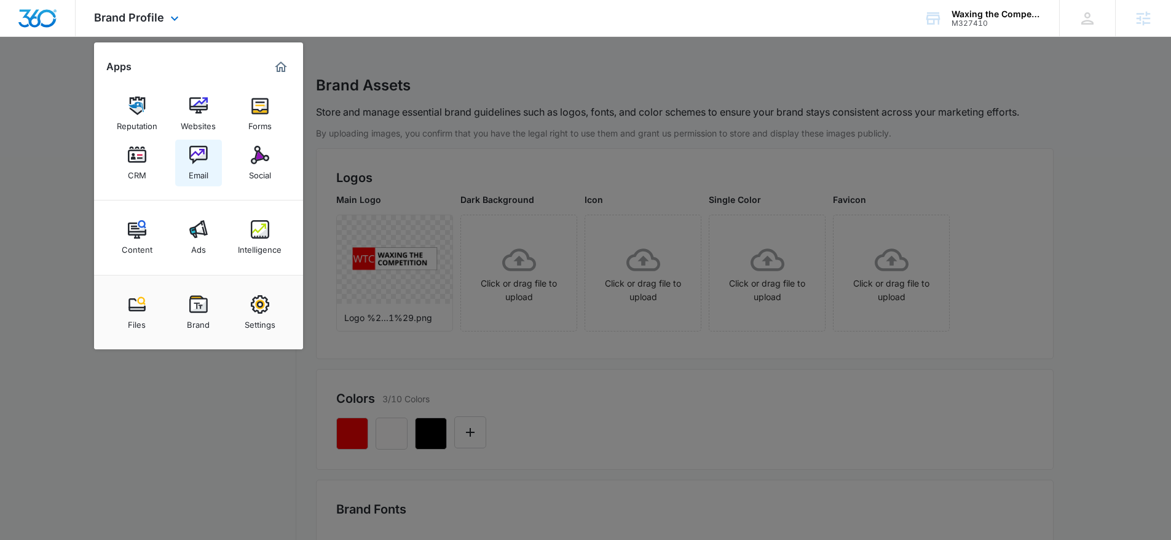
click at [211, 158] on link "Email" at bounding box center [198, 163] width 47 height 47
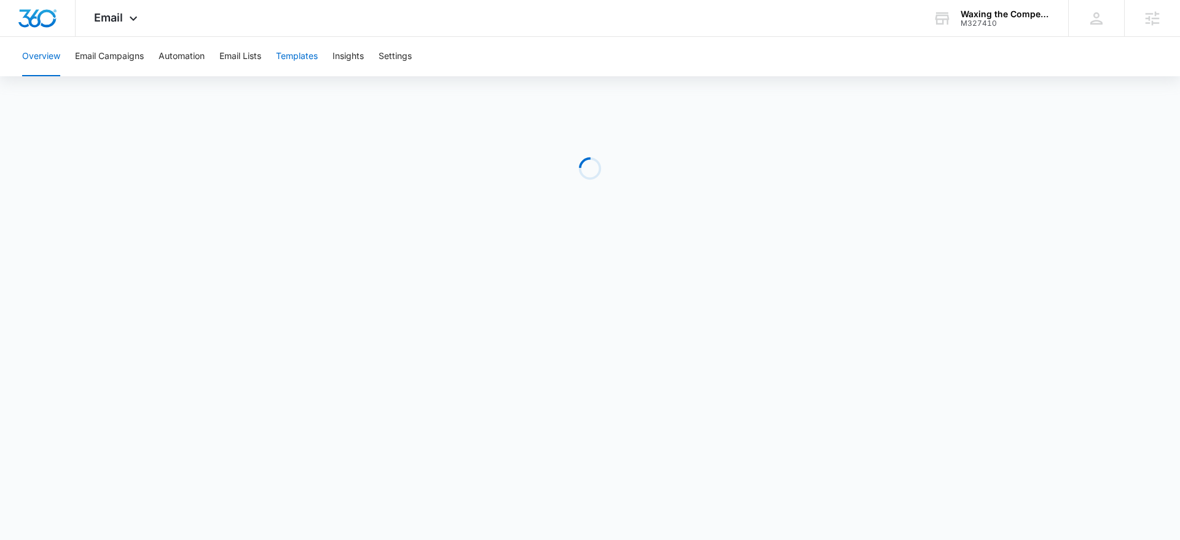
click at [297, 61] on button "Templates" at bounding box center [297, 56] width 42 height 39
click at [193, 60] on button "Automation" at bounding box center [182, 56] width 46 height 39
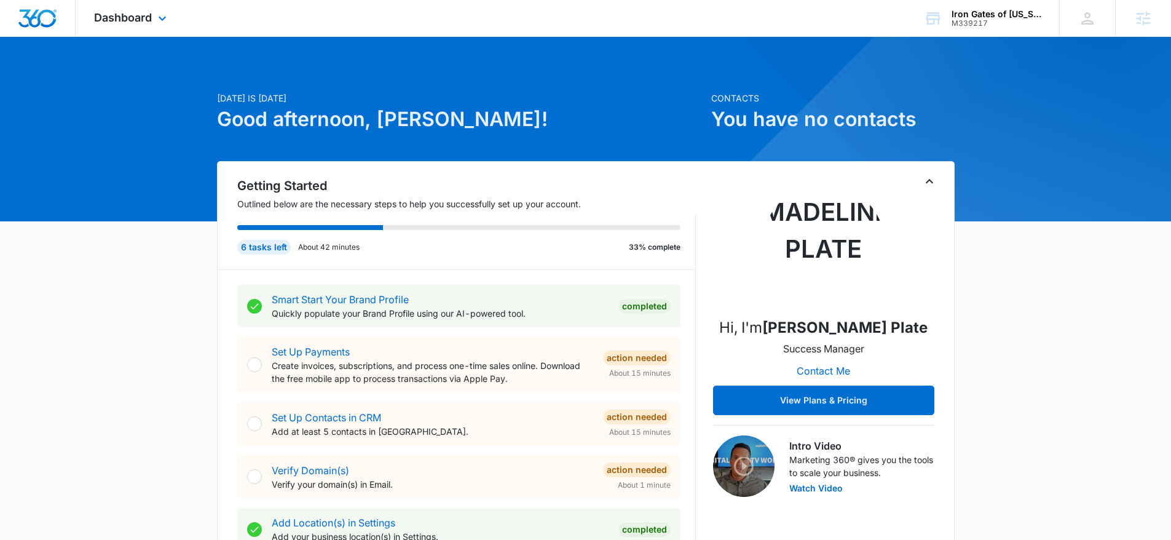
click at [154, 34] on div "Dashboard Apps Reputation Websites Forms CRM Email Social Content Ads Intellige…" at bounding box center [132, 18] width 112 height 36
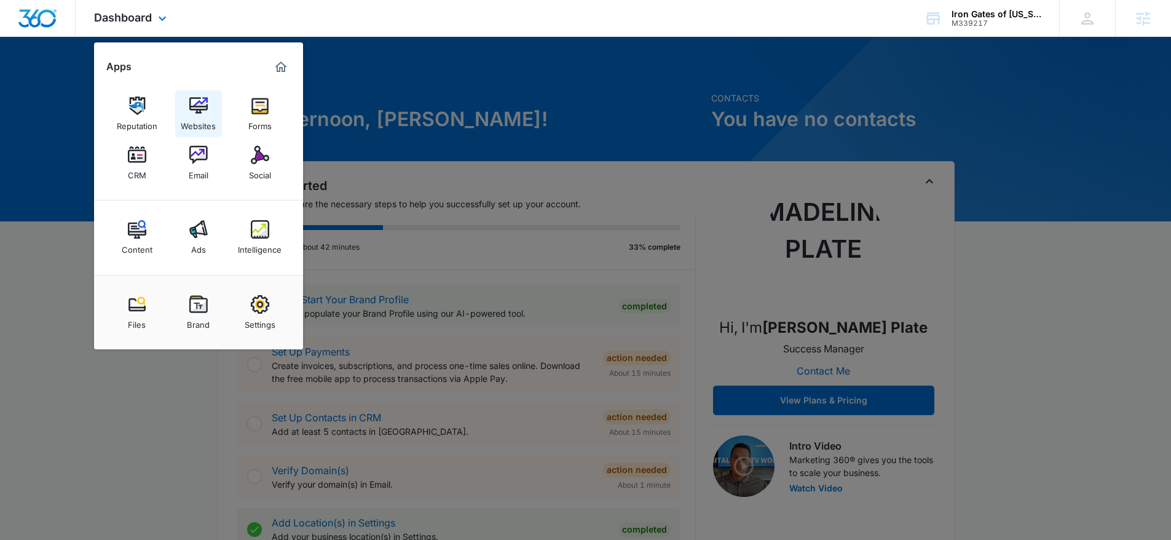
click at [203, 123] on div "Websites" at bounding box center [198, 123] width 35 height 16
